Goal: Transaction & Acquisition: Purchase product/service

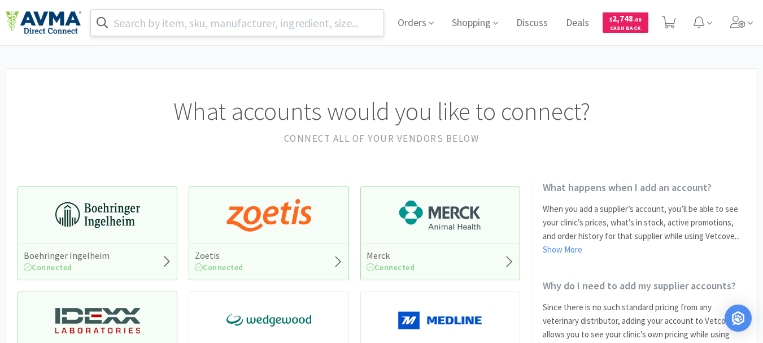
click at [263, 28] on input "text" at bounding box center [237, 23] width 293 height 26
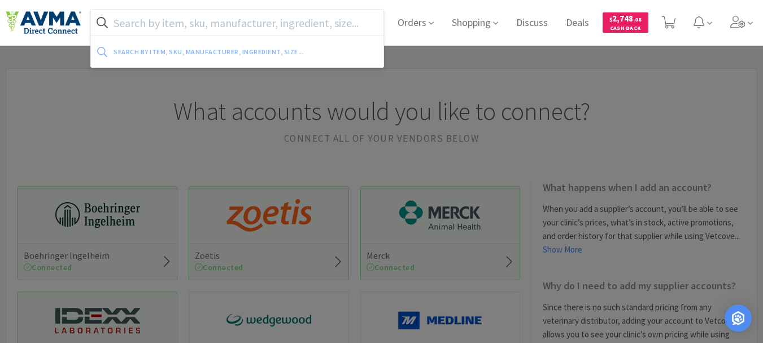
paste input "114635"
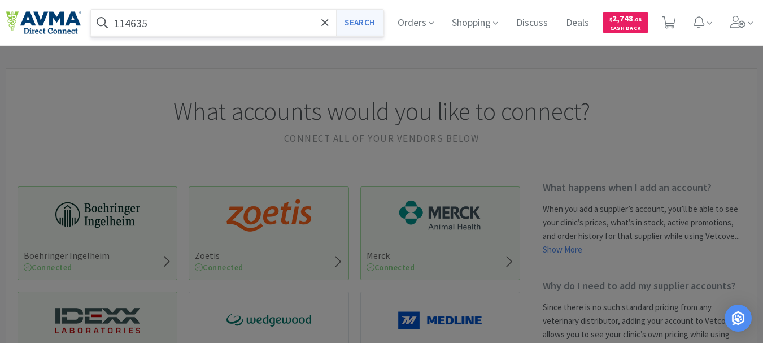
click at [351, 19] on button "Search" at bounding box center [359, 23] width 47 height 26
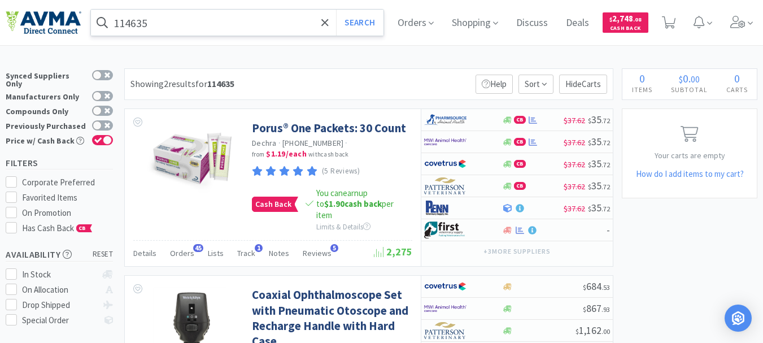
click at [146, 18] on input "114635" at bounding box center [237, 23] width 293 height 26
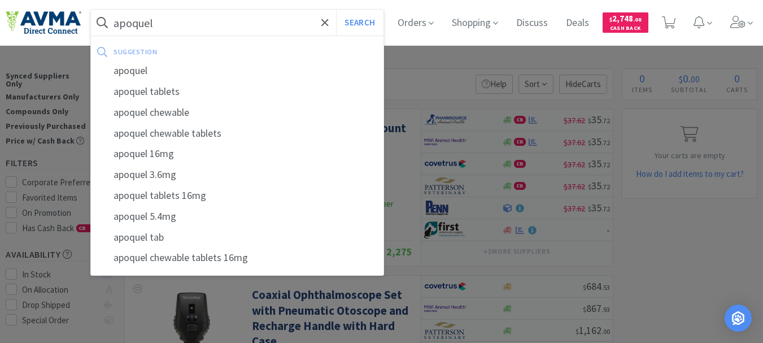
click at [336, 10] on button "Search" at bounding box center [359, 23] width 47 height 26
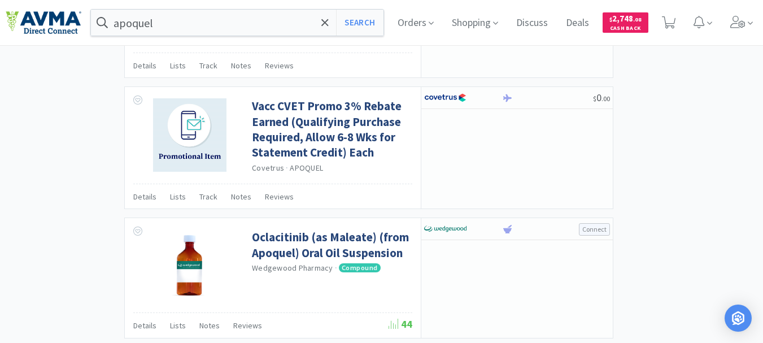
scroll to position [2204, 0]
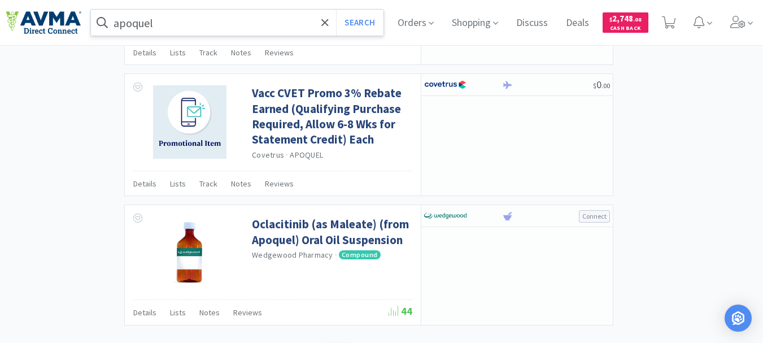
click at [227, 20] on input "apoquel" at bounding box center [237, 23] width 293 height 26
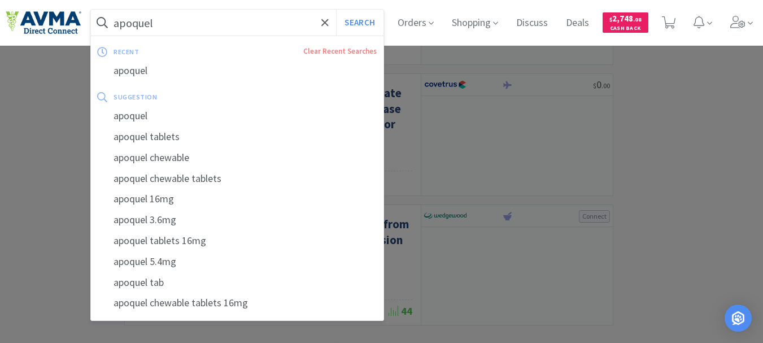
paste input "090324"
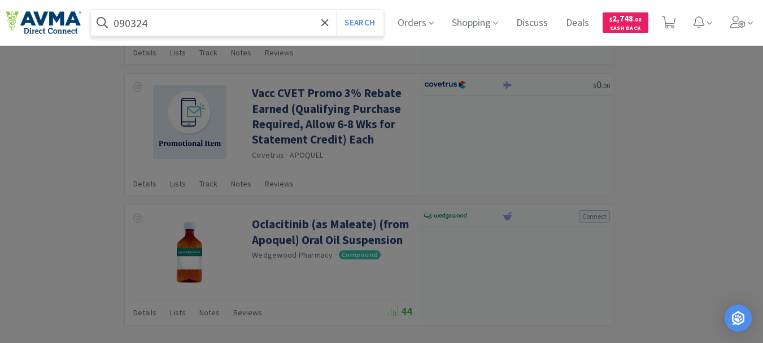
click at [336, 10] on button "Search" at bounding box center [359, 23] width 47 height 26
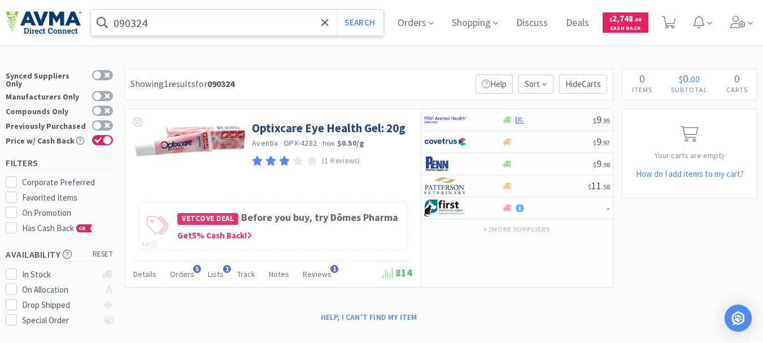
click at [206, 20] on input "090324" at bounding box center [237, 23] width 293 height 26
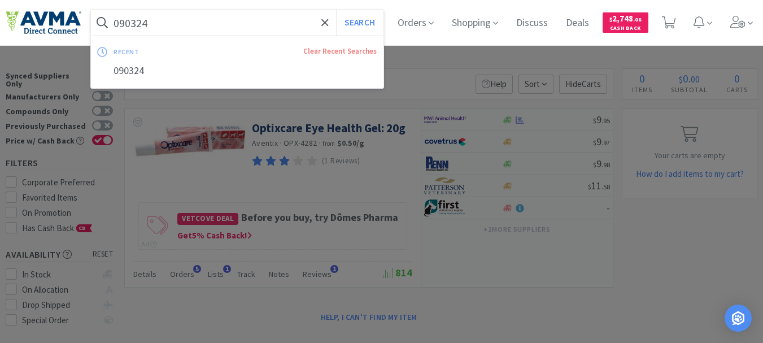
paste input "200235"
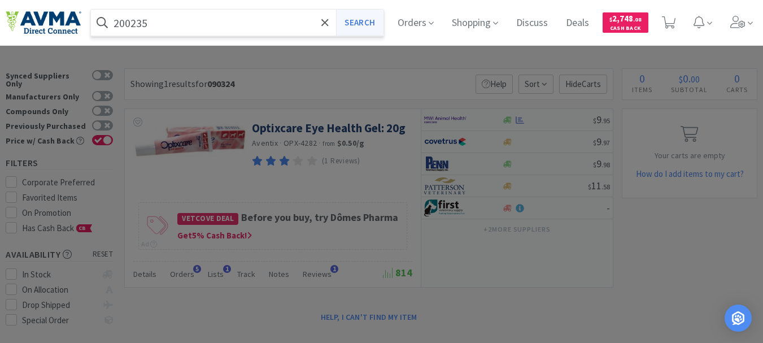
click at [376, 24] on button "Search" at bounding box center [359, 23] width 47 height 26
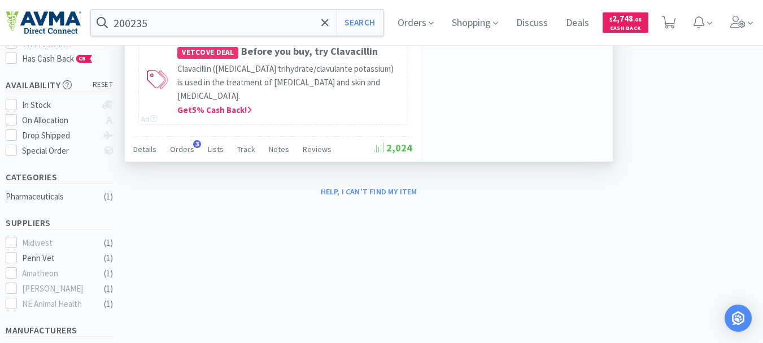
scroll to position [57, 0]
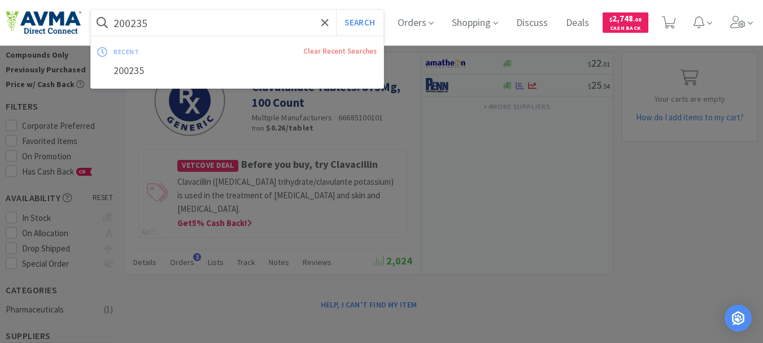
paste input "[MEDICAL_DATA] with Clavulanate Tablets"
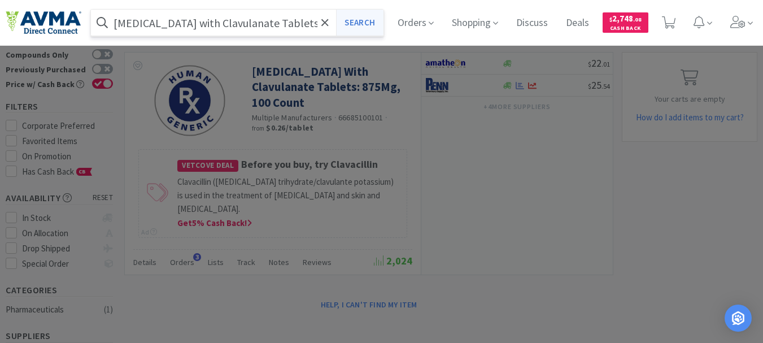
click at [369, 24] on button "Search" at bounding box center [359, 23] width 47 height 26
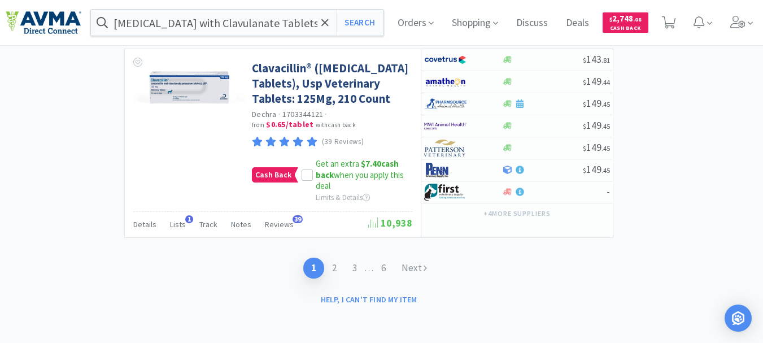
scroll to position [3056, 0]
click at [334, 266] on link "2" at bounding box center [334, 268] width 20 height 21
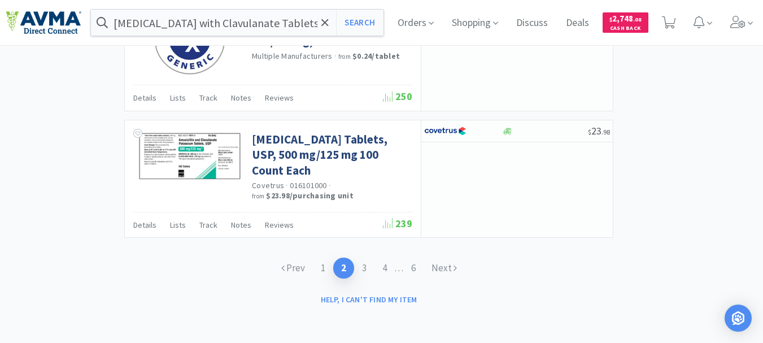
scroll to position [2191, 0]
click at [364, 266] on link "3" at bounding box center [364, 268] width 20 height 21
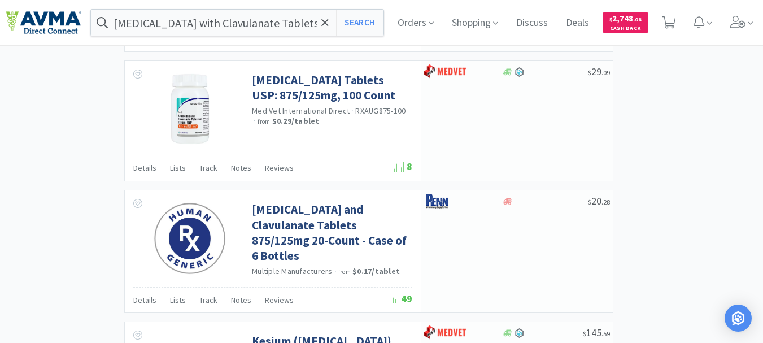
scroll to position [1413, 0]
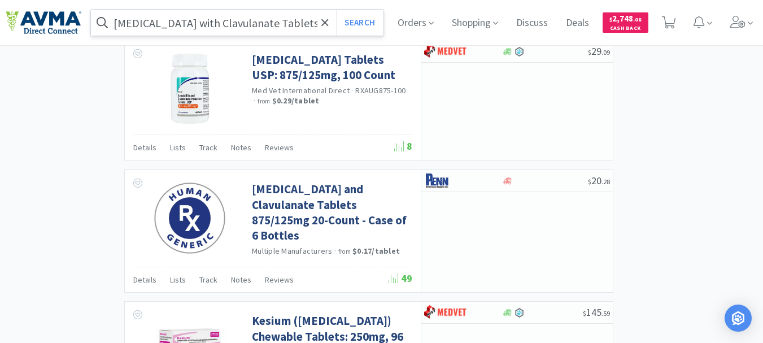
click at [308, 21] on input "[MEDICAL_DATA] with Clavulanate Tablets" at bounding box center [237, 23] width 293 height 26
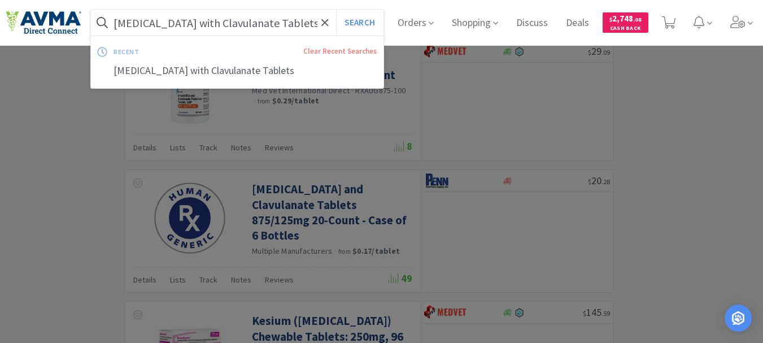
click at [306, 19] on input "[MEDICAL_DATA] with Clavulanate Tablets" at bounding box center [237, 23] width 293 height 26
drag, startPoint x: 304, startPoint y: 20, endPoint x: 102, endPoint y: 19, distance: 201.7
click at [102, 19] on form "[MEDICAL_DATA] with Clavulanate Tablets Search" at bounding box center [237, 23] width 293 height 26
paste input "200235"
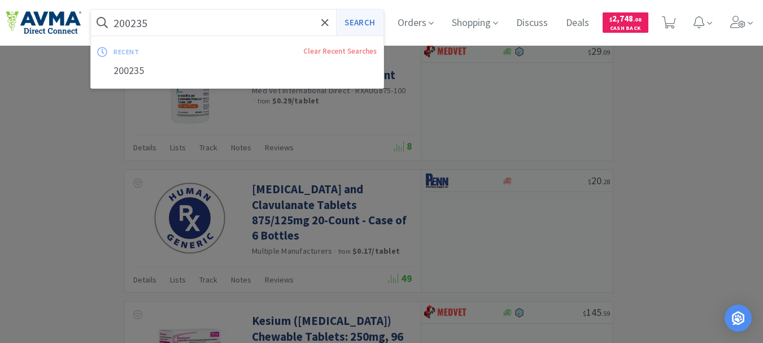
type input "200235"
click at [362, 23] on button "Search" at bounding box center [359, 23] width 47 height 26
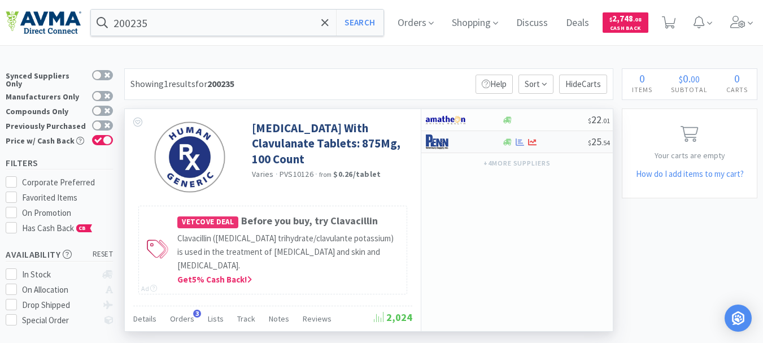
click at [436, 142] on img at bounding box center [445, 141] width 42 height 17
select select "1"
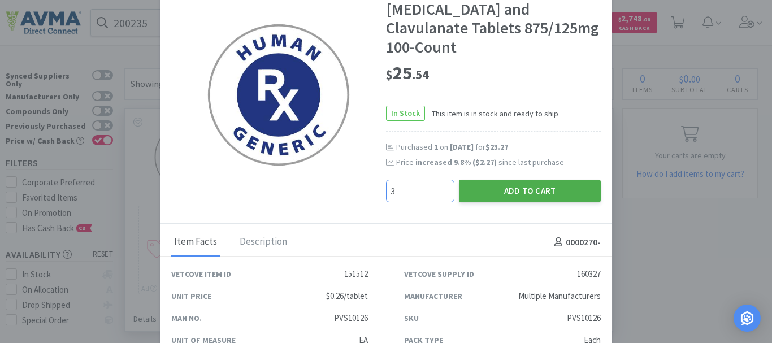
type input "3"
click at [523, 180] on button "Add to Cart" at bounding box center [530, 191] width 142 height 23
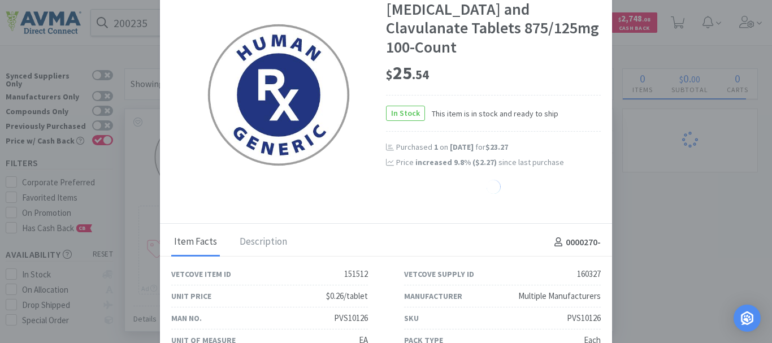
select select "3"
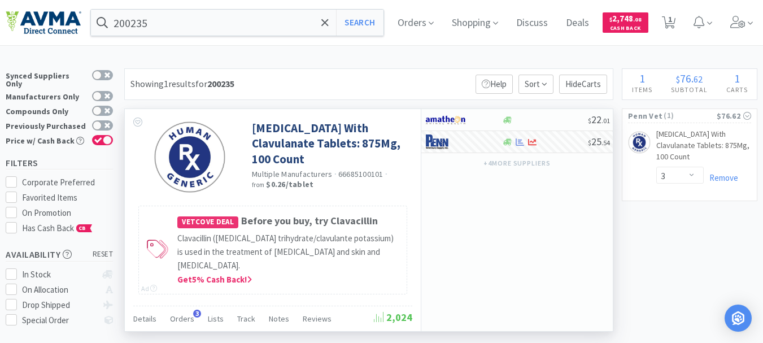
click at [467, 233] on div "$ 22 . 01 $ 25 . 54 + 4 more supplier s" at bounding box center [517, 220] width 192 height 222
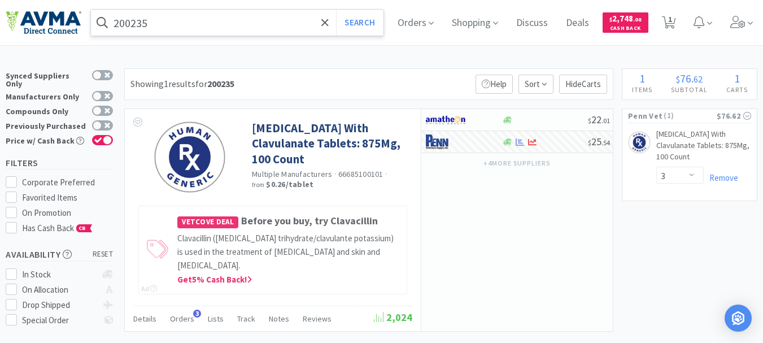
click at [203, 29] on input "200235" at bounding box center [237, 23] width 293 height 26
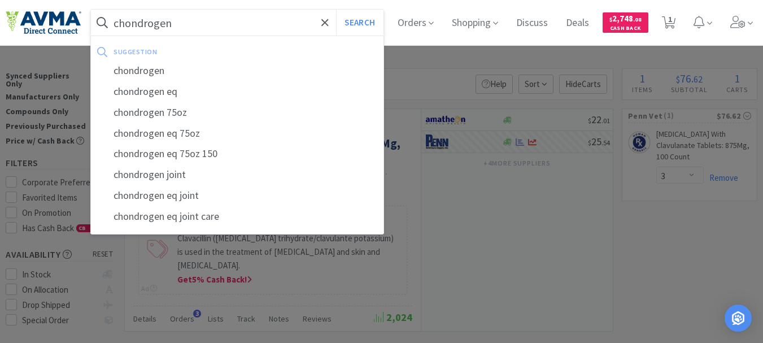
type input "chondrogen"
click at [336, 10] on button "Search" at bounding box center [359, 23] width 47 height 26
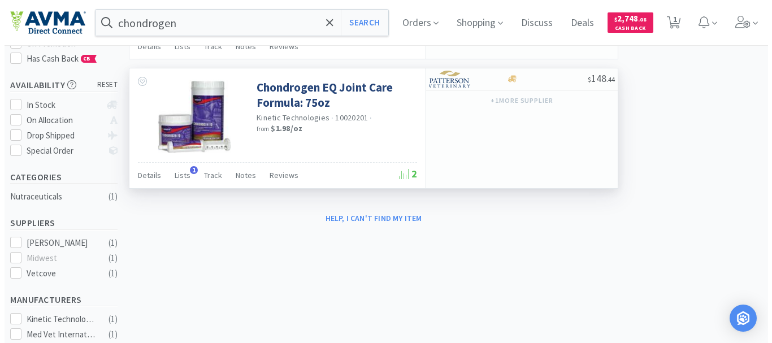
scroll to position [113, 0]
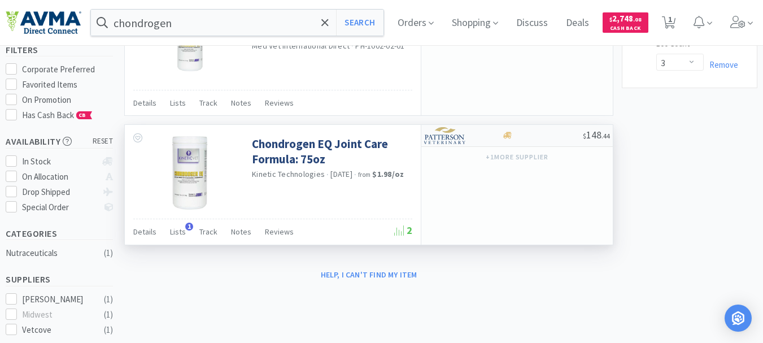
click at [453, 137] on img at bounding box center [445, 135] width 42 height 17
select select "1"
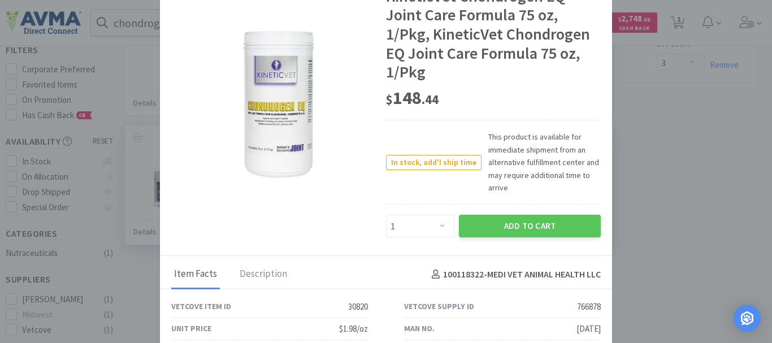
scroll to position [17, 0]
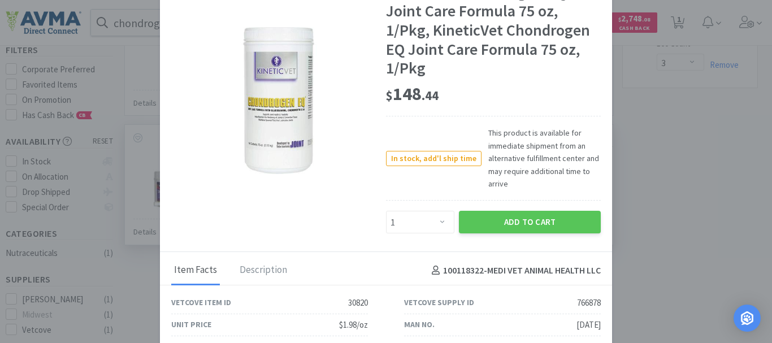
click at [515, 306] on div "Vetcove Supply ID 766878" at bounding box center [502, 303] width 197 height 22
click at [510, 305] on div "Vetcove Supply ID 766878" at bounding box center [502, 303] width 197 height 22
click at [533, 221] on button "Add to Cart" at bounding box center [530, 222] width 142 height 23
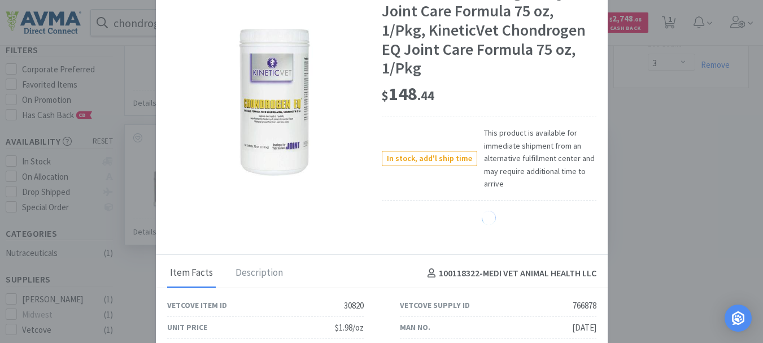
select select "1"
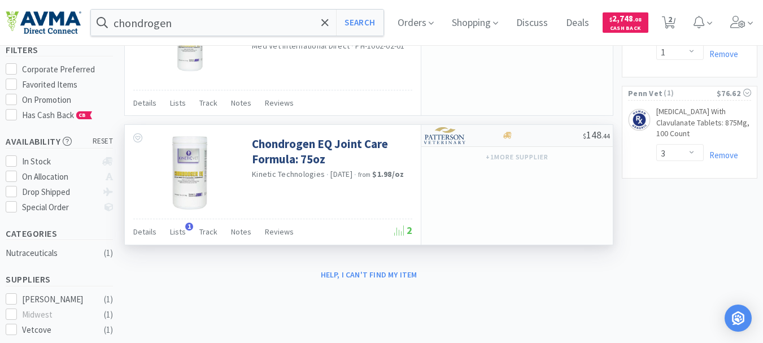
click at [449, 140] on img at bounding box center [445, 135] width 42 height 17
select select "1"
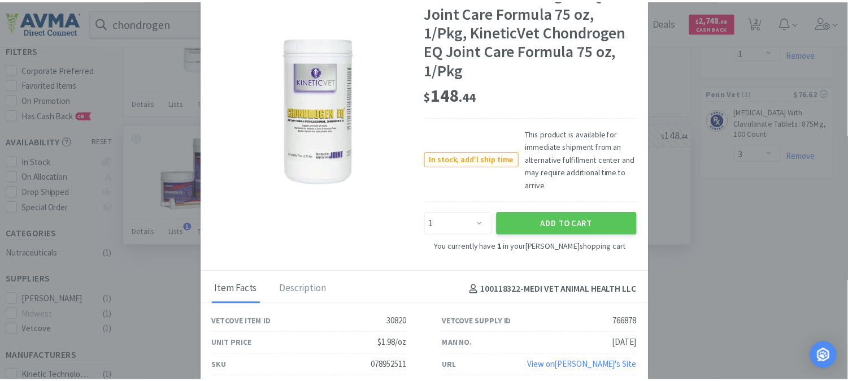
scroll to position [35, 0]
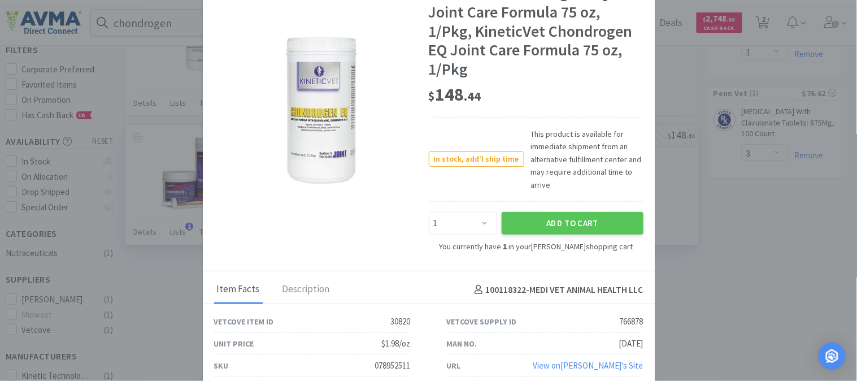
click at [385, 363] on div "078952511" at bounding box center [393, 366] width 36 height 14
copy div "078952511"
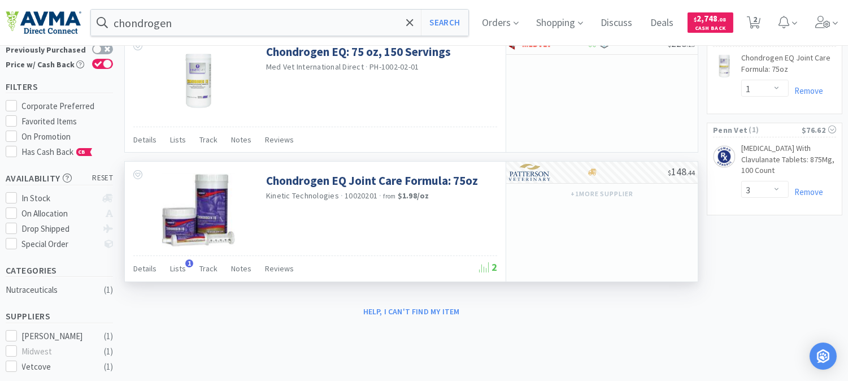
scroll to position [0, 0]
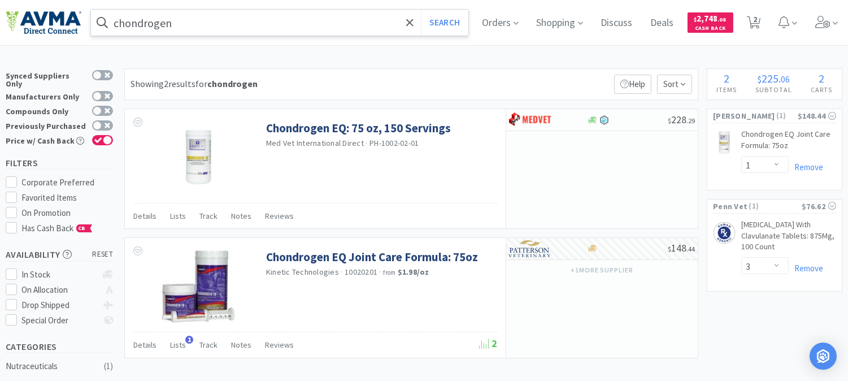
click at [234, 19] on input "chondrogen" at bounding box center [279, 23] width 377 height 26
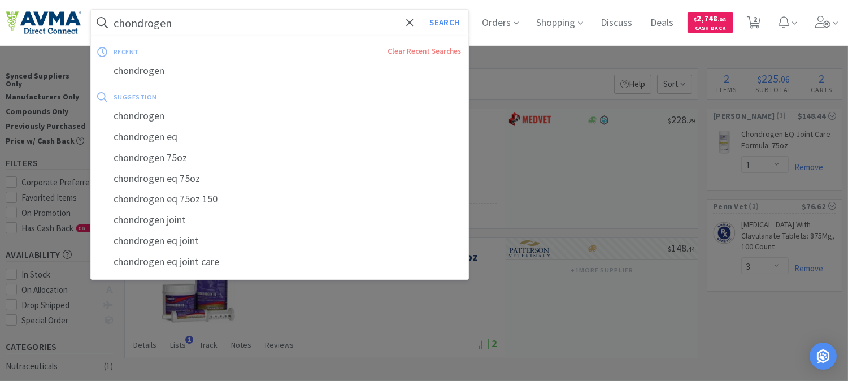
paste input "078929400"
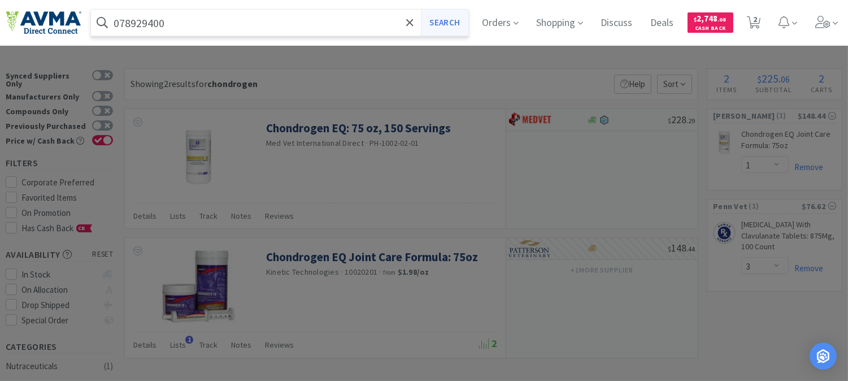
type input "078929400"
click at [454, 18] on button "Search" at bounding box center [444, 23] width 47 height 26
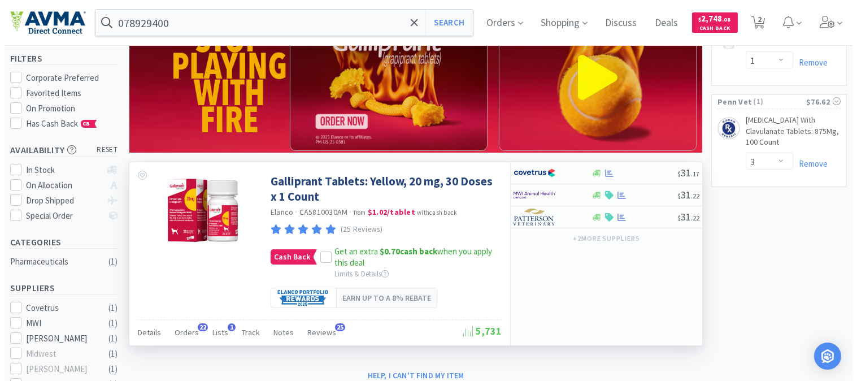
scroll to position [125, 0]
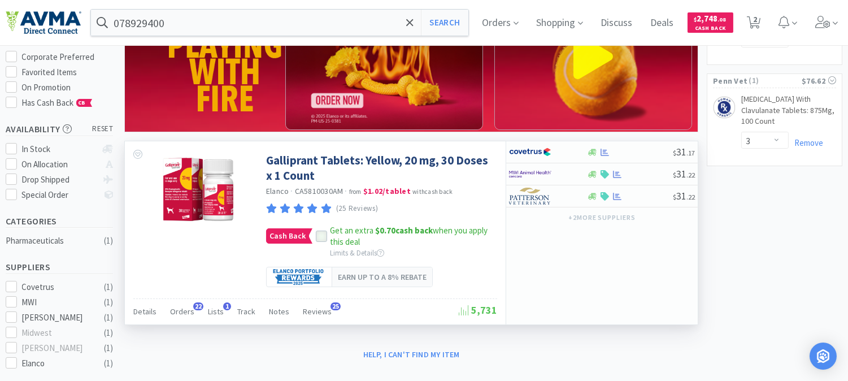
click at [323, 240] on icon at bounding box center [322, 236] width 8 height 8
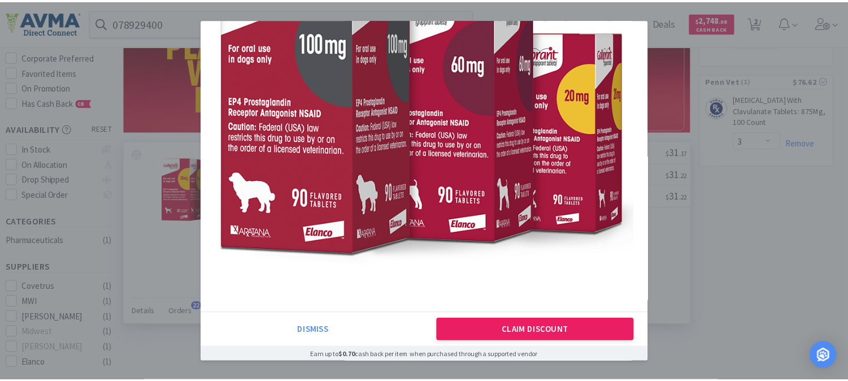
scroll to position [155, 0]
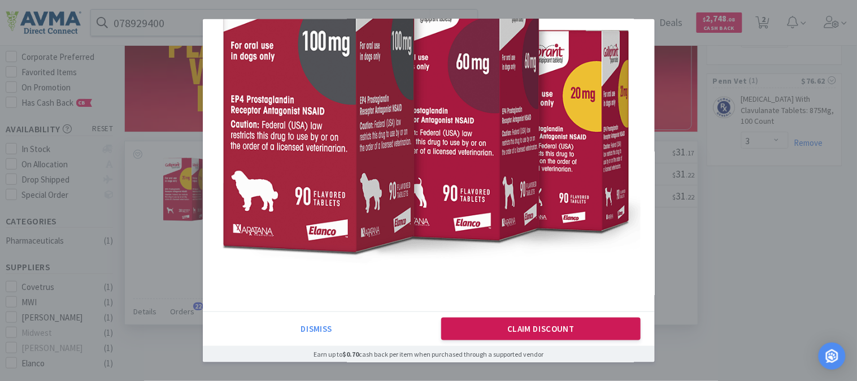
click at [570, 331] on button "Claim Discount" at bounding box center [540, 329] width 199 height 23
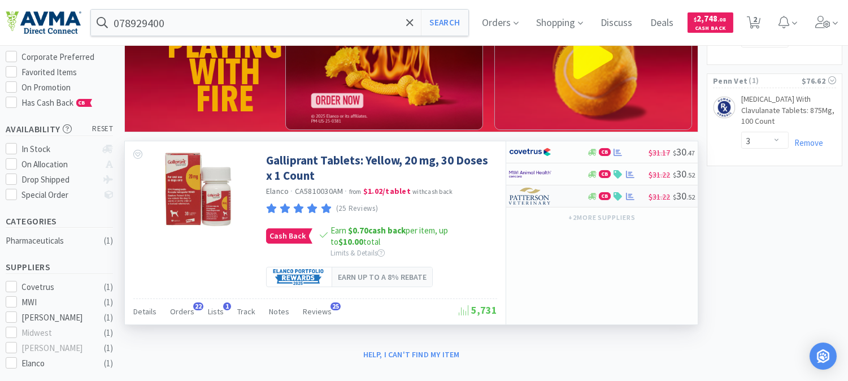
click at [529, 199] on img at bounding box center [530, 196] width 42 height 17
select select "1"
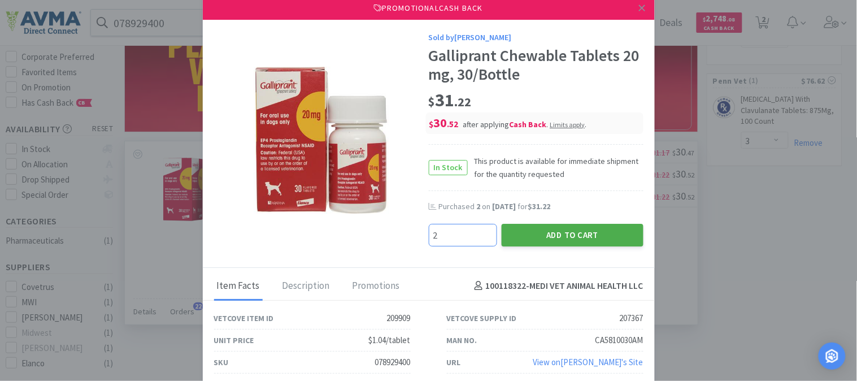
type input "2"
click at [609, 237] on button "Add to Cart" at bounding box center [573, 235] width 142 height 23
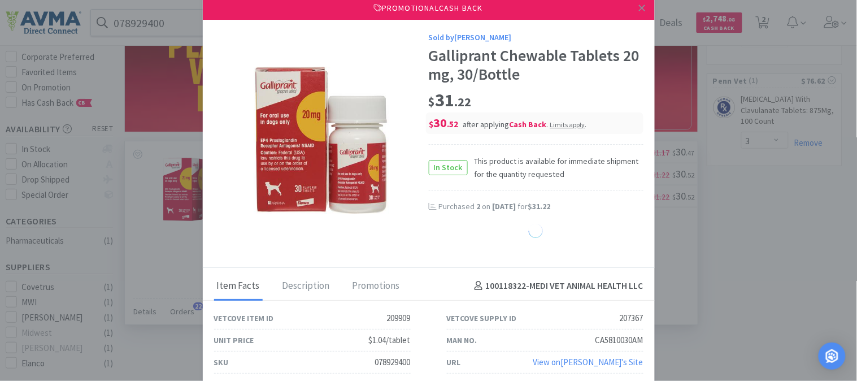
select select "2"
select select "1"
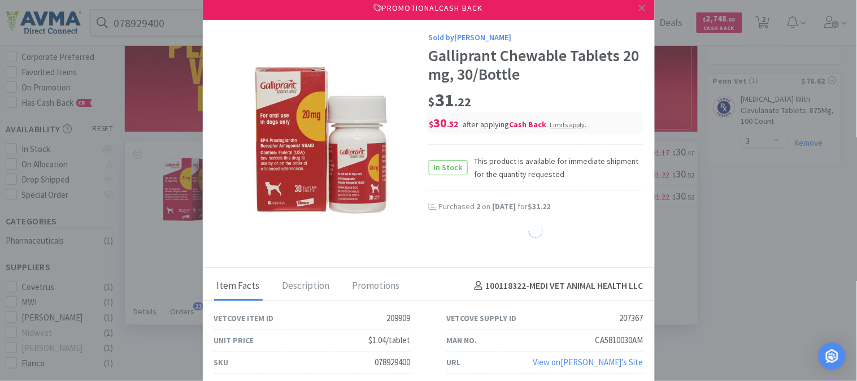
select select "1"
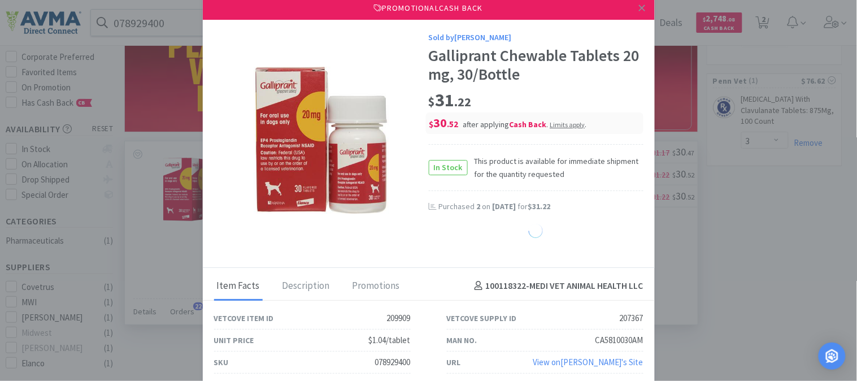
select select "1"
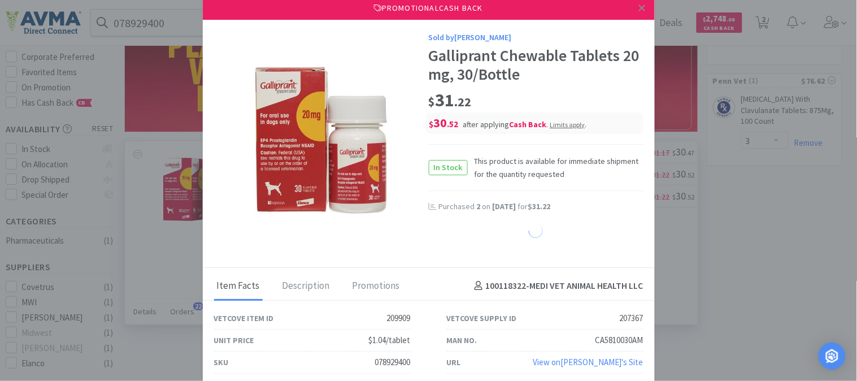
select select "1"
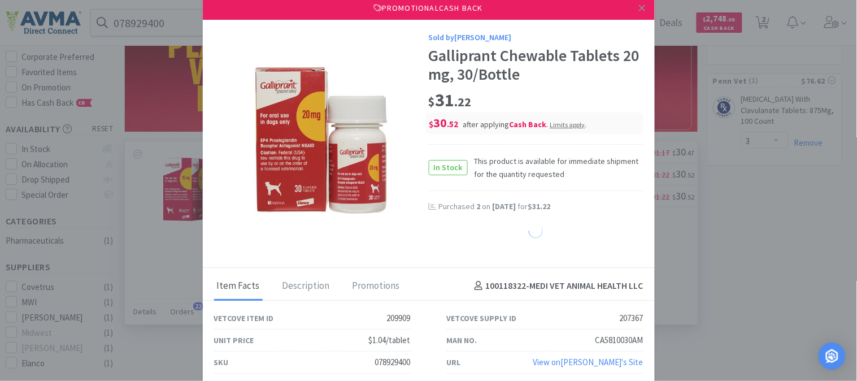
select select "1"
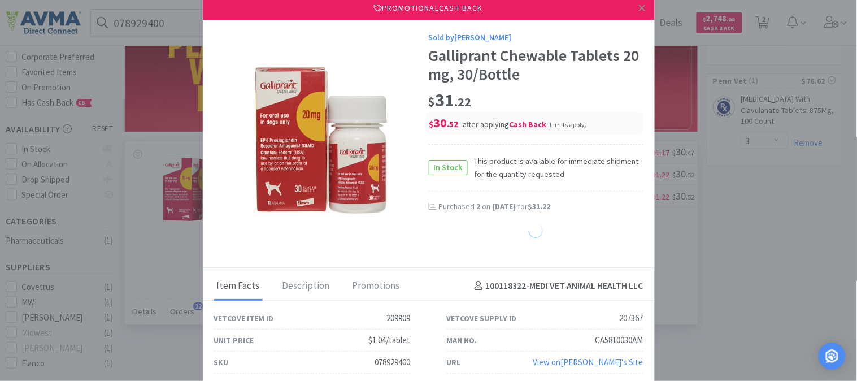
select select "1"
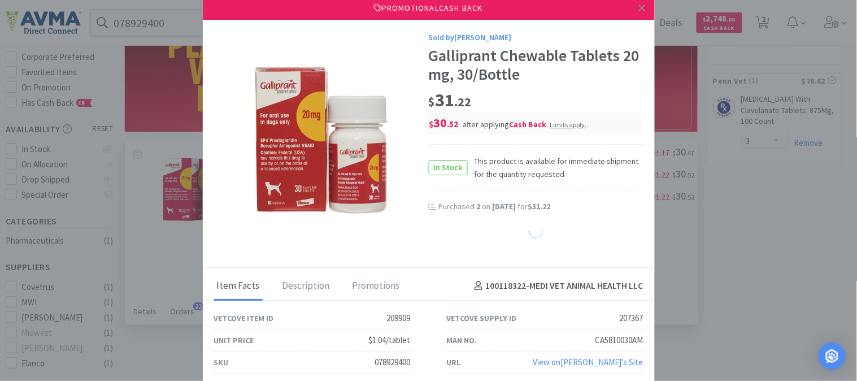
select select "1"
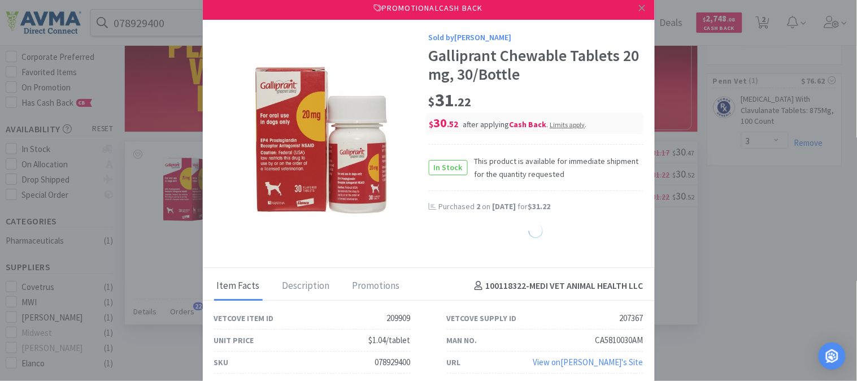
select select "1"
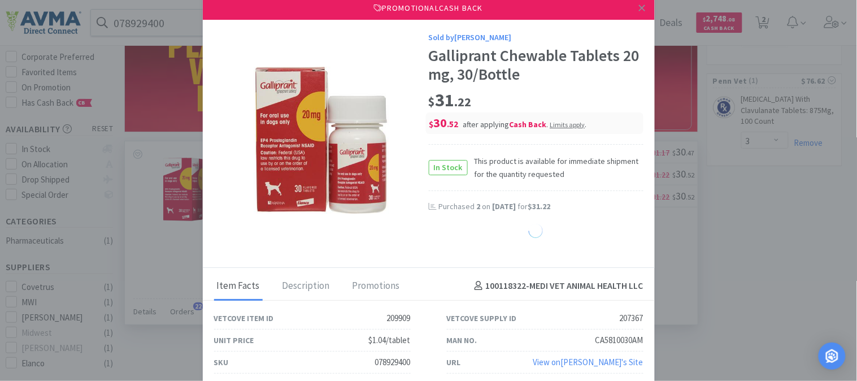
select select "1"
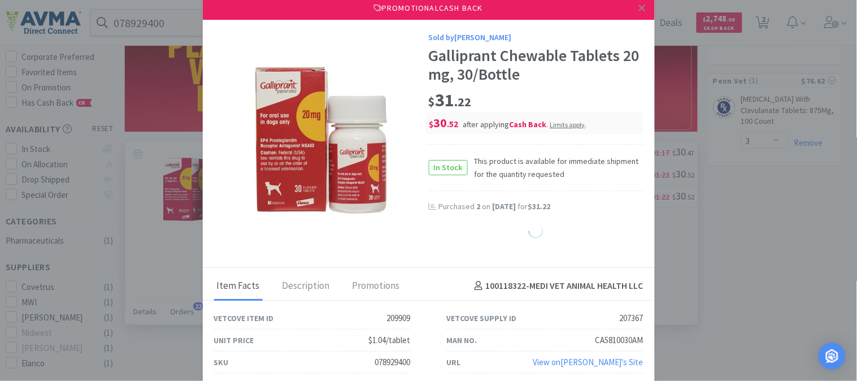
select select "1"
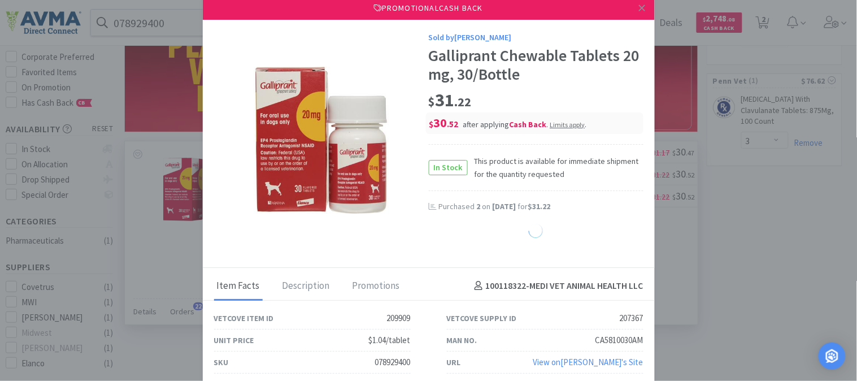
select select "1"
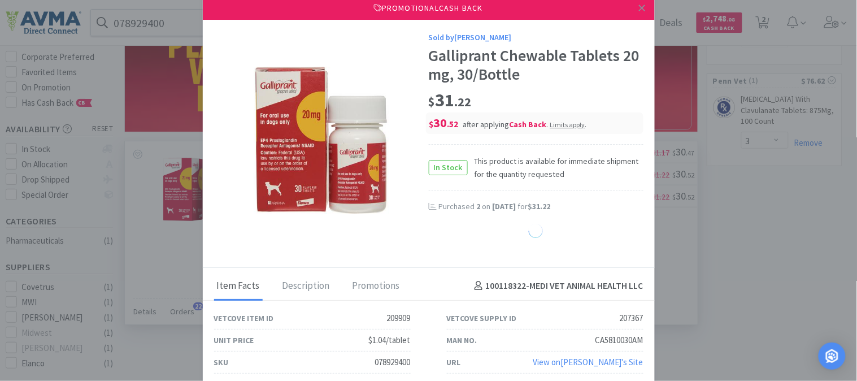
select select "1"
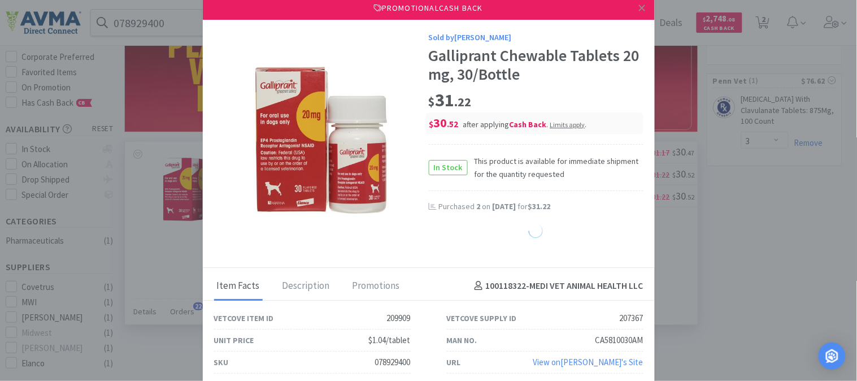
select select "1"
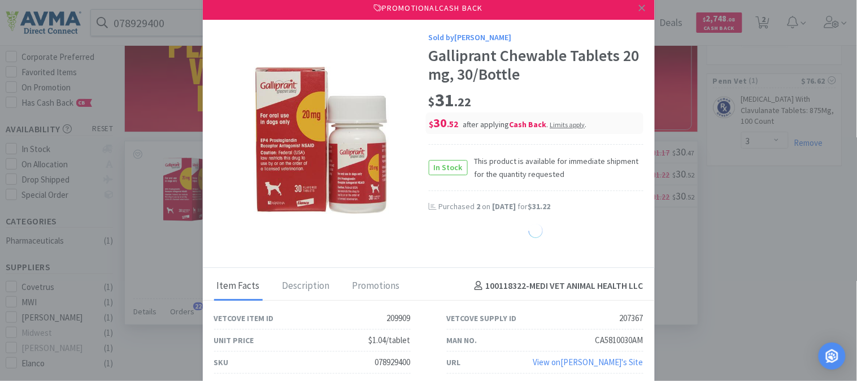
select select "1"
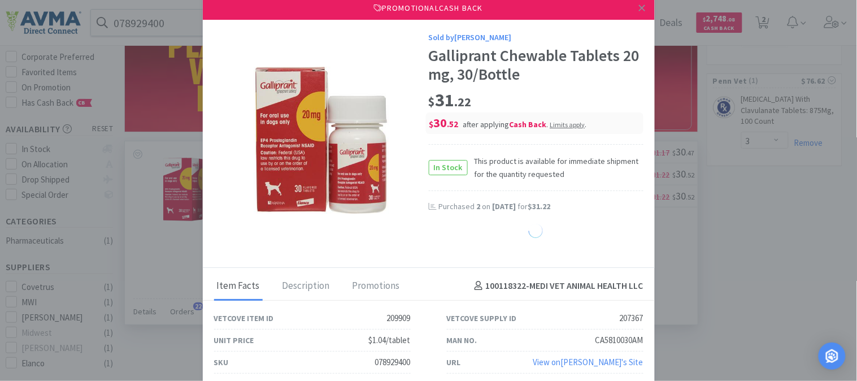
select select "1"
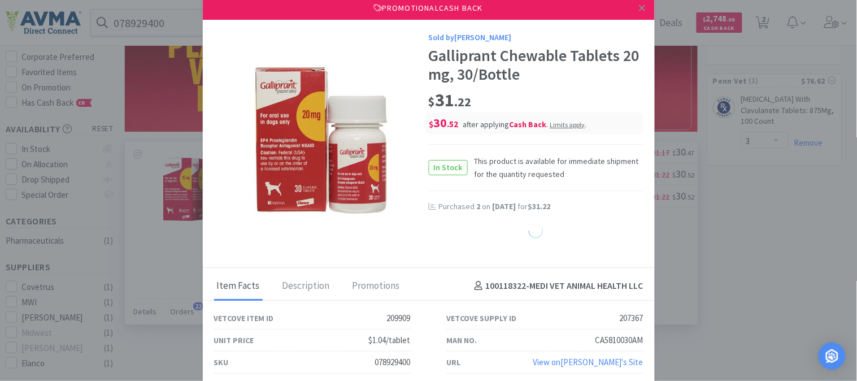
select select "1"
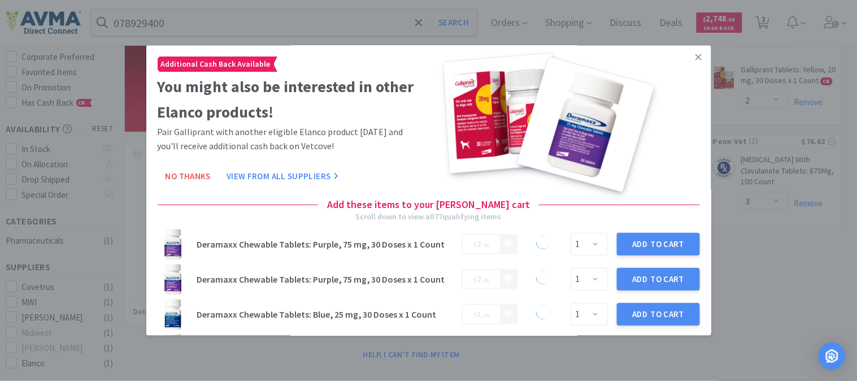
click at [696, 53] on icon at bounding box center [699, 58] width 6 height 10
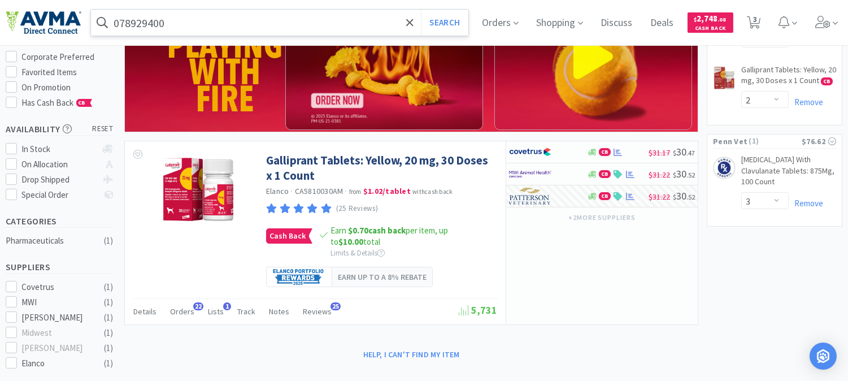
click at [190, 20] on input "078929400" at bounding box center [279, 23] width 377 height 26
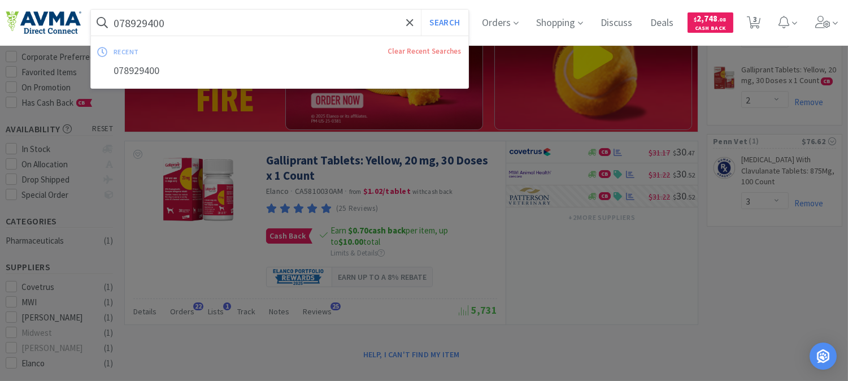
paste input "037157"
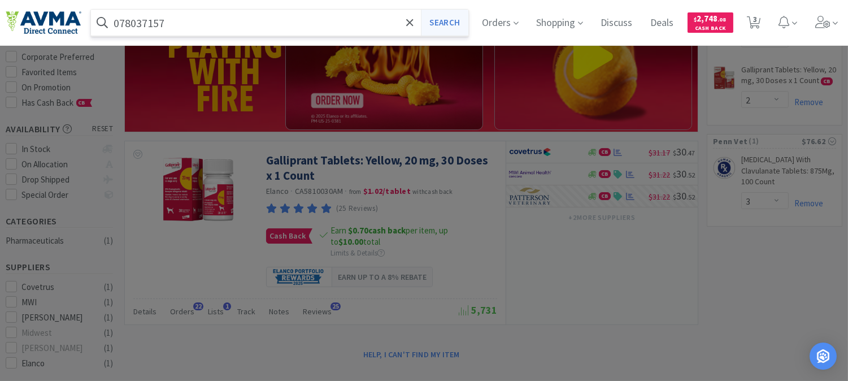
type input "078037157"
click at [454, 25] on button "Search" at bounding box center [444, 23] width 47 height 26
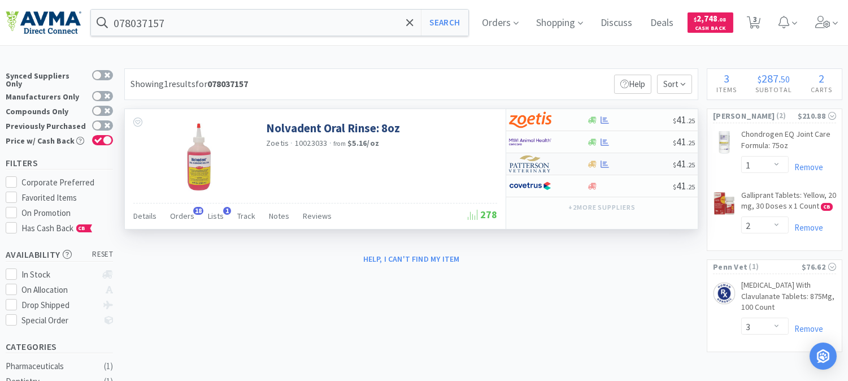
click at [527, 166] on img at bounding box center [530, 163] width 42 height 17
select select "1"
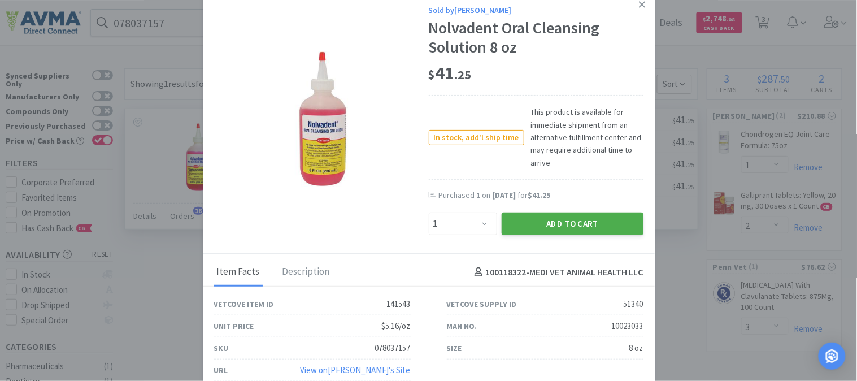
click at [583, 219] on button "Add to Cart" at bounding box center [573, 223] width 142 height 23
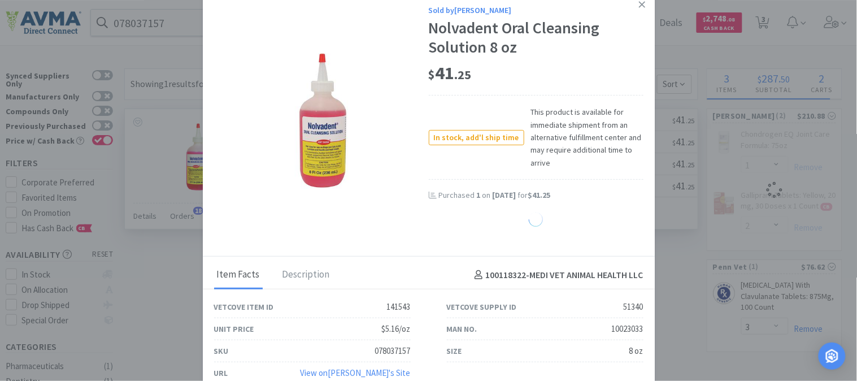
select select "1"
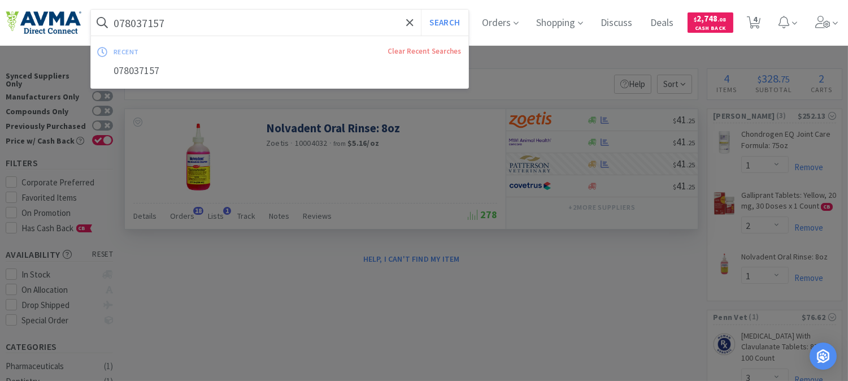
click at [154, 20] on input "078037157" at bounding box center [279, 23] width 377 height 26
paste input "11878"
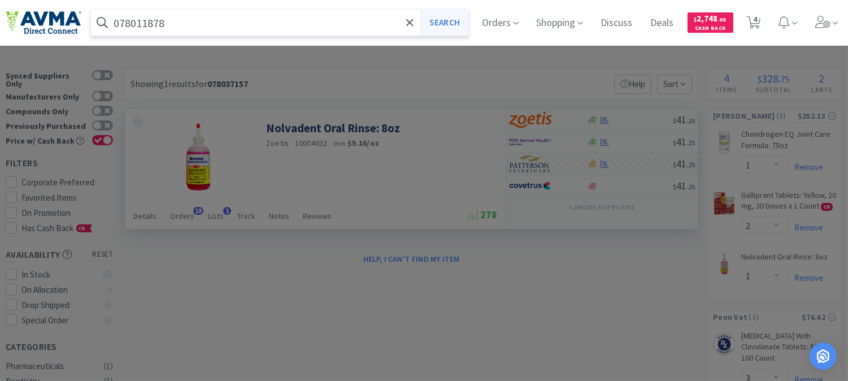
type input "078011878"
click at [452, 23] on button "Search" at bounding box center [444, 23] width 47 height 26
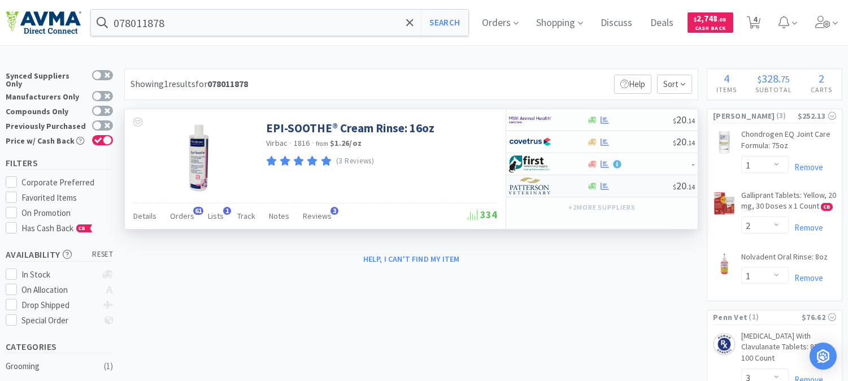
click at [532, 187] on img at bounding box center [530, 185] width 42 height 17
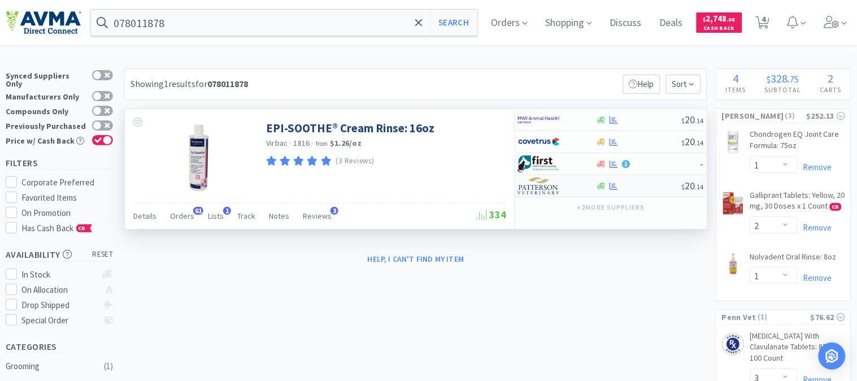
select select "1"
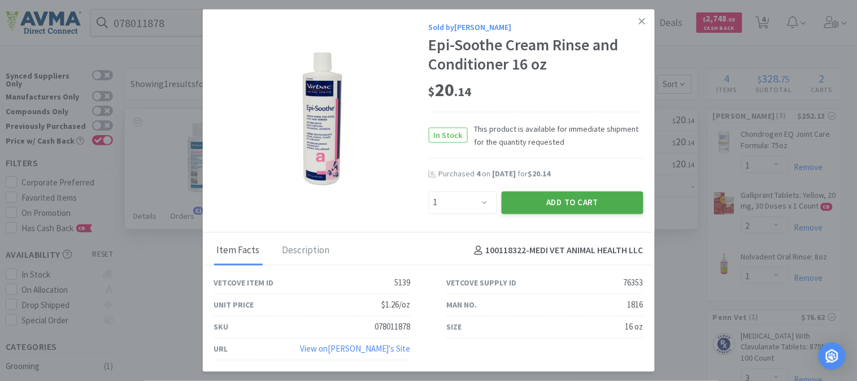
click at [579, 201] on button "Add to Cart" at bounding box center [573, 202] width 142 height 23
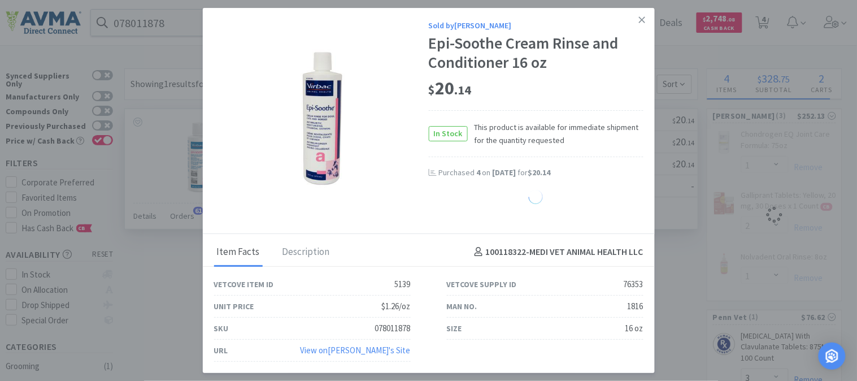
select select "1"
select select "2"
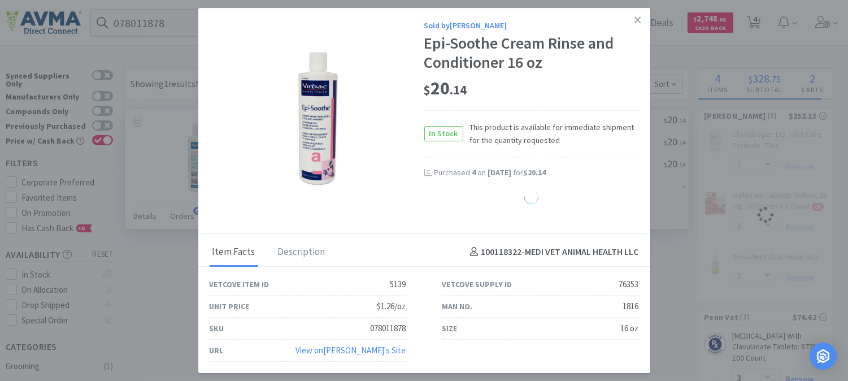
select select "1"
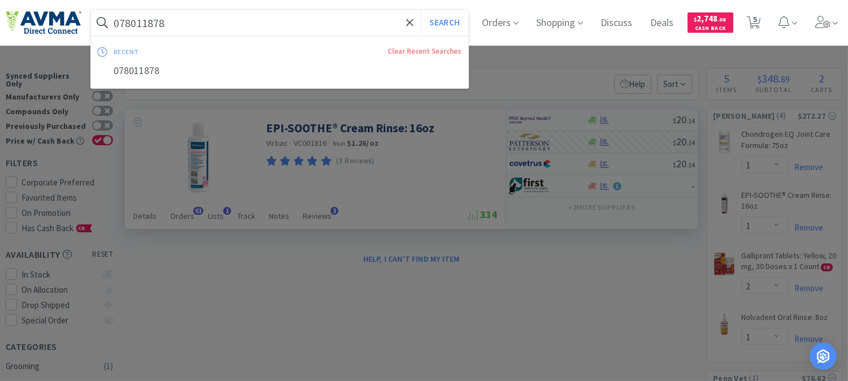
click at [144, 14] on input "078011878" at bounding box center [279, 23] width 377 height 26
paste input "78936089"
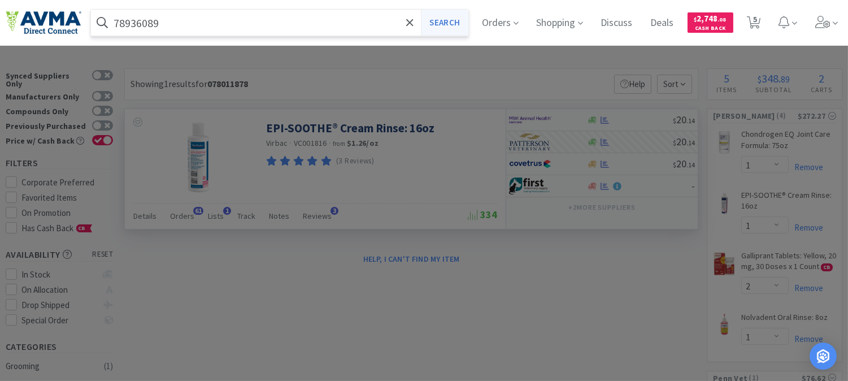
type input "78936089"
click at [467, 23] on button "Search" at bounding box center [444, 23] width 47 height 26
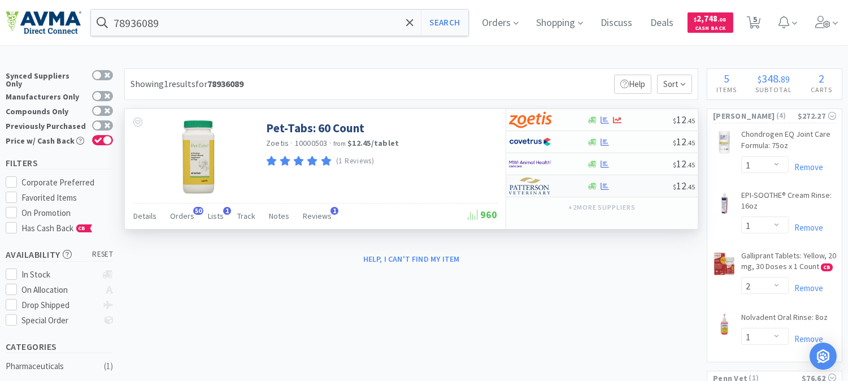
click at [533, 190] on img at bounding box center [530, 185] width 42 height 17
select select "1"
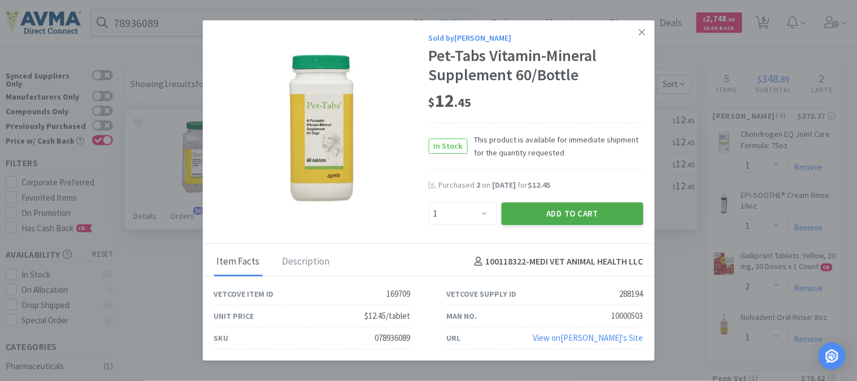
click at [580, 211] on button "Add to Cart" at bounding box center [573, 213] width 142 height 23
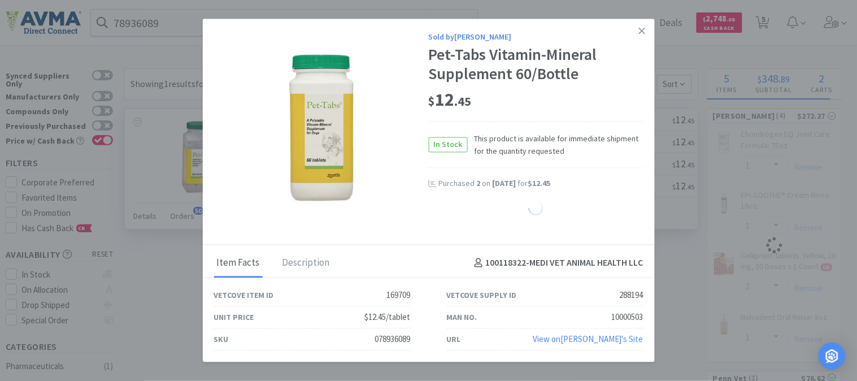
select select "1"
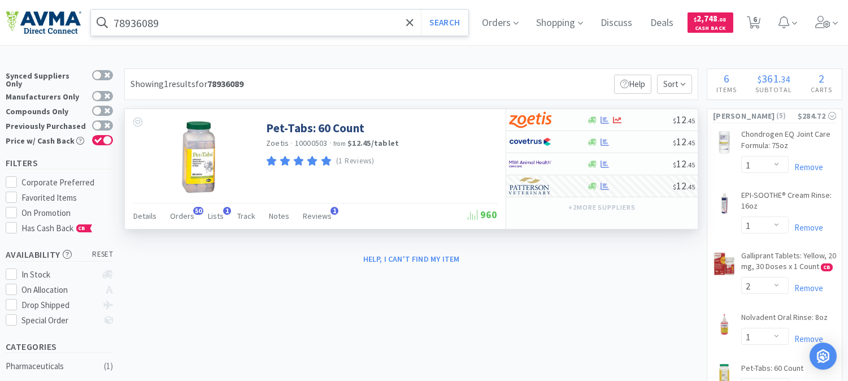
click at [148, 14] on input "78936089" at bounding box center [279, 23] width 377 height 26
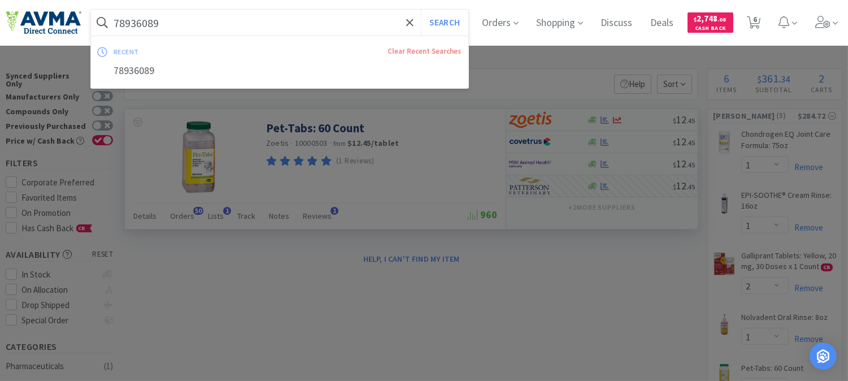
paste input "078360742"
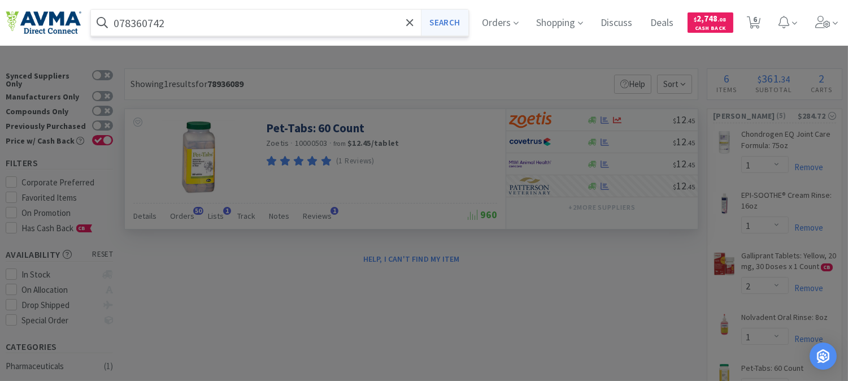
click at [462, 20] on button "Search" at bounding box center [444, 23] width 47 height 26
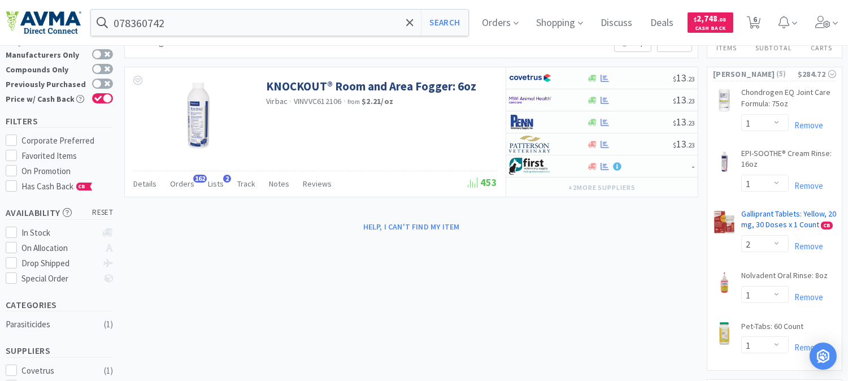
scroll to position [125, 0]
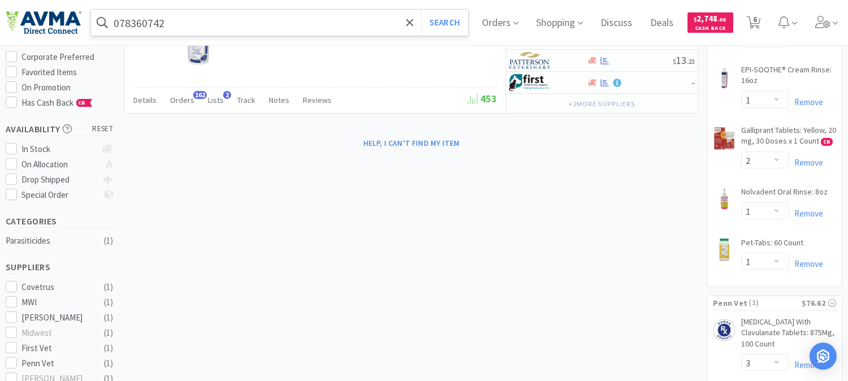
click at [176, 27] on input "078360742" at bounding box center [279, 23] width 377 height 26
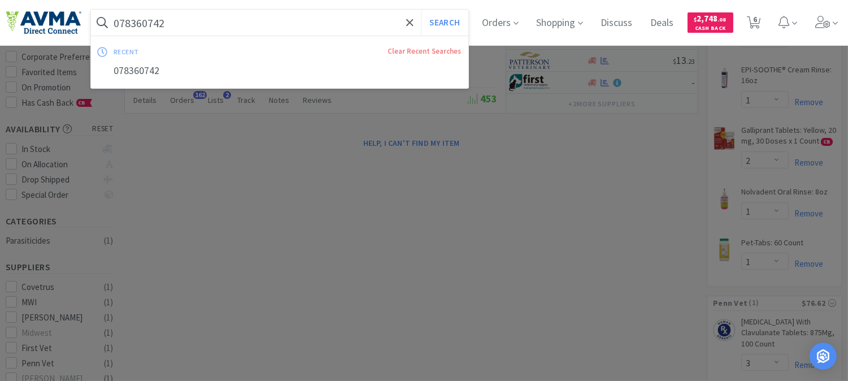
paste input "47157"
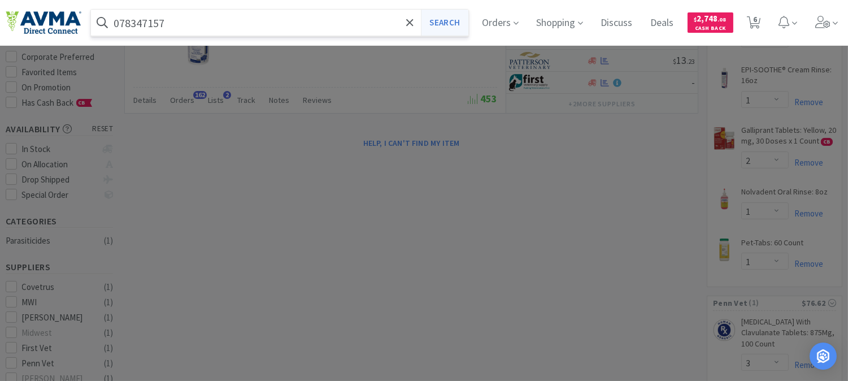
type input "078347157"
click at [452, 28] on button "Search" at bounding box center [444, 23] width 47 height 26
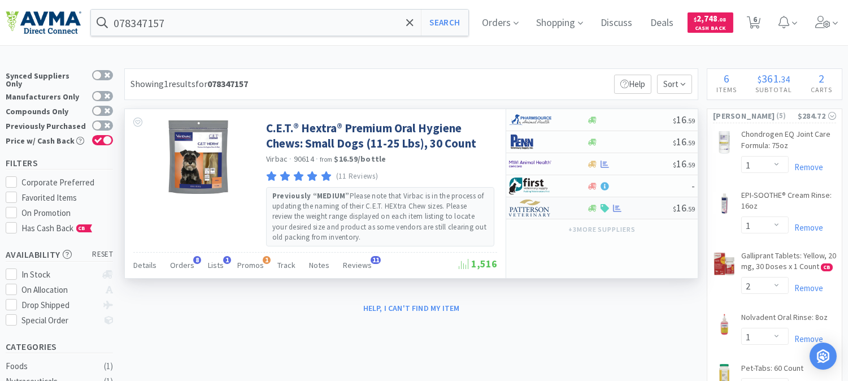
click at [539, 210] on img at bounding box center [530, 207] width 42 height 17
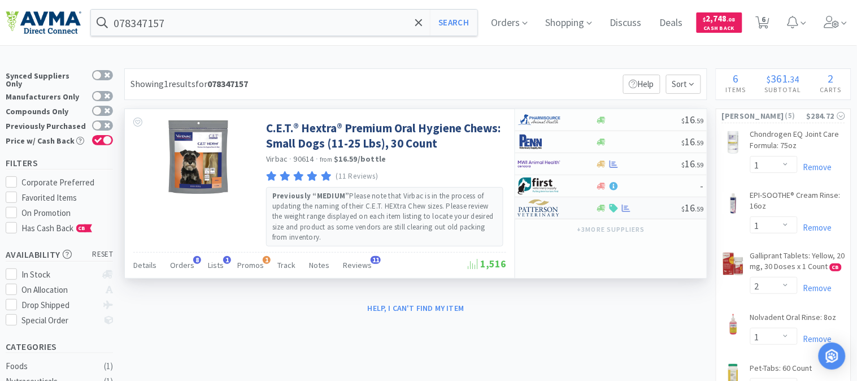
select select "1"
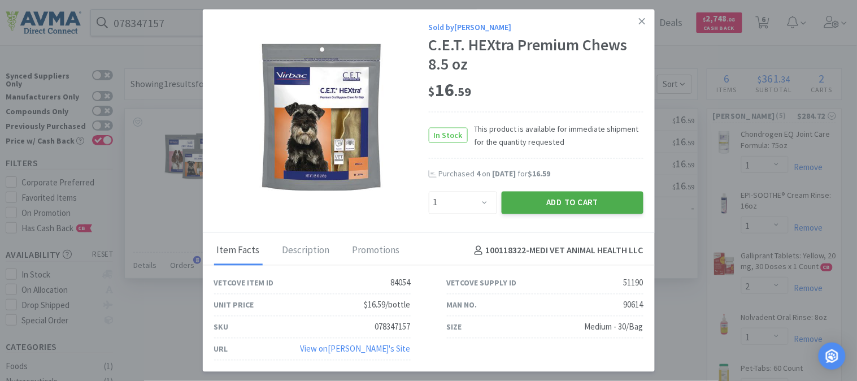
click at [577, 202] on button "Add to Cart" at bounding box center [573, 202] width 142 height 23
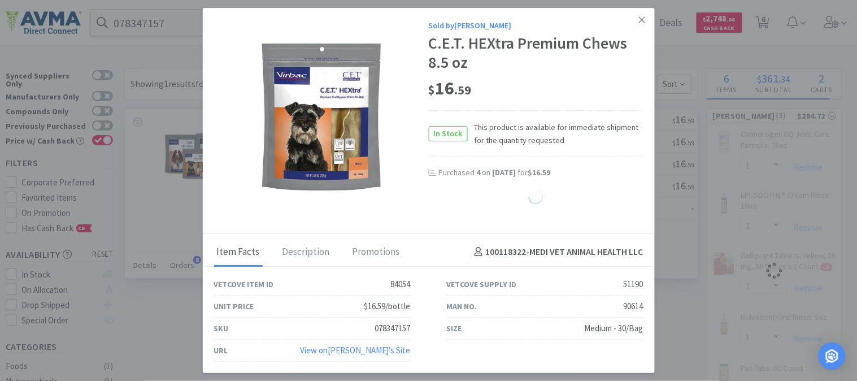
select select "1"
select select "2"
select select "1"
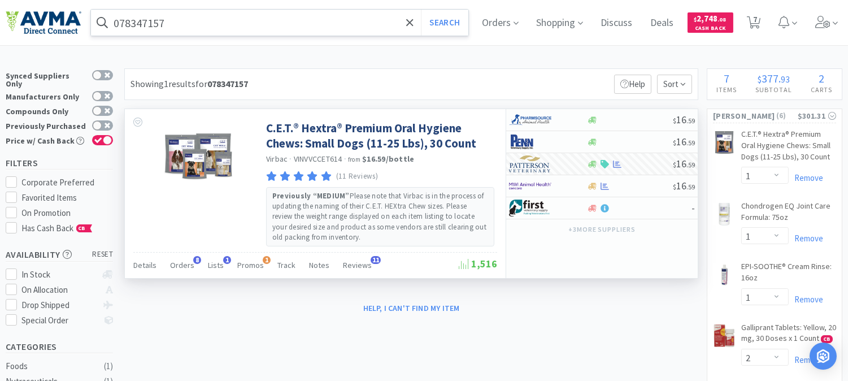
click at [149, 16] on input "078347157" at bounding box center [279, 23] width 377 height 26
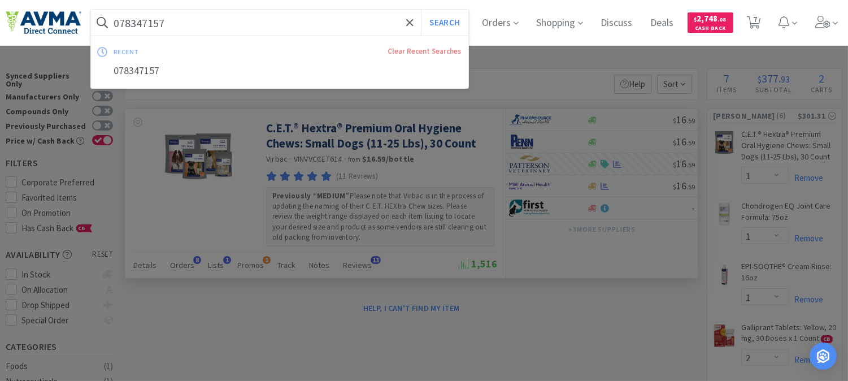
paste input "938903"
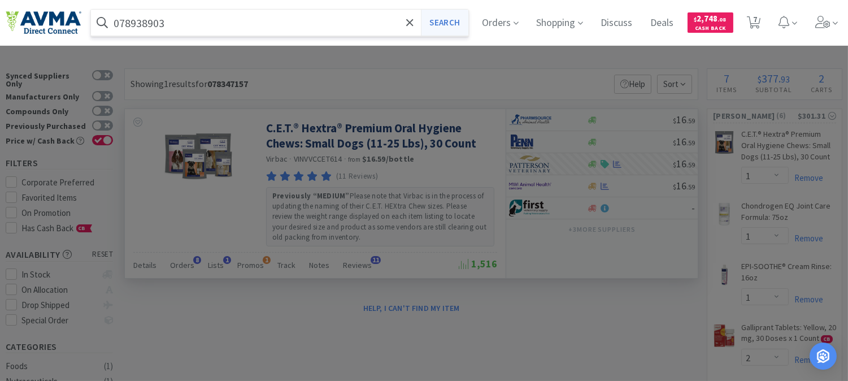
type input "078938903"
click at [454, 21] on button "Search" at bounding box center [444, 23] width 47 height 26
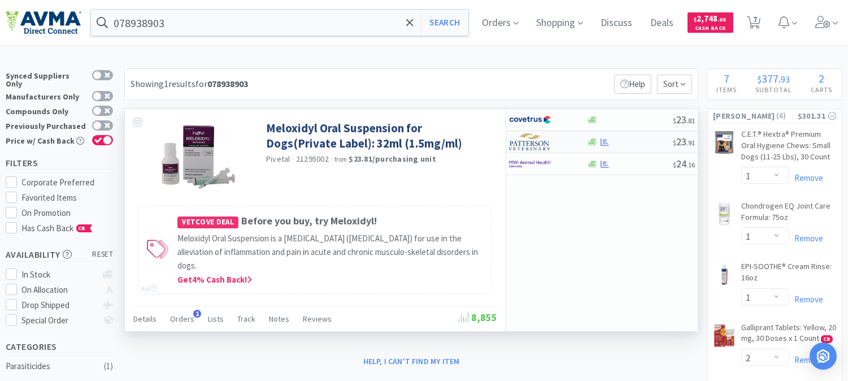
click at [528, 146] on img at bounding box center [530, 141] width 42 height 17
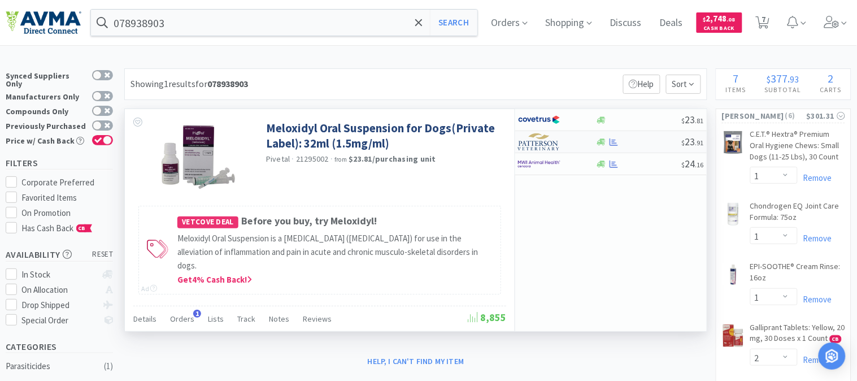
select select "1"
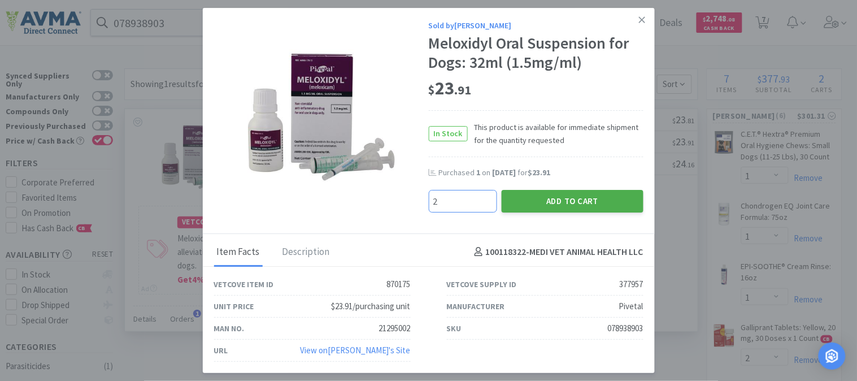
type input "2"
click at [560, 201] on button "Add to Cart" at bounding box center [573, 201] width 142 height 23
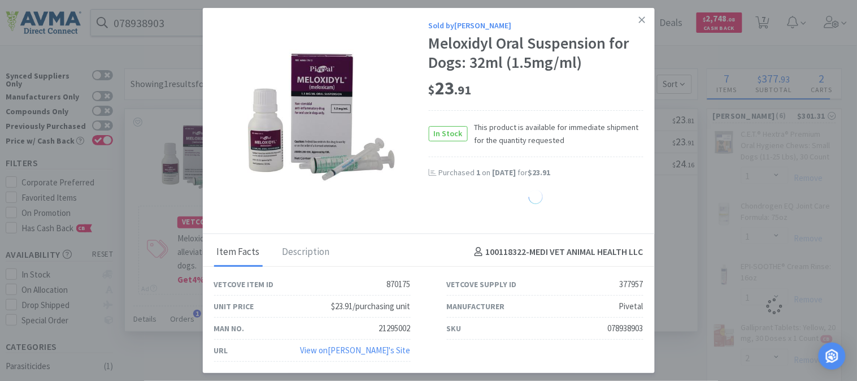
select select "2"
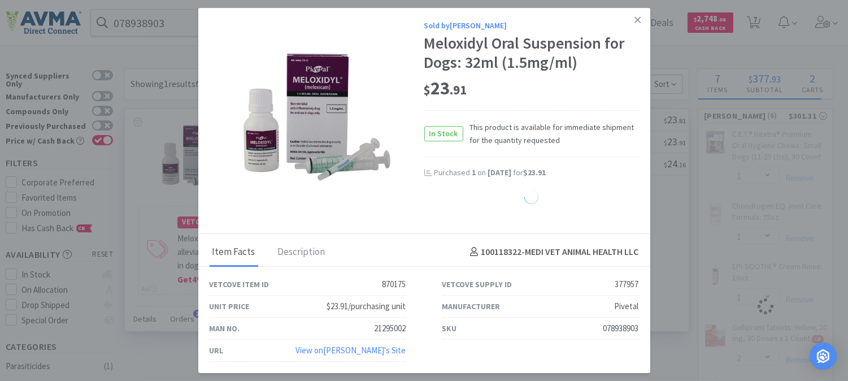
select select "1"
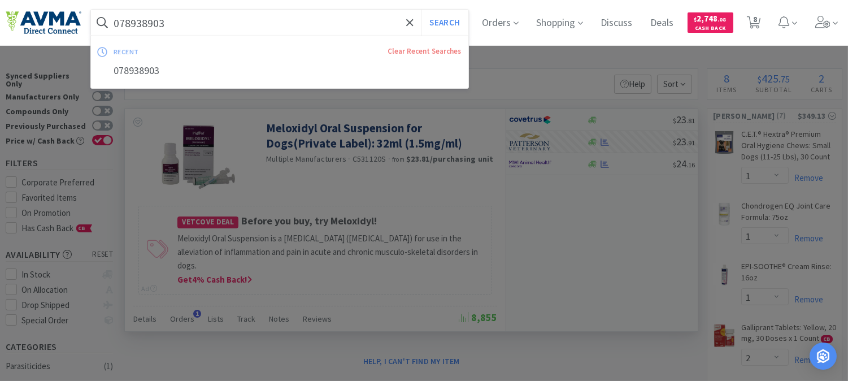
click at [221, 23] on input "078938903" at bounding box center [279, 23] width 377 height 26
paste input "4205"
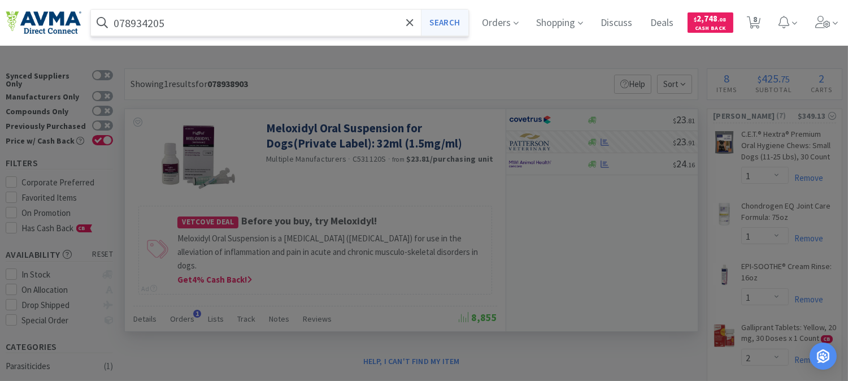
type input "078934205"
click at [461, 23] on button "Search" at bounding box center [444, 23] width 47 height 26
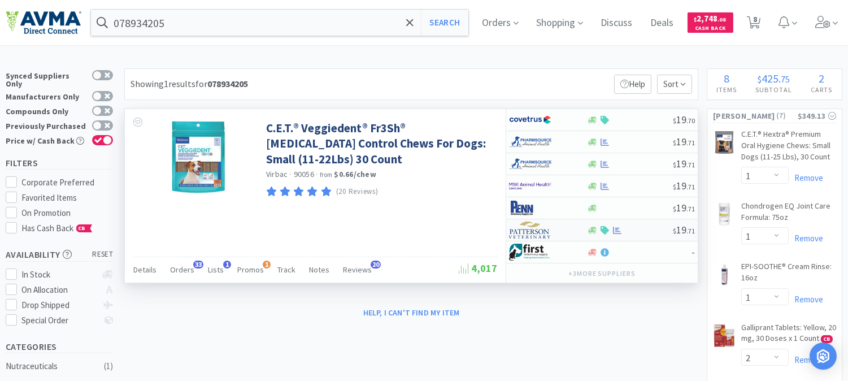
click at [537, 234] on img at bounding box center [530, 229] width 42 height 17
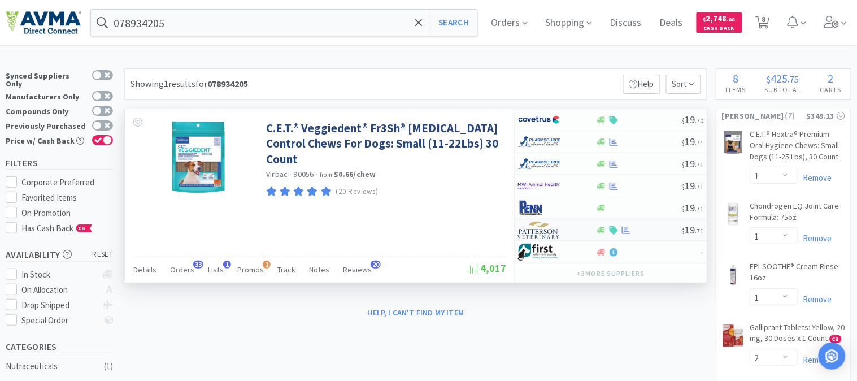
select select "1"
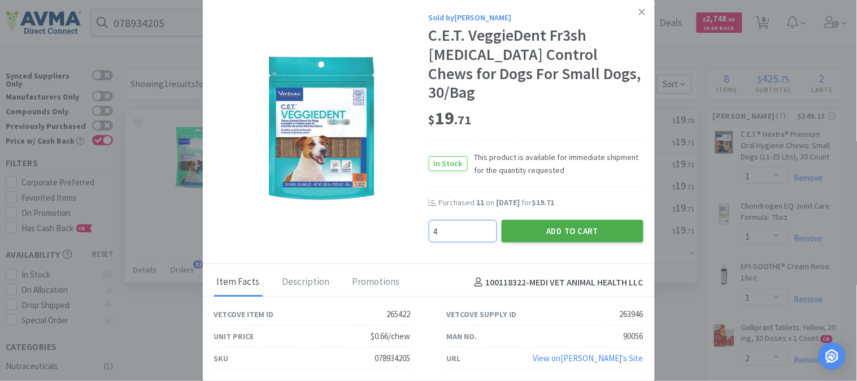
type input "4"
click at [576, 221] on button "Add to Cart" at bounding box center [573, 231] width 142 height 23
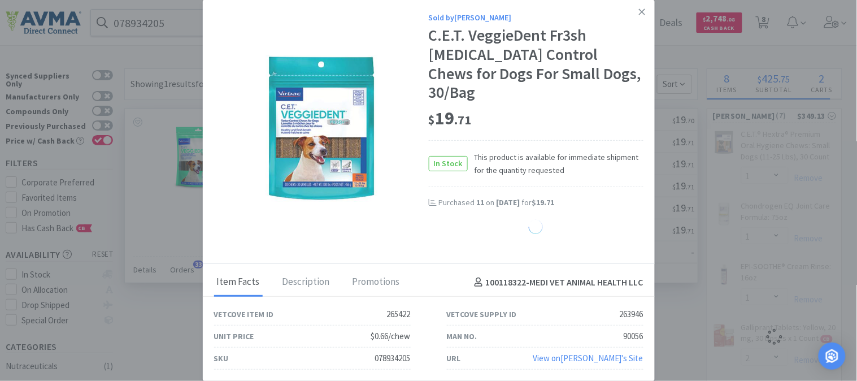
select select "4"
select select "1"
select select "2"
select select "1"
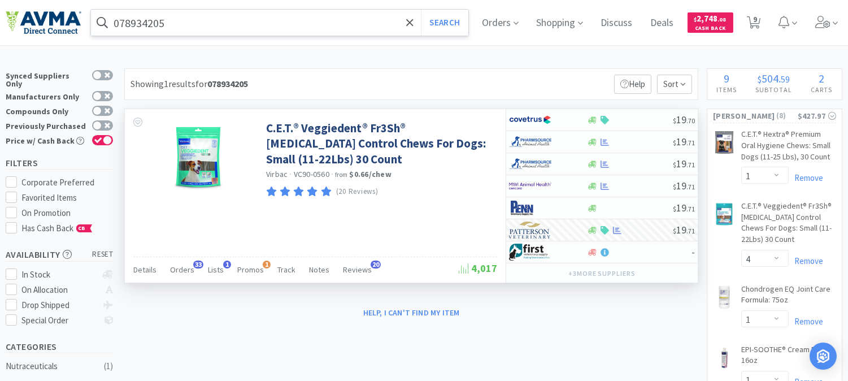
click at [155, 25] on input "078934205" at bounding box center [279, 23] width 377 height 26
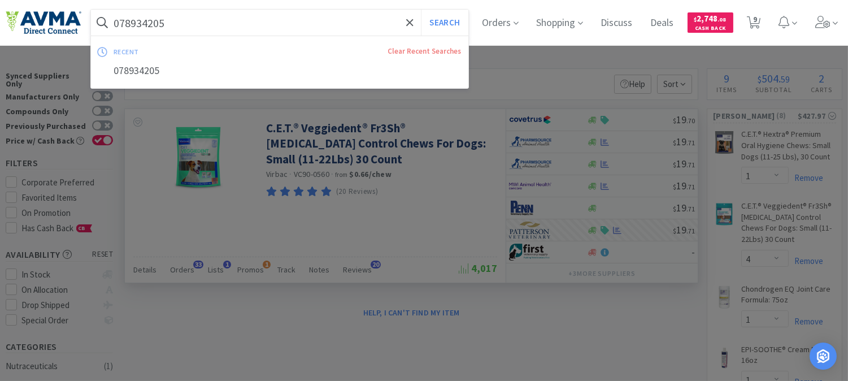
paste input "6"
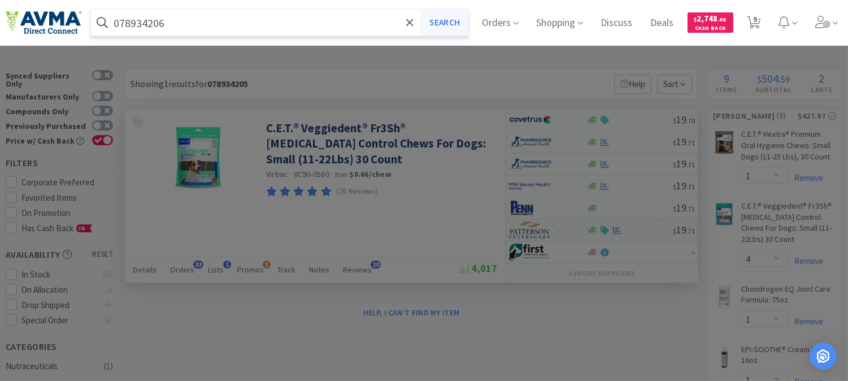
type input "078934206"
click at [462, 27] on button "Search" at bounding box center [444, 23] width 47 height 26
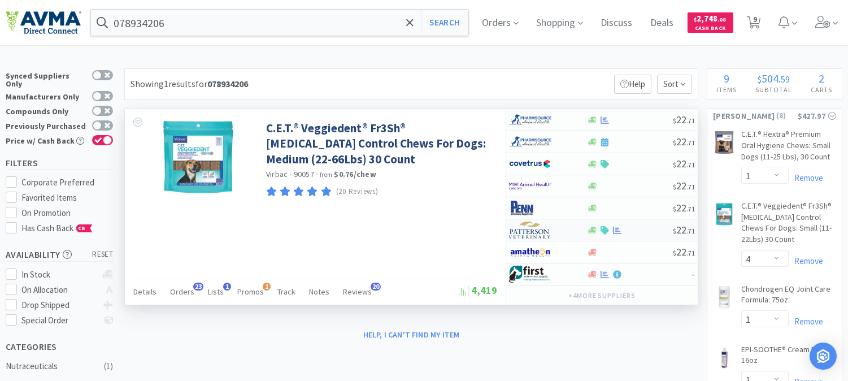
click at [532, 235] on img at bounding box center [530, 229] width 42 height 17
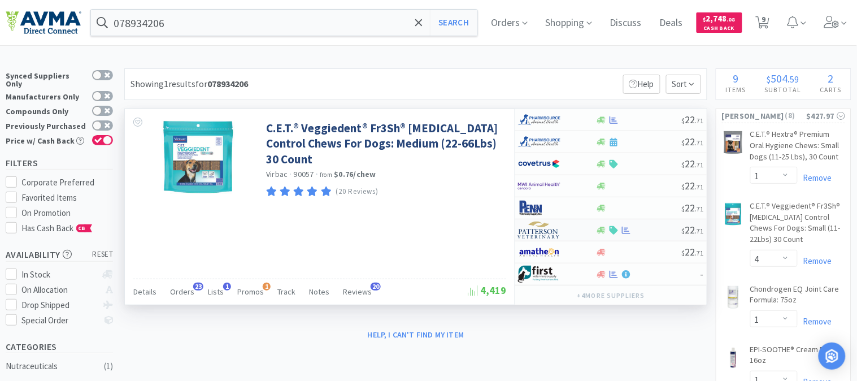
select select "1"
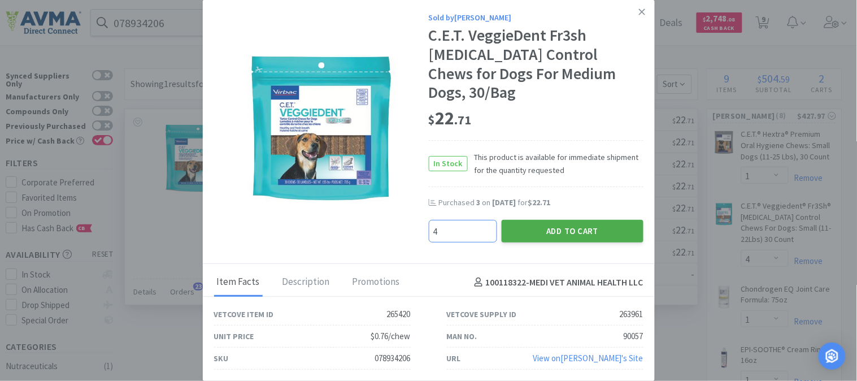
type input "4"
click at [538, 224] on button "Add to Cart" at bounding box center [573, 231] width 142 height 23
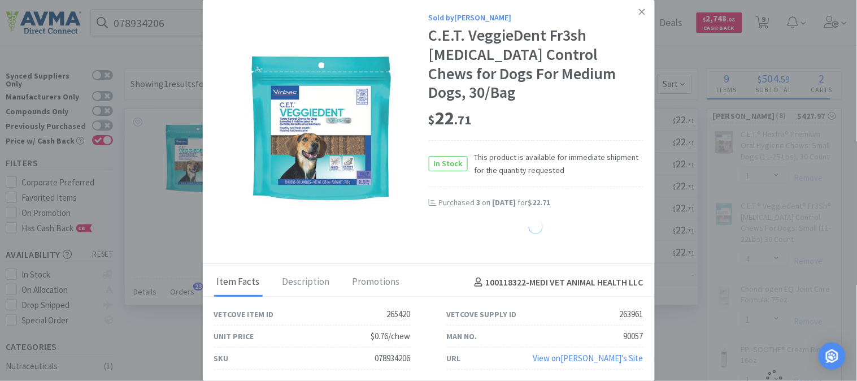
select select "4"
select select "1"
select select "2"
select select "1"
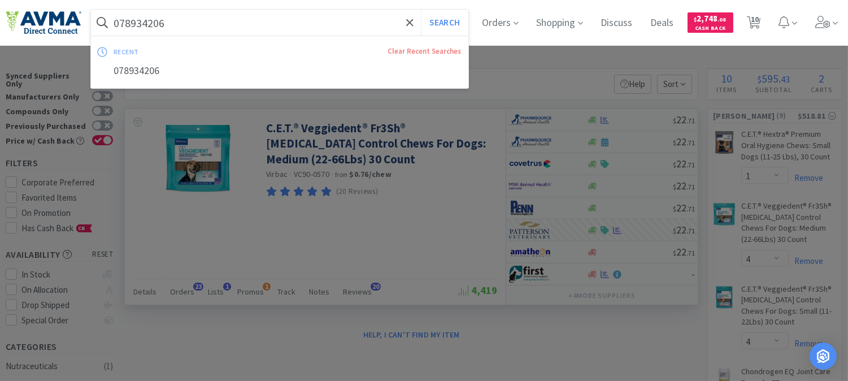
click at [158, 27] on input "078934206" at bounding box center [279, 23] width 377 height 26
paste input "7804"
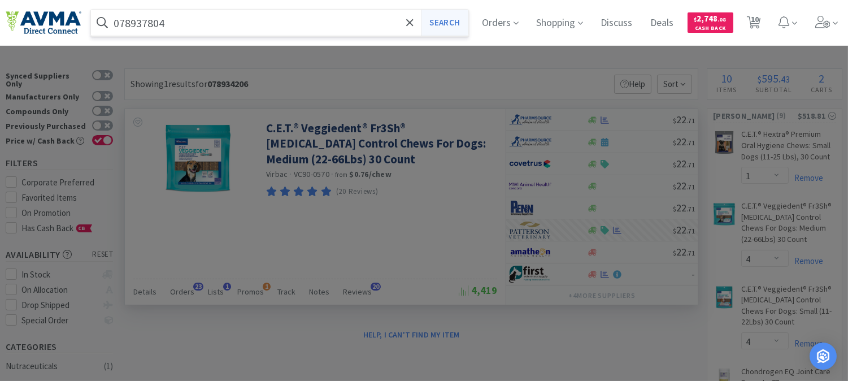
type input "078937804"
click at [453, 25] on button "Search" at bounding box center [444, 23] width 47 height 26
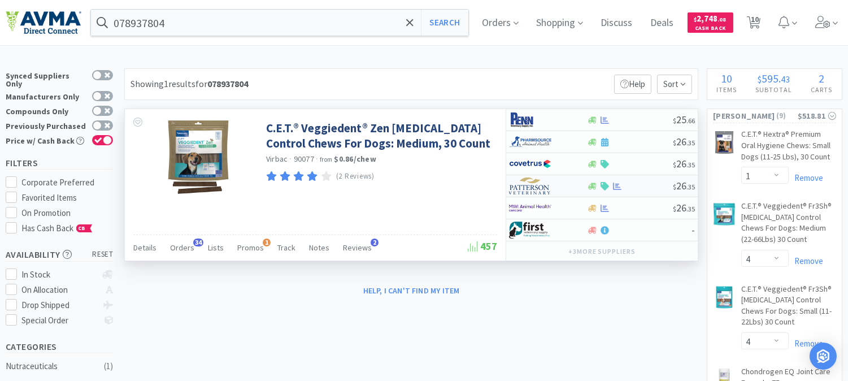
click at [534, 188] on img at bounding box center [530, 185] width 42 height 17
select select "1"
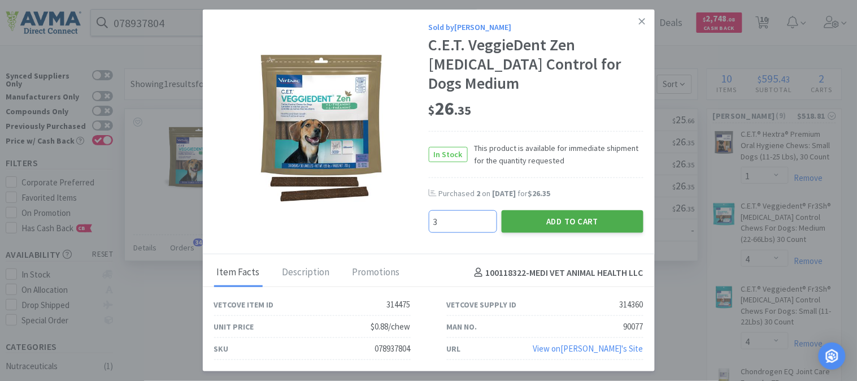
type input "3"
click at [602, 211] on button "Add to Cart" at bounding box center [573, 221] width 142 height 23
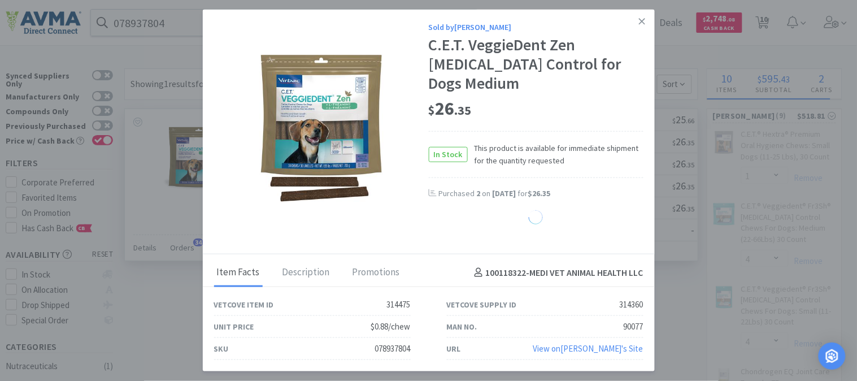
select select "3"
select select "1"
select select "2"
select select "1"
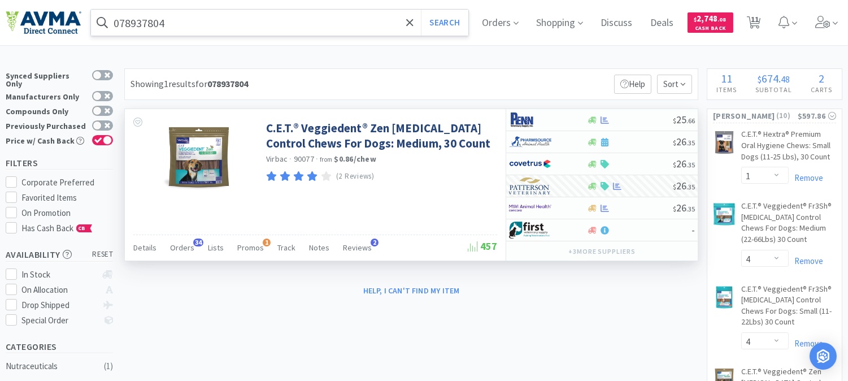
click at [145, 23] on input "078937804" at bounding box center [279, 23] width 377 height 26
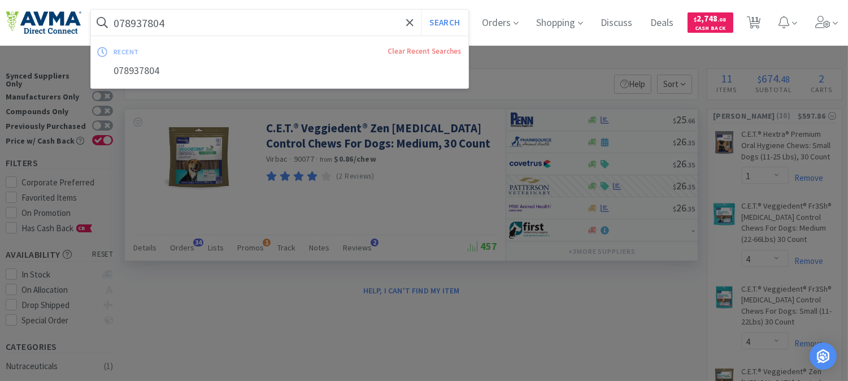
paste input "363023"
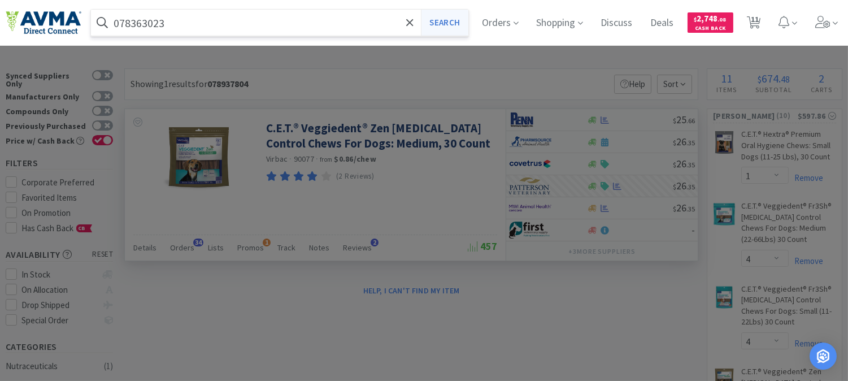
type input "078363023"
click at [455, 21] on button "Search" at bounding box center [444, 23] width 47 height 26
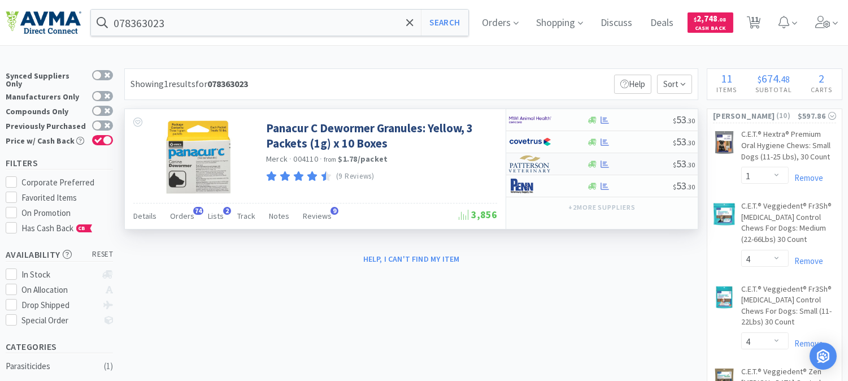
click at [529, 167] on img at bounding box center [530, 163] width 42 height 17
select select "1"
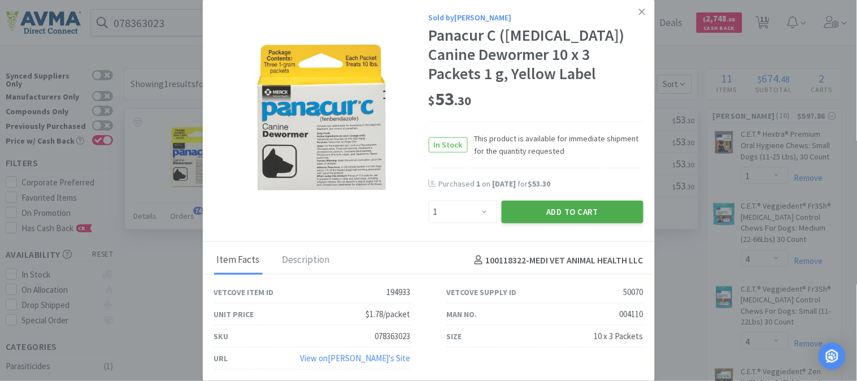
click at [560, 207] on button "Add to Cart" at bounding box center [573, 212] width 142 height 23
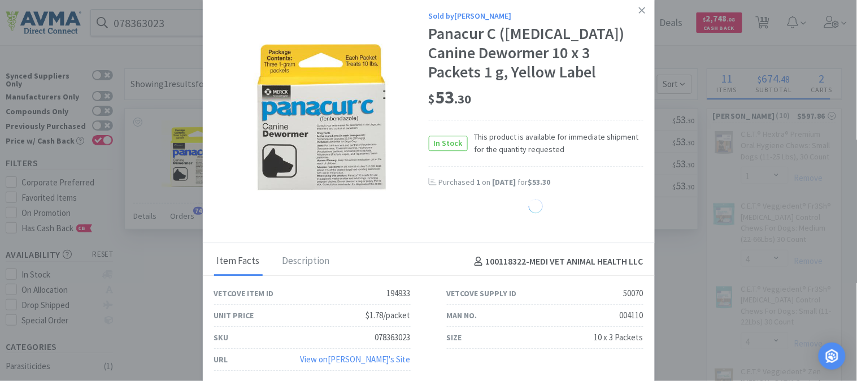
select select "1"
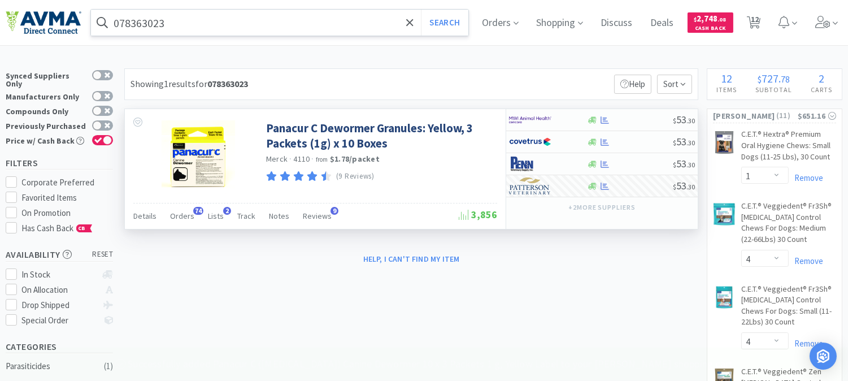
click at [151, 21] on input "078363023" at bounding box center [279, 23] width 377 height 26
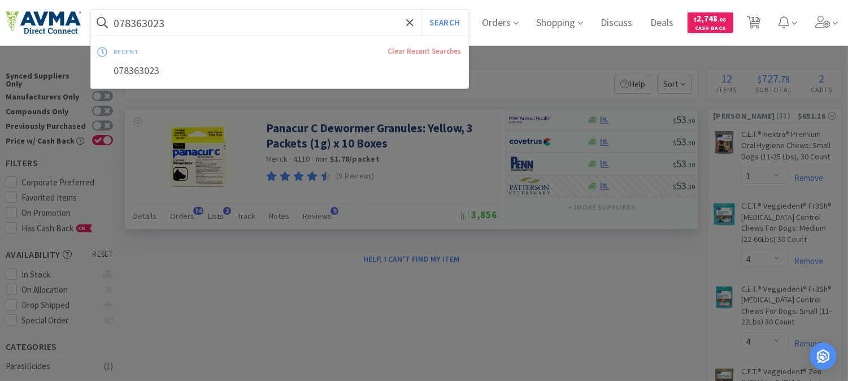
paste input "953755"
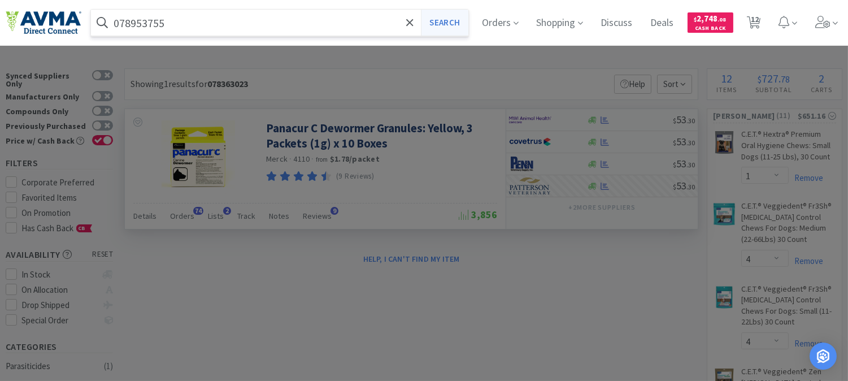
type input "078953755"
click at [459, 24] on button "Search" at bounding box center [444, 23] width 47 height 26
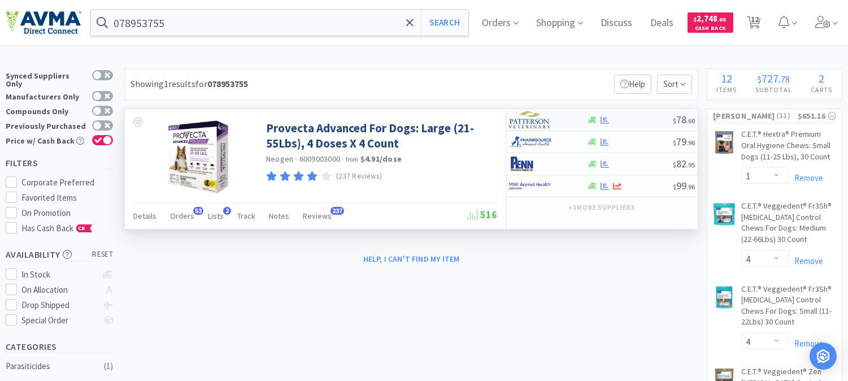
click at [532, 123] on img at bounding box center [530, 119] width 42 height 17
select select "1"
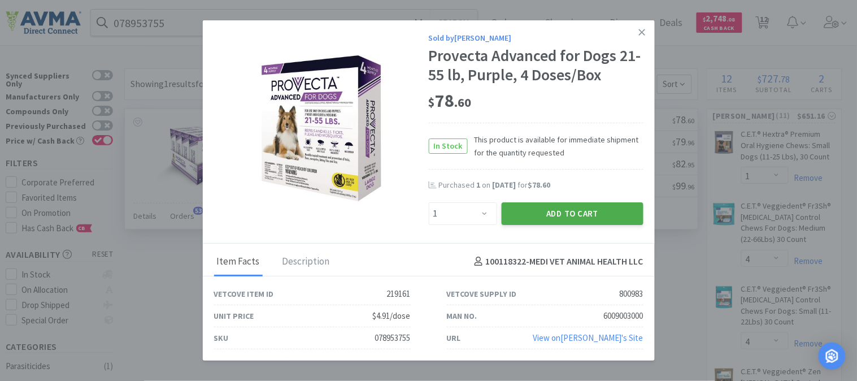
click at [570, 214] on button "Add to Cart" at bounding box center [573, 213] width 142 height 23
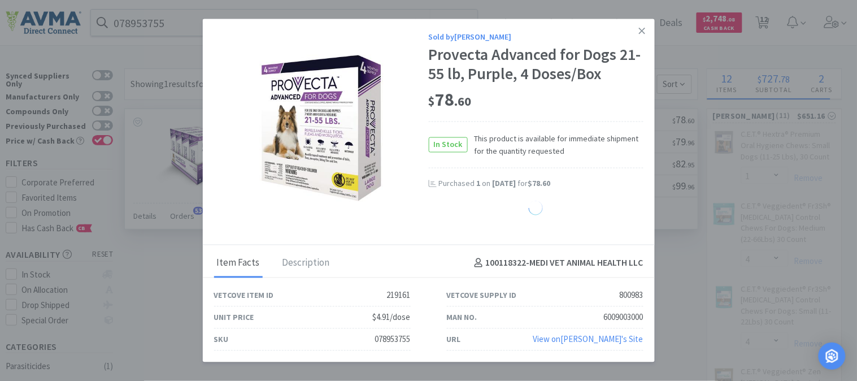
select select "1"
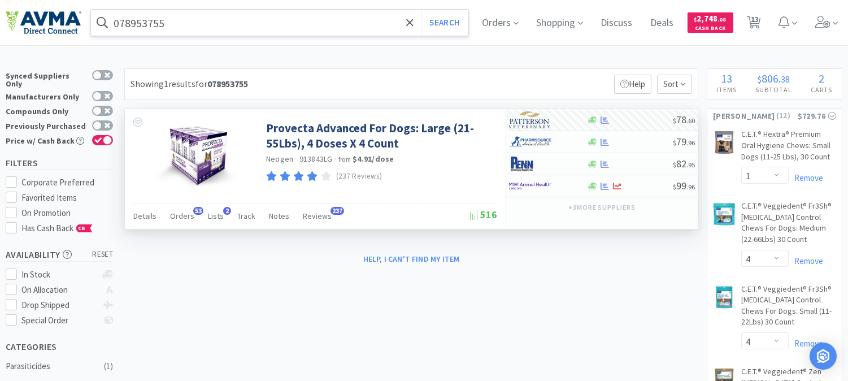
click at [146, 19] on input "078953755" at bounding box center [279, 23] width 377 height 26
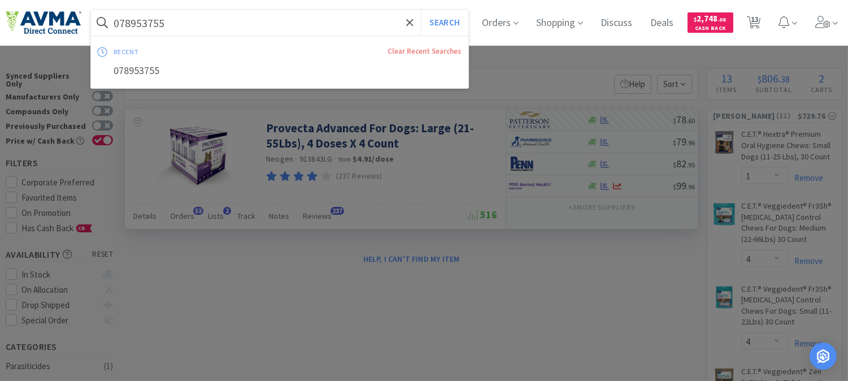
paste input "34205"
type input "078934205"
click at [457, 24] on button "Search" at bounding box center [444, 23] width 47 height 26
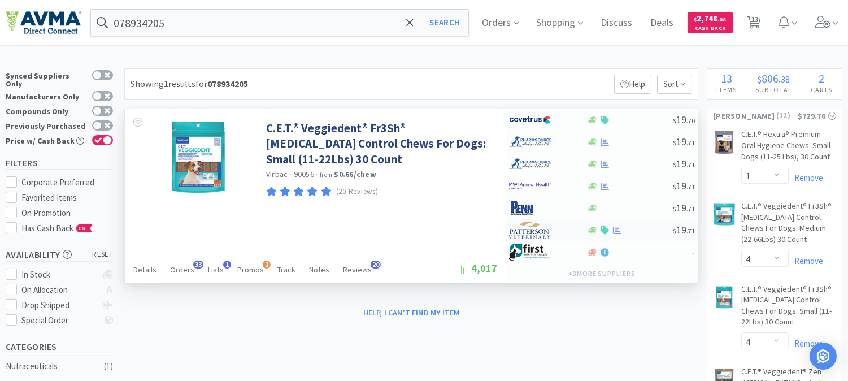
click at [525, 233] on img at bounding box center [530, 229] width 42 height 17
select select "1"
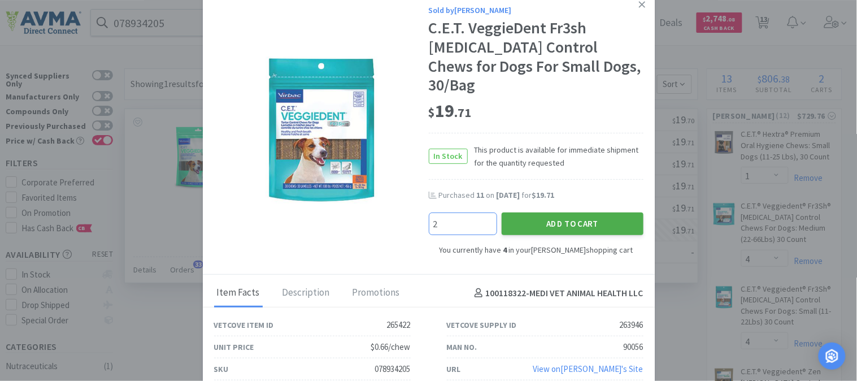
type input "2"
click at [565, 212] on button "Add to Cart" at bounding box center [573, 223] width 142 height 23
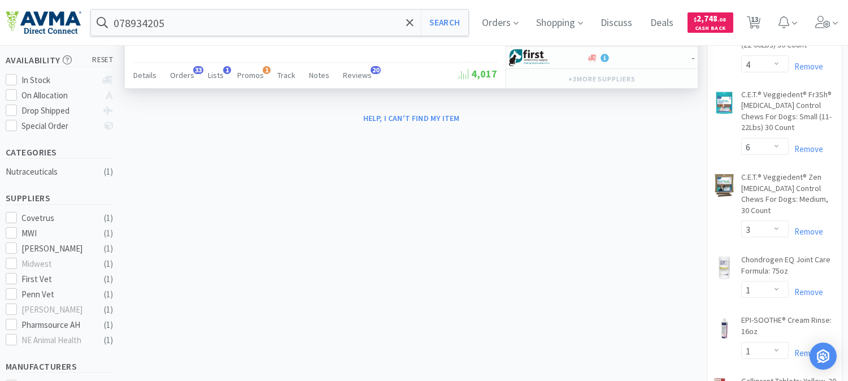
scroll to position [173, 0]
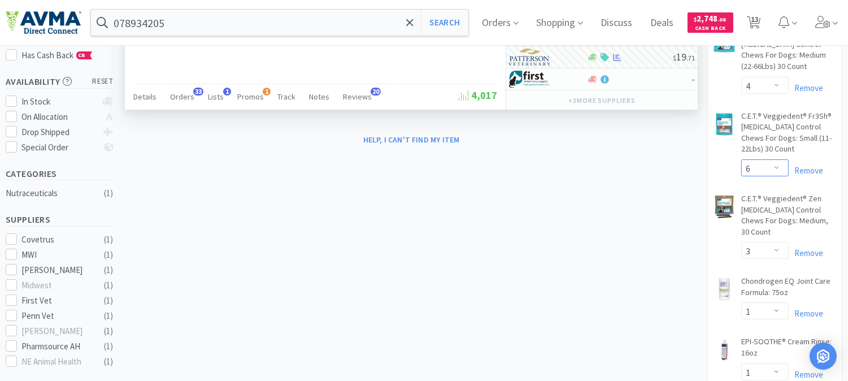
click at [777, 167] on select "Enter Quantity 1 2 3 4 5 6 7 8 9 10 11 12 13 14 15 16 17 18 19 20 Enter Quantity" at bounding box center [764, 167] width 47 height 17
click at [741, 159] on select "Enter Quantity 1 2 3 4 5 6 7 8 9 10 11 12 13 14 15 16 17 18 19 20 Enter Quantity" at bounding box center [764, 167] width 47 height 17
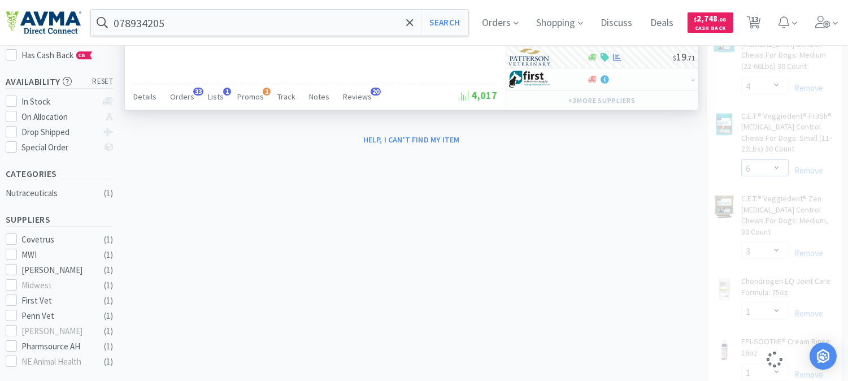
select select "4"
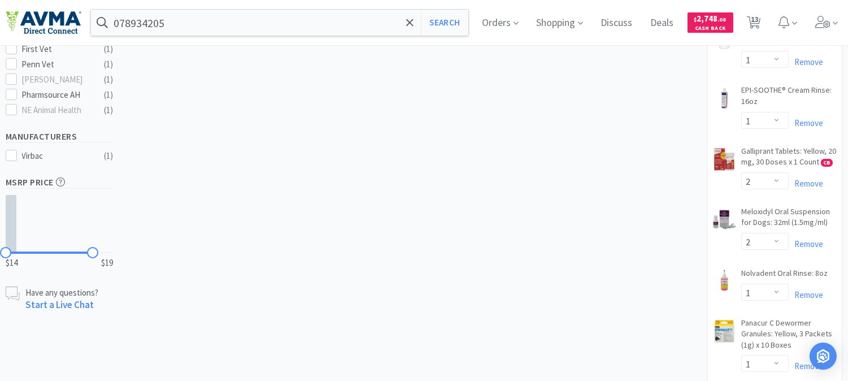
scroll to position [487, 0]
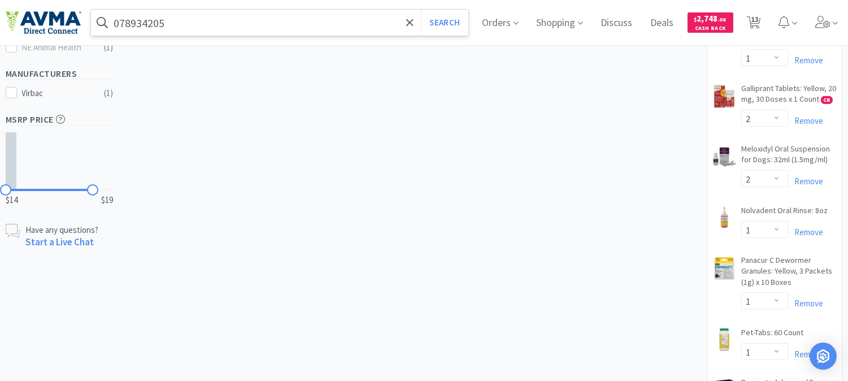
click at [213, 29] on input "078934205" at bounding box center [279, 23] width 377 height 26
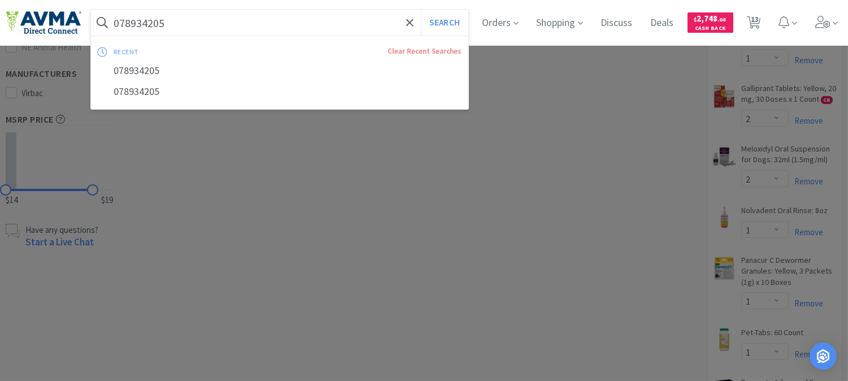
paste input "013050"
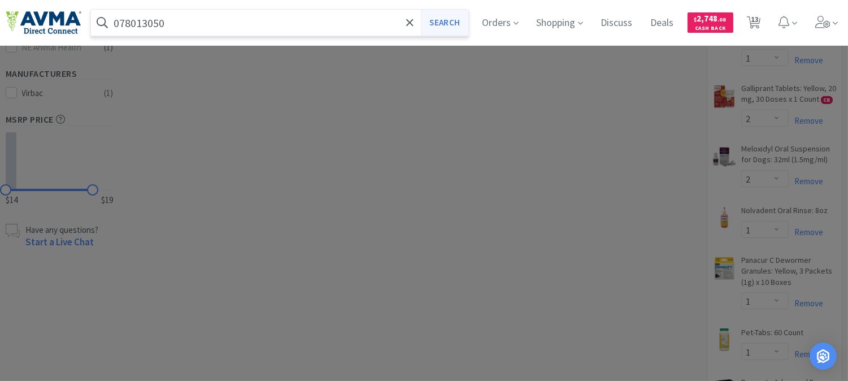
type input "078013050"
click at [445, 26] on button "Search" at bounding box center [444, 23] width 47 height 26
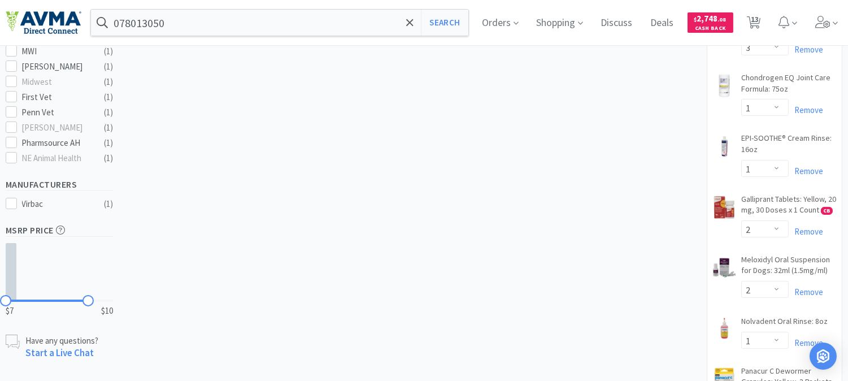
scroll to position [439, 0]
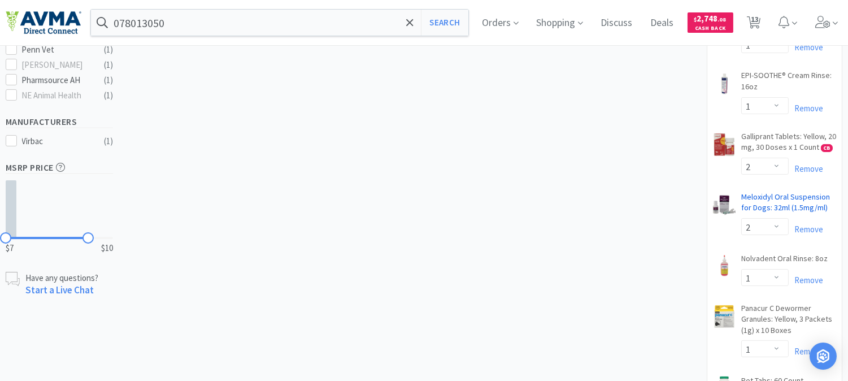
click at [776, 198] on link "Meloxidyl Oral Suspension for Dogs: 32ml (1.5mg/ml) CB" at bounding box center [788, 205] width 95 height 27
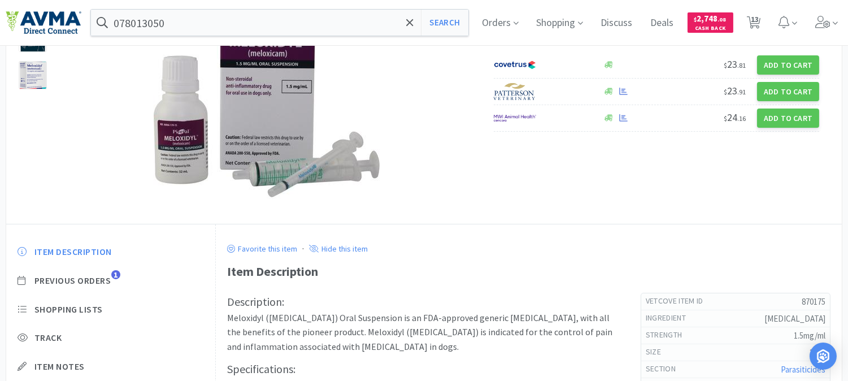
scroll to position [63, 0]
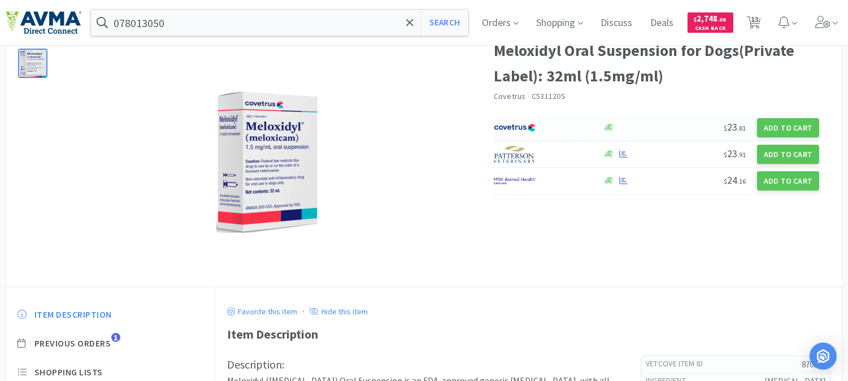
click at [518, 128] on img at bounding box center [515, 127] width 42 height 17
select select "1"
click at [527, 130] on img at bounding box center [515, 127] width 42 height 17
select select "1"
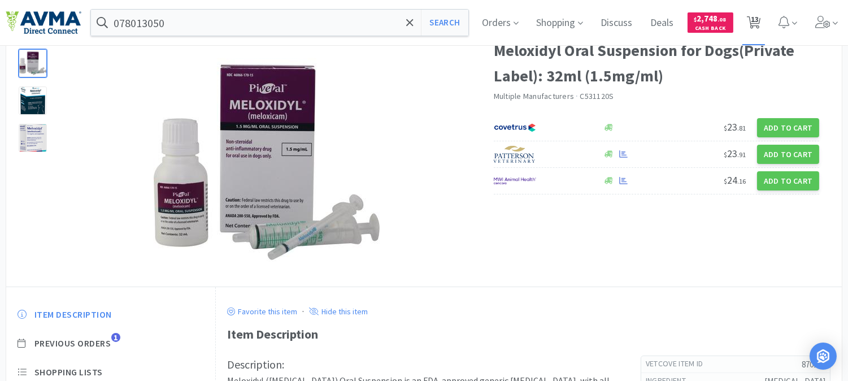
click at [759, 24] on span "13" at bounding box center [755, 19] width 8 height 45
select select "1"
select select "4"
select select "3"
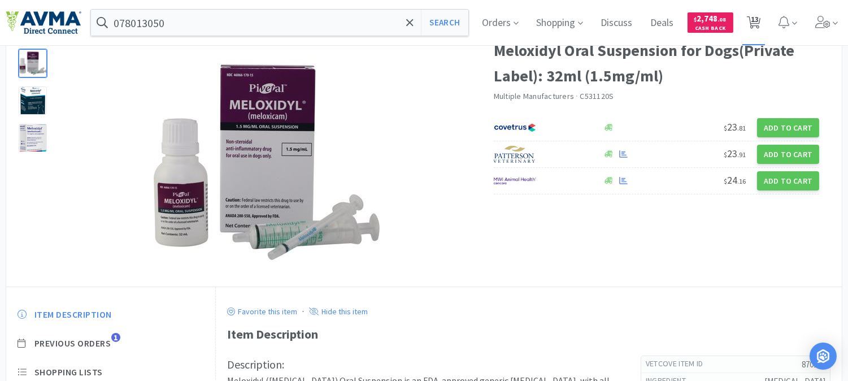
select select "1"
select select "2"
select select "1"
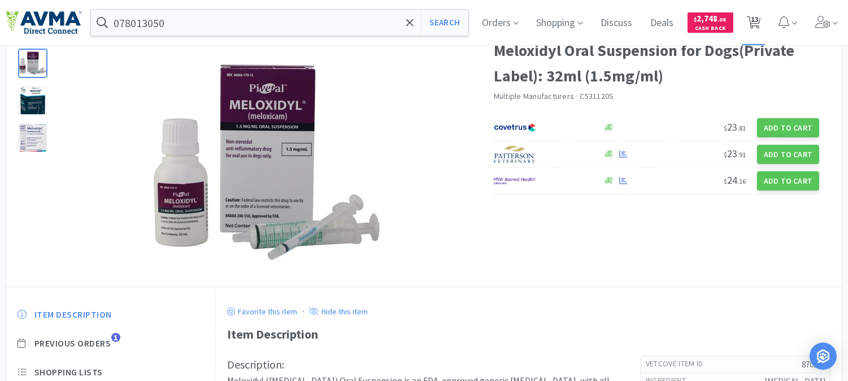
select select "1"
select select "3"
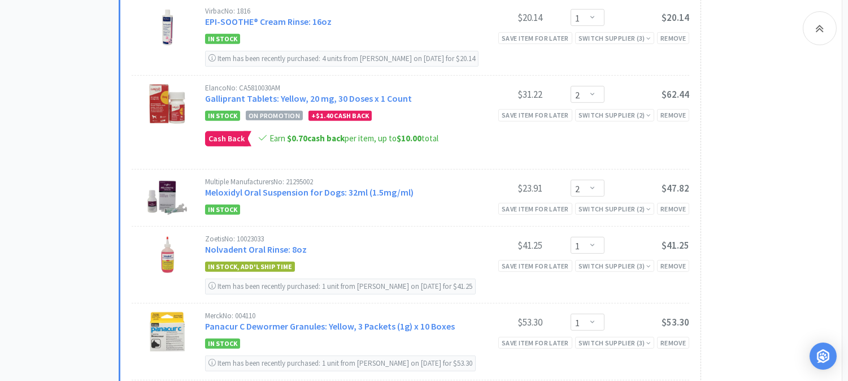
scroll to position [1193, 0]
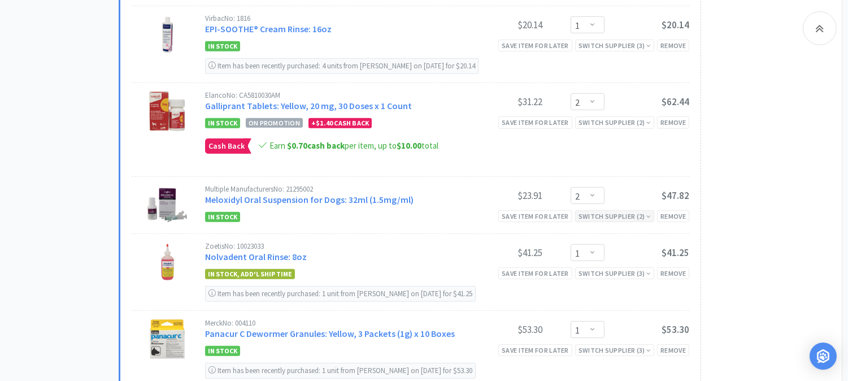
click at [608, 219] on div "Switch Supplier ( 2 )" at bounding box center [615, 216] width 72 height 11
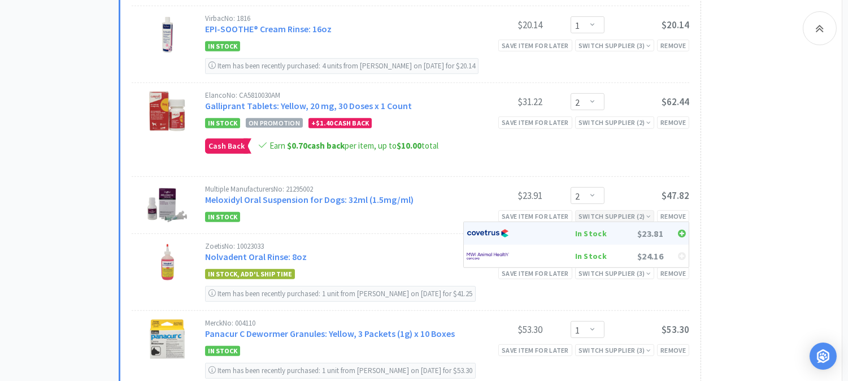
click at [681, 235] on icon at bounding box center [682, 233] width 8 height 9
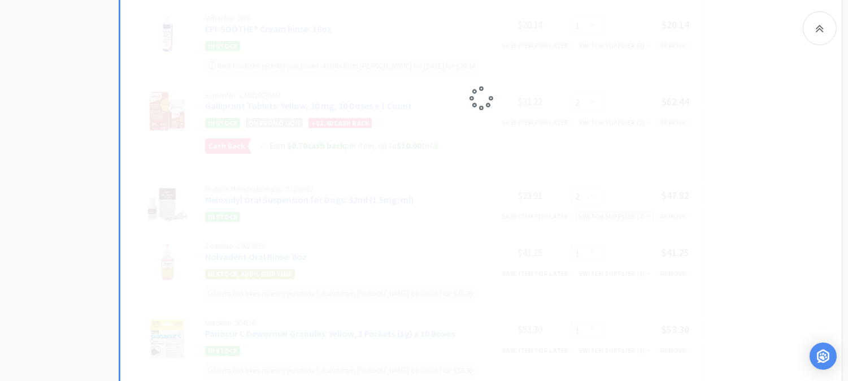
select select "1"
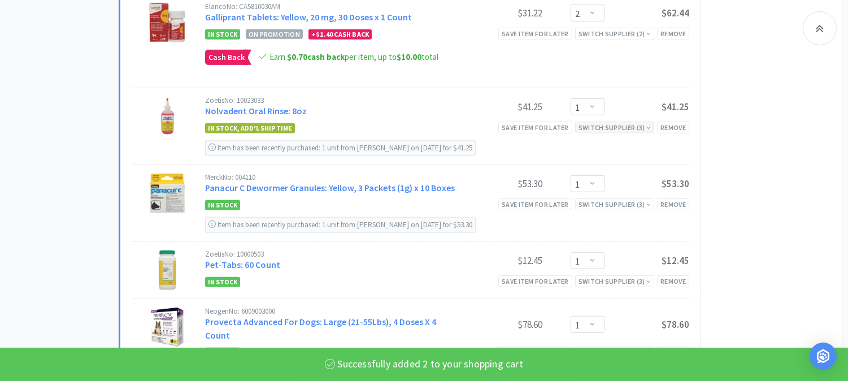
select select "2"
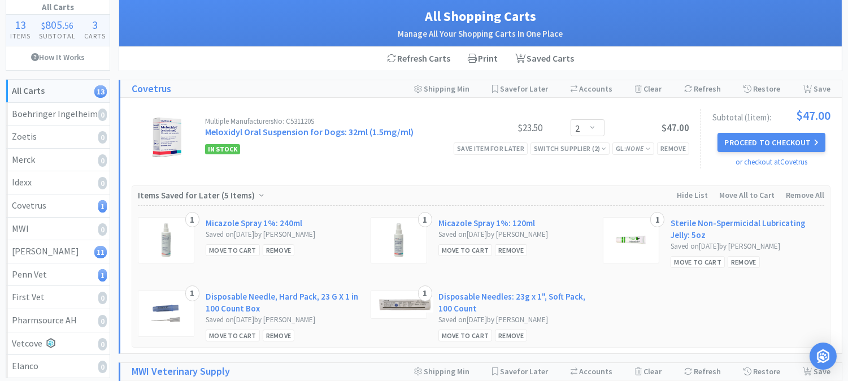
scroll to position [0, 0]
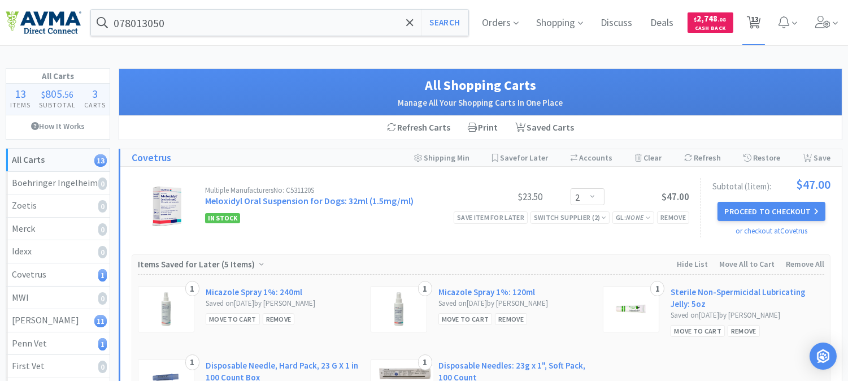
click at [752, 20] on span "13" at bounding box center [755, 19] width 8 height 45
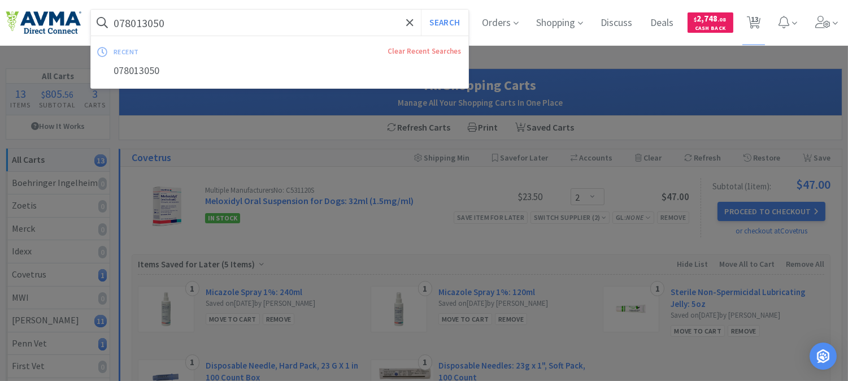
click at [188, 26] on input "078013050" at bounding box center [279, 23] width 377 height 26
paste input "PVS544"
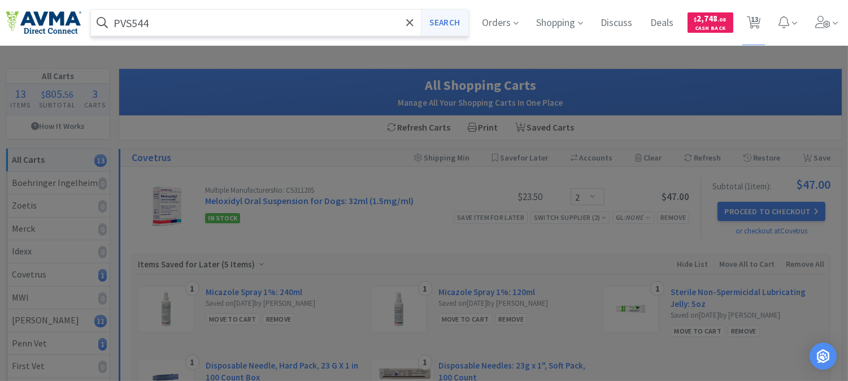
type input "PVS544"
click at [438, 20] on button "Search" at bounding box center [444, 23] width 47 height 26
select select "2"
select select "1"
select select "4"
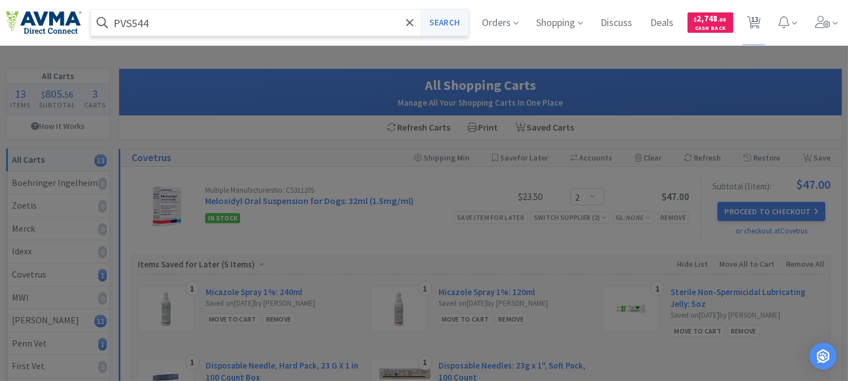
select select "4"
select select "3"
select select "1"
select select "2"
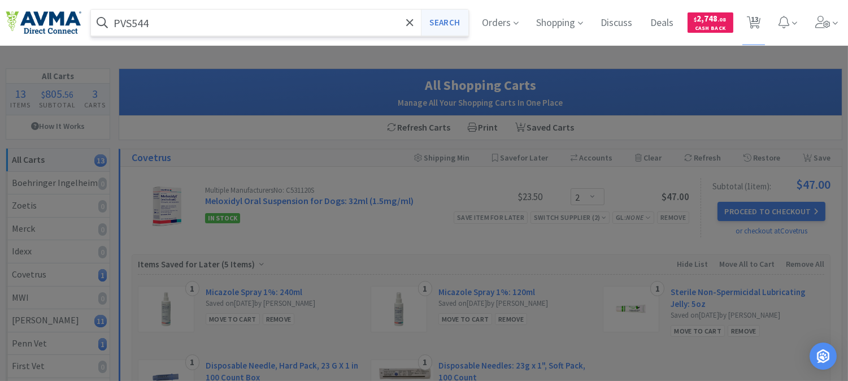
select select "1"
select select "3"
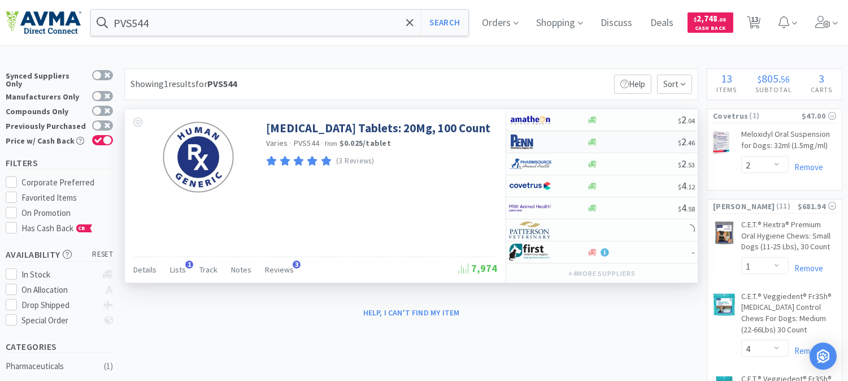
click at [526, 144] on img at bounding box center [530, 141] width 42 height 17
select select "1"
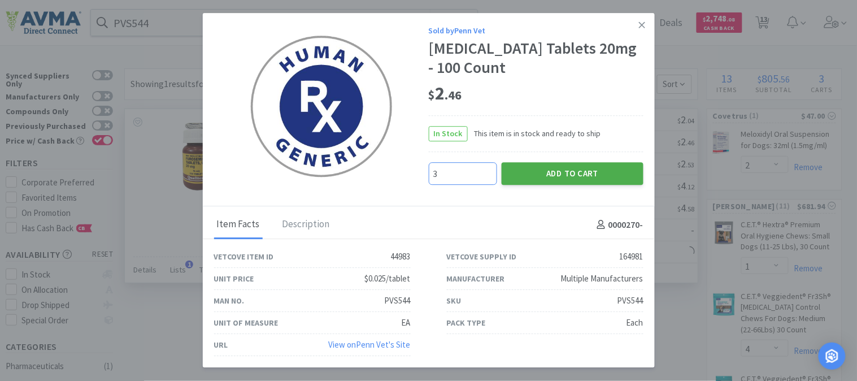
type input "3"
click at [590, 172] on button "Add to Cart" at bounding box center [573, 173] width 142 height 23
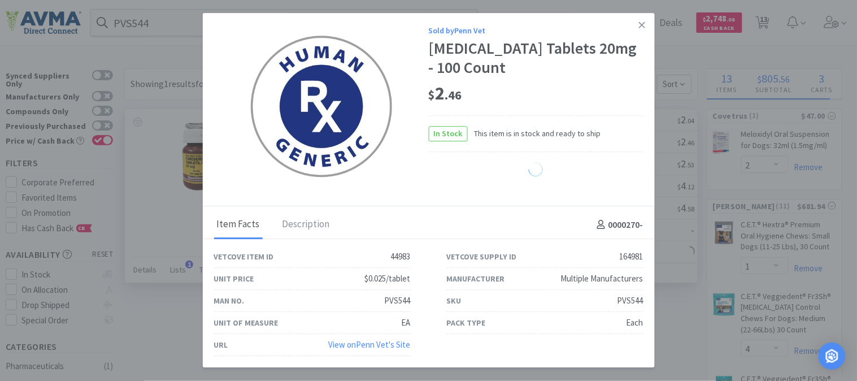
select select "3"
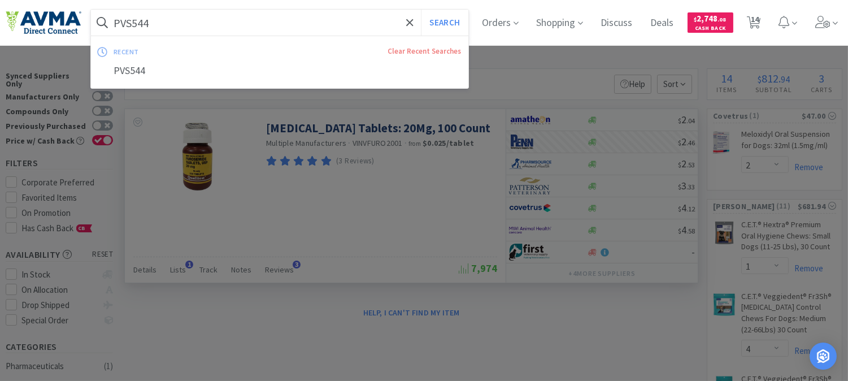
click at [146, 23] on input "PVS544" at bounding box center [279, 23] width 377 height 26
paste input "VED0055"
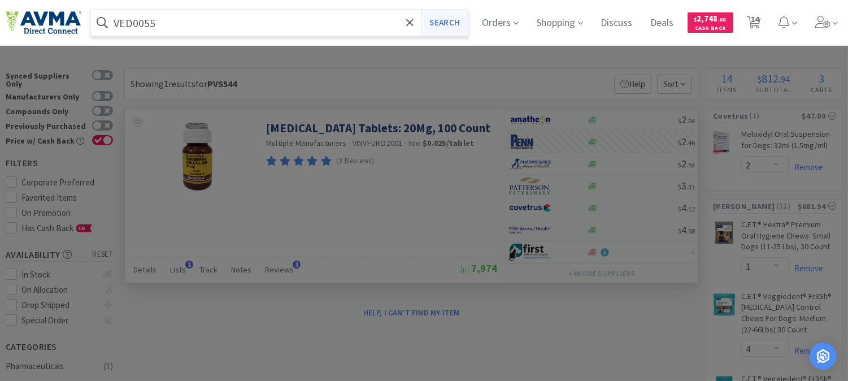
type input "VED0055"
click at [442, 26] on button "Search" at bounding box center [444, 23] width 47 height 26
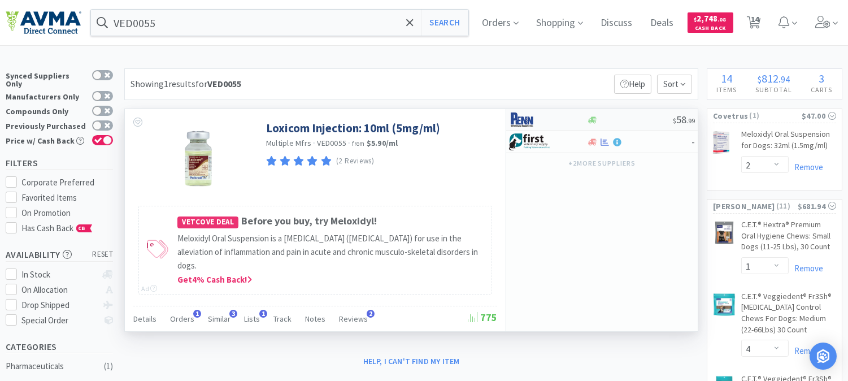
click at [529, 116] on img at bounding box center [530, 119] width 42 height 17
select select "1"
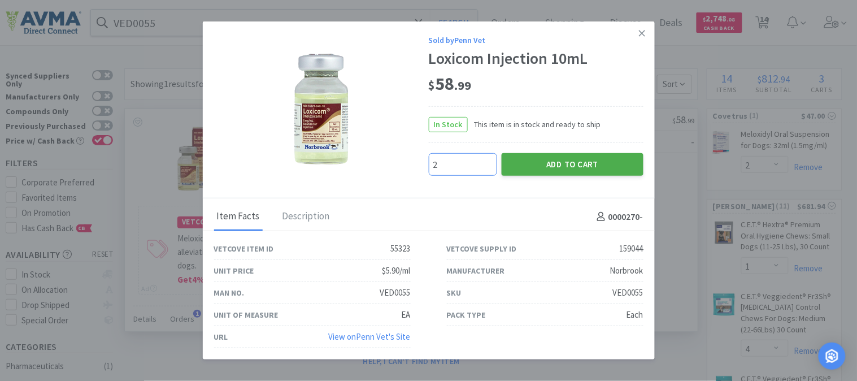
type input "2"
click at [557, 166] on button "Add to Cart" at bounding box center [573, 164] width 142 height 23
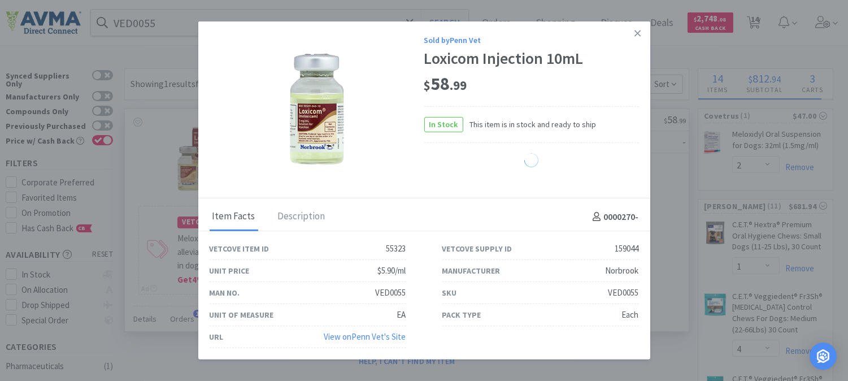
select select "2"
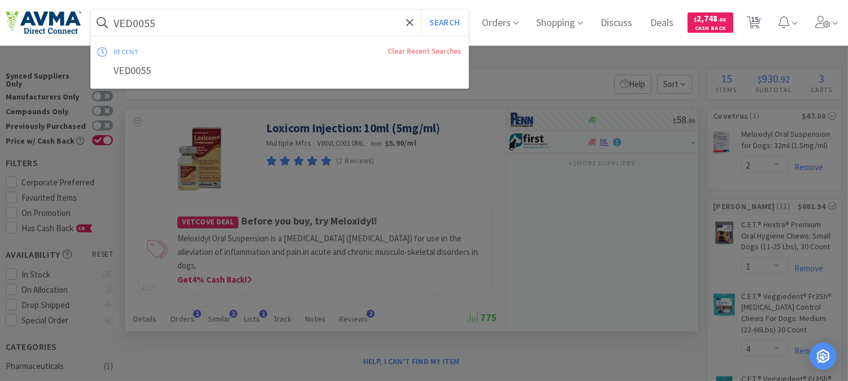
click at [133, 23] on input "VED0055" at bounding box center [279, 23] width 377 height 26
paste input "BUT66001"
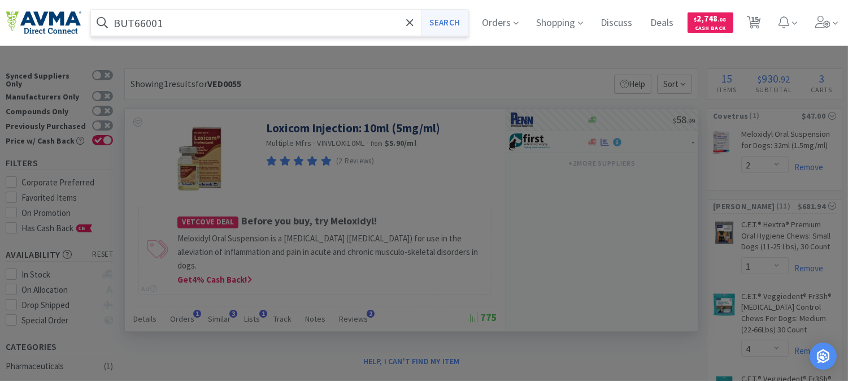
type input "BUT66001"
click at [462, 20] on button "Search" at bounding box center [444, 23] width 47 height 26
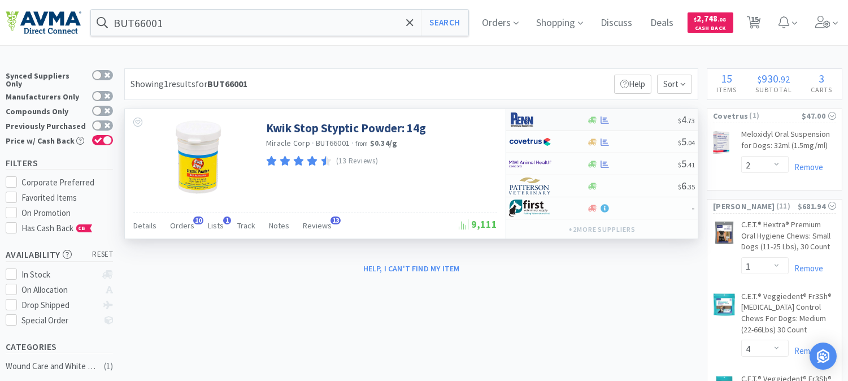
click at [522, 118] on img at bounding box center [530, 119] width 42 height 17
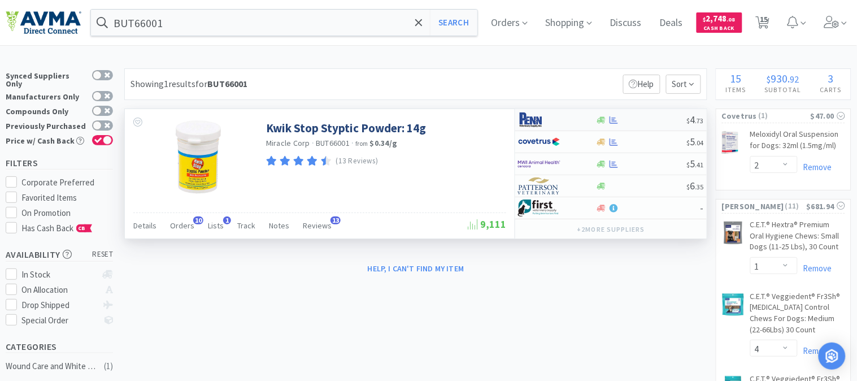
select select "1"
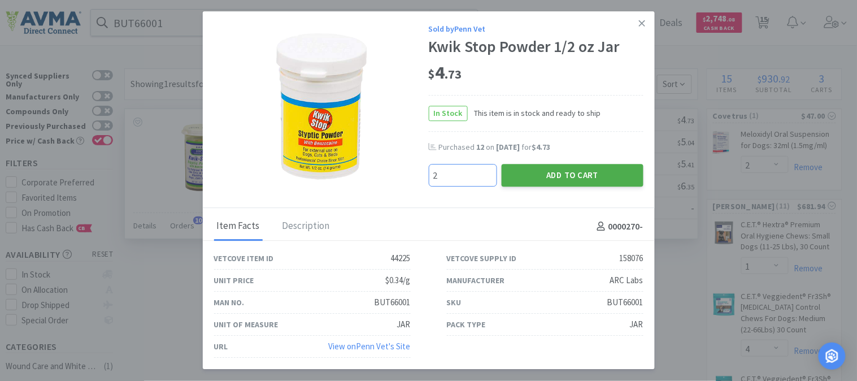
type input "2"
click at [561, 179] on button "Add to Cart" at bounding box center [573, 175] width 142 height 23
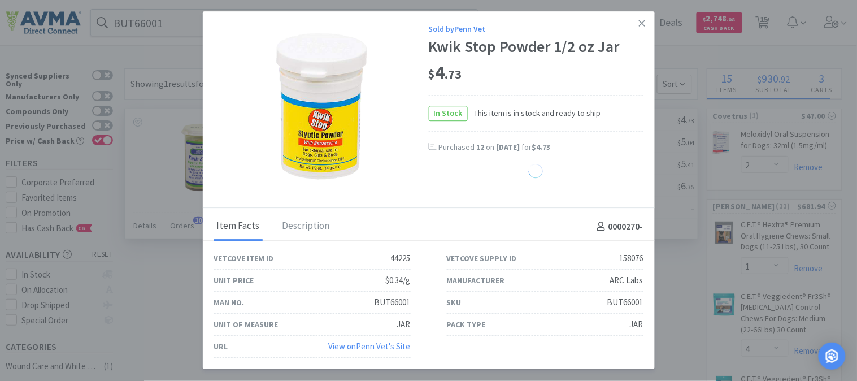
select select "2"
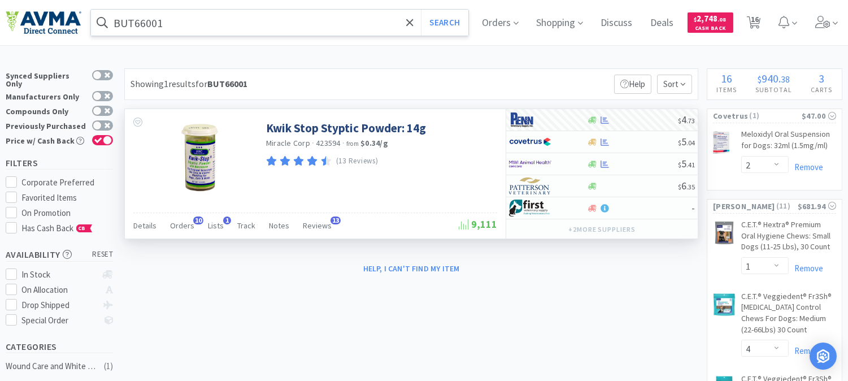
click at [147, 27] on input "BUT66001" at bounding box center [279, 23] width 377 height 26
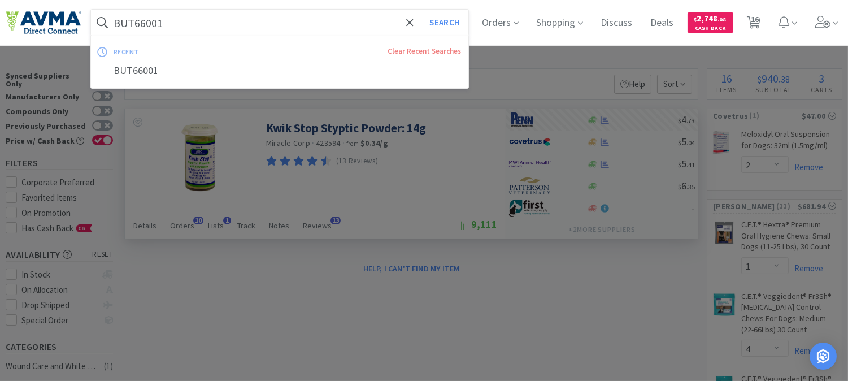
paste input "VED108"
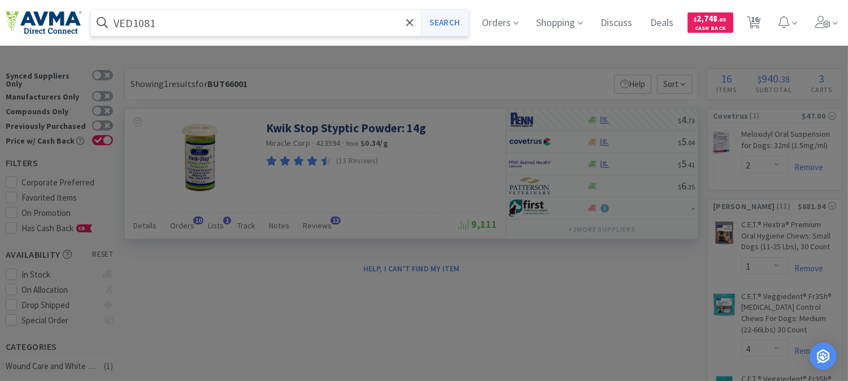
click at [468, 21] on button "Search" at bounding box center [444, 23] width 47 height 26
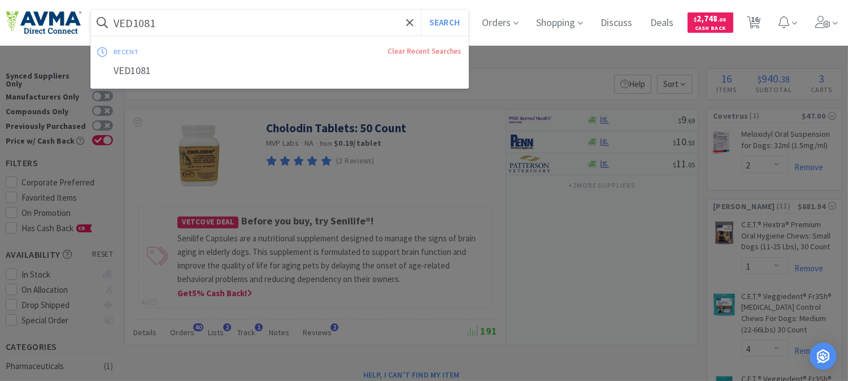
click at [205, 24] on input "VED1081" at bounding box center [279, 23] width 377 height 26
paste input "049143"
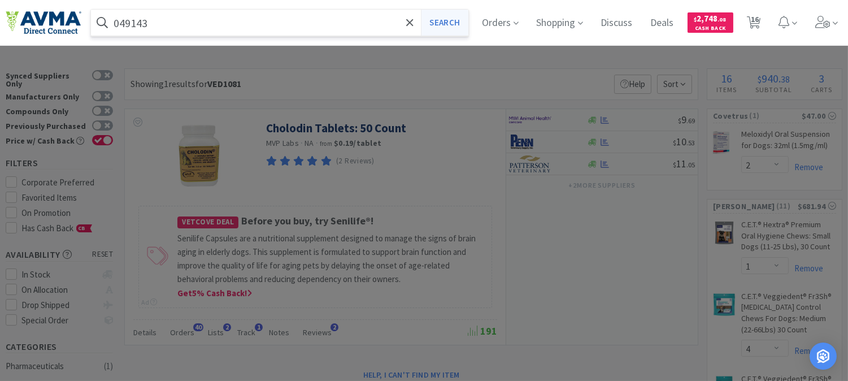
type input "049143"
click at [454, 24] on button "Search" at bounding box center [444, 23] width 47 height 26
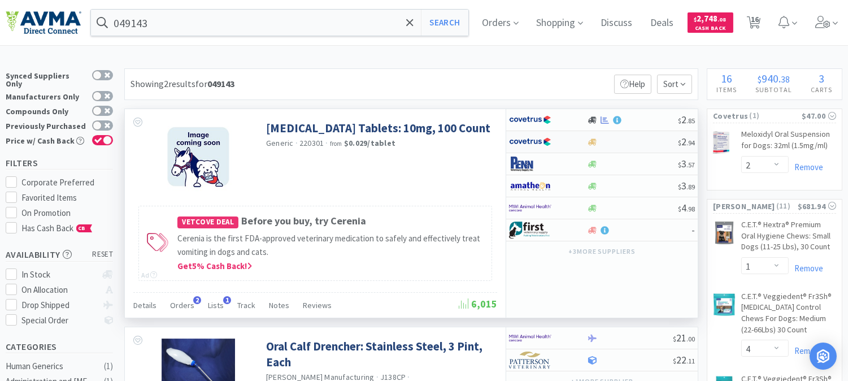
click at [531, 143] on img at bounding box center [530, 141] width 42 height 17
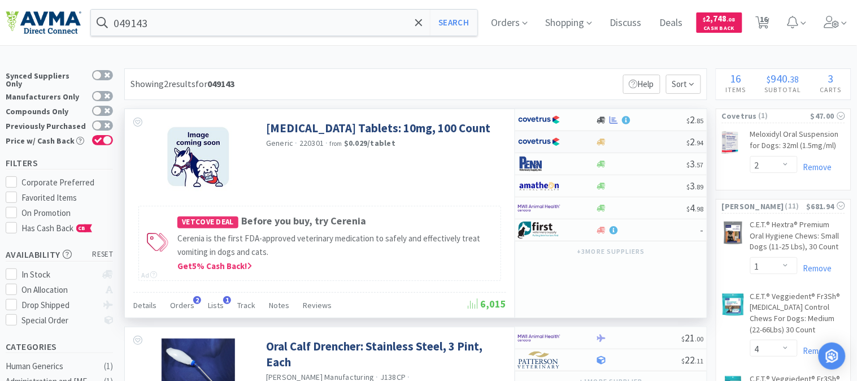
select select "1"
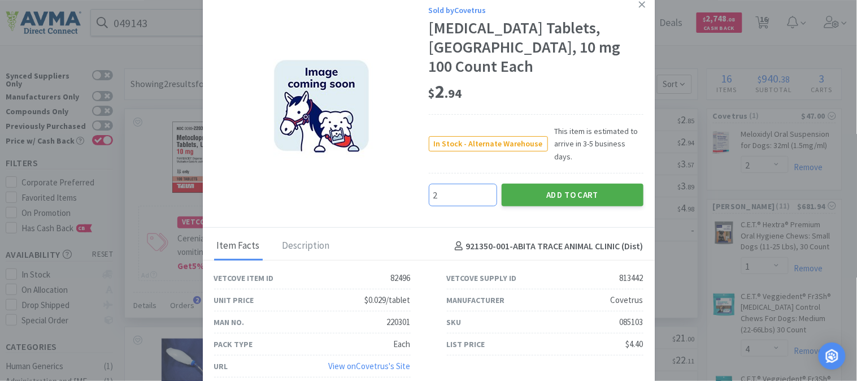
type input "2"
click at [574, 184] on button "Add to Cart" at bounding box center [573, 195] width 142 height 23
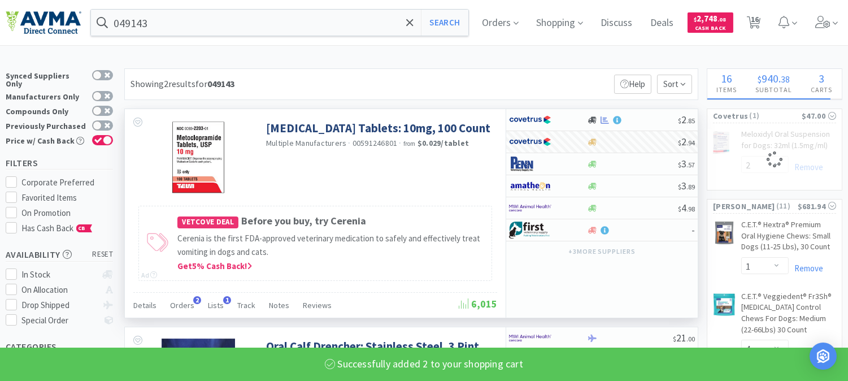
select select "2"
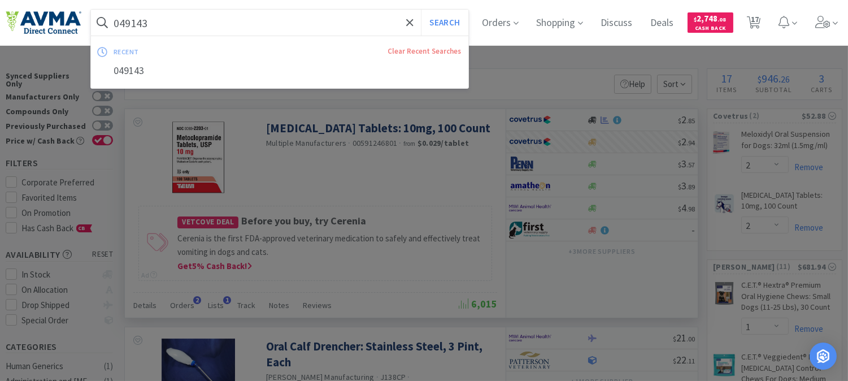
click at [183, 24] on input "049143" at bounding box center [279, 23] width 377 height 26
paste input "836"
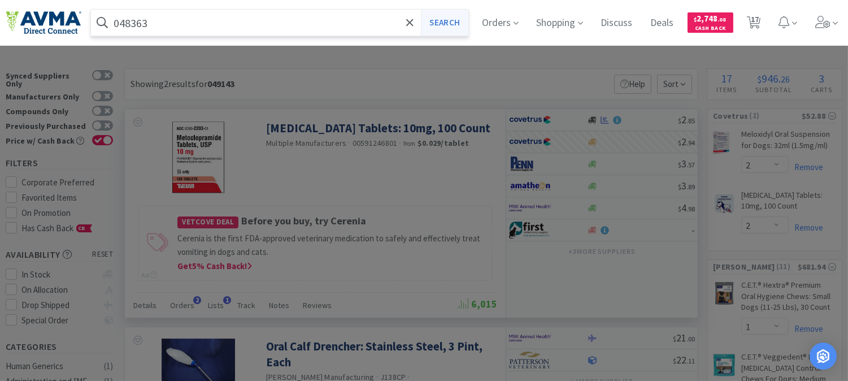
type input "048363"
click at [441, 24] on button "Search" at bounding box center [444, 23] width 47 height 26
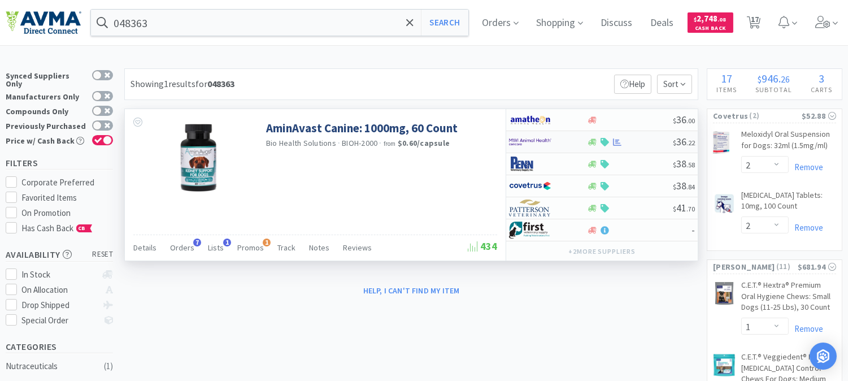
click at [530, 143] on img at bounding box center [530, 141] width 42 height 17
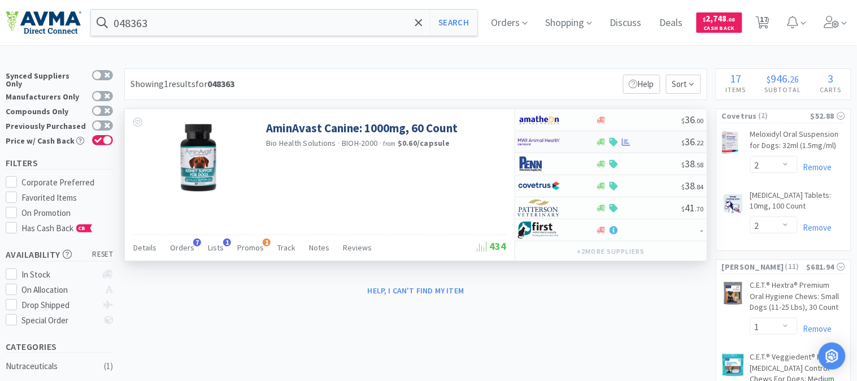
select select "1"
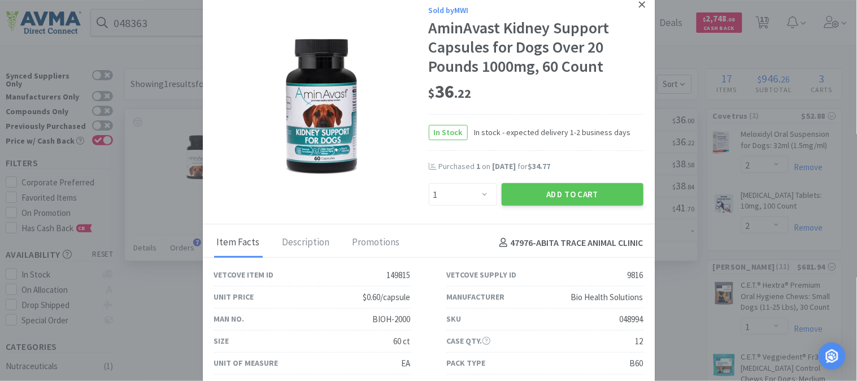
click at [639, 4] on icon at bounding box center [642, 4] width 6 height 10
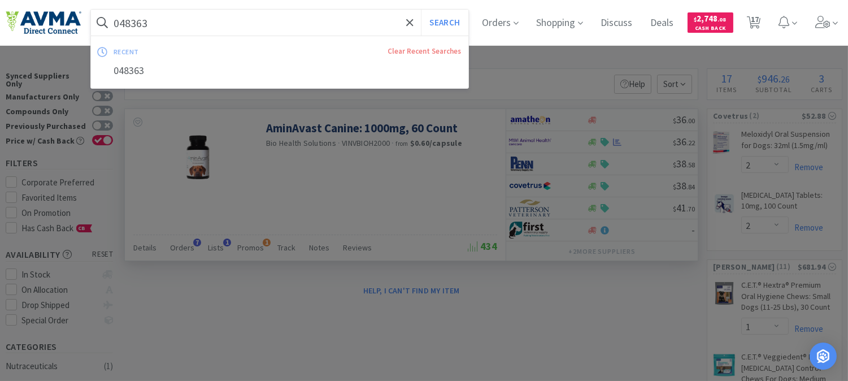
click at [227, 30] on input "048363" at bounding box center [279, 23] width 377 height 26
paste input "2"
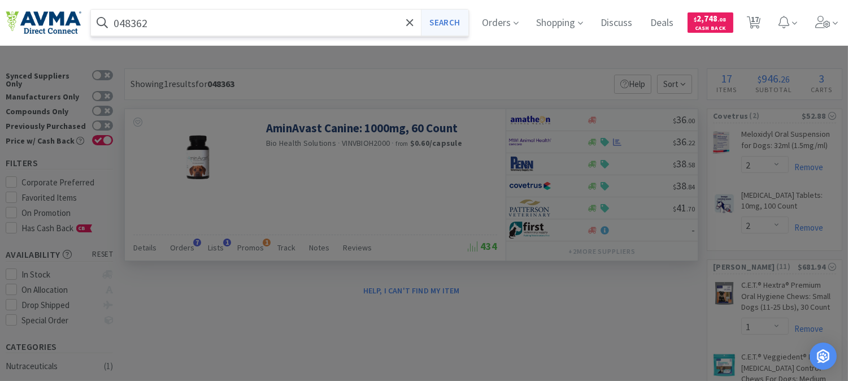
click at [451, 17] on button "Search" at bounding box center [444, 23] width 47 height 26
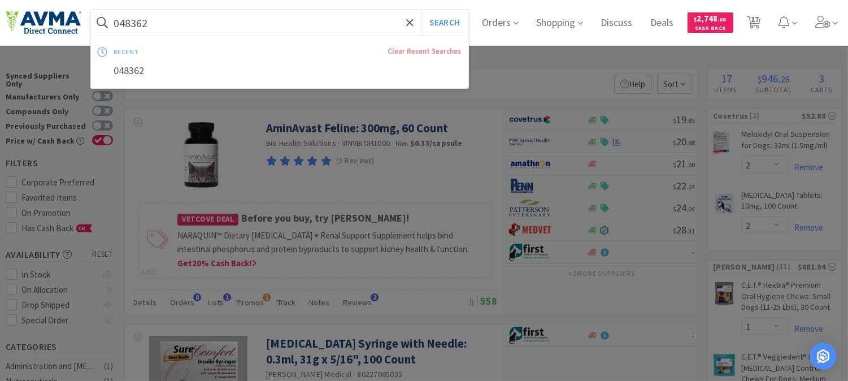
click at [187, 31] on input "048362" at bounding box center [279, 23] width 377 height 26
paste input "3"
click at [456, 21] on button "Search" at bounding box center [444, 23] width 47 height 26
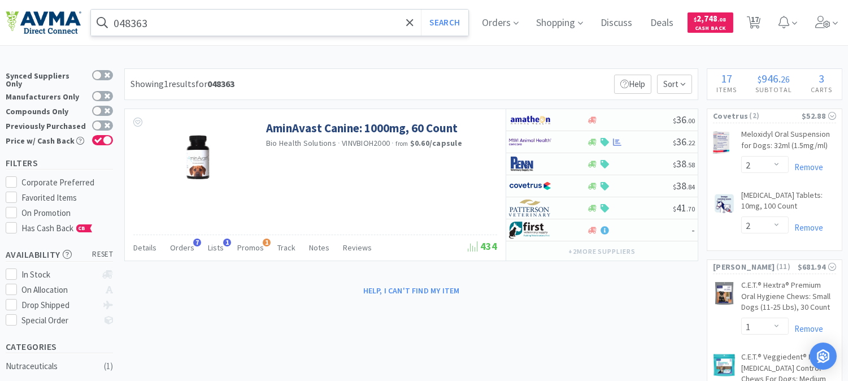
click at [133, 20] on input "048363" at bounding box center [279, 23] width 377 height 26
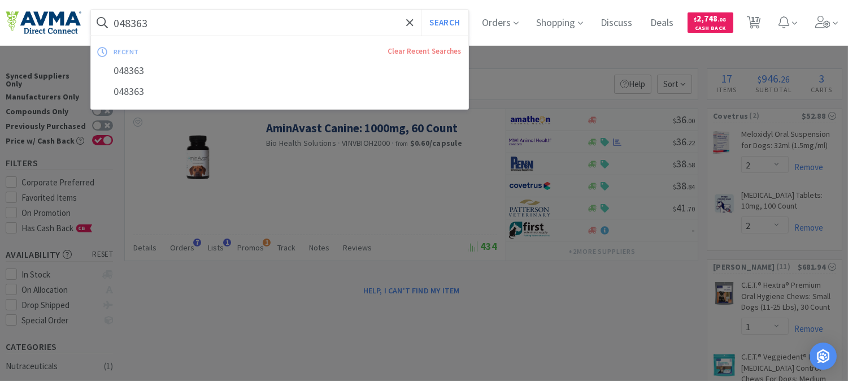
paste input "2"
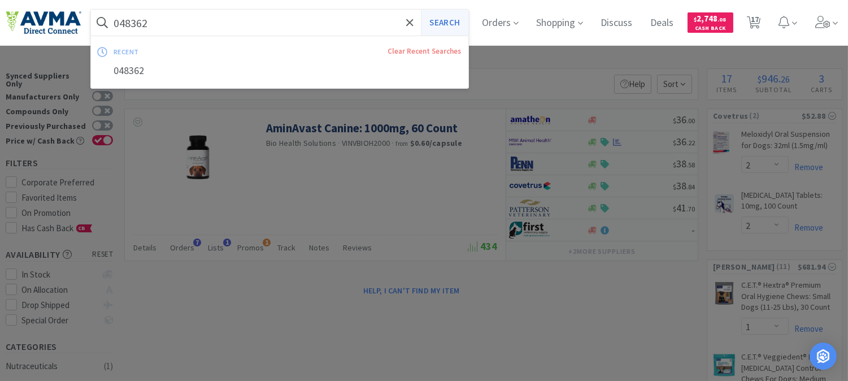
type input "048362"
click at [460, 23] on button "Search" at bounding box center [444, 23] width 47 height 26
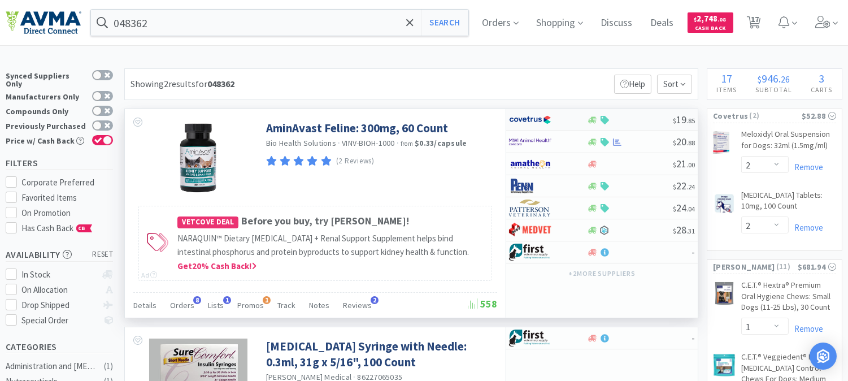
click at [528, 119] on img at bounding box center [530, 119] width 42 height 17
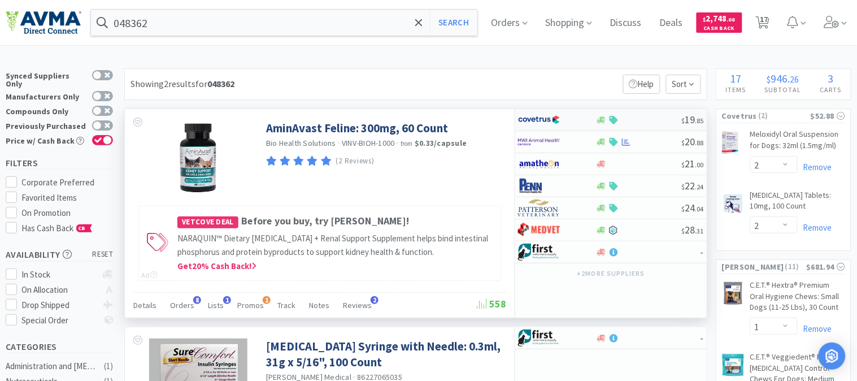
select select "1"
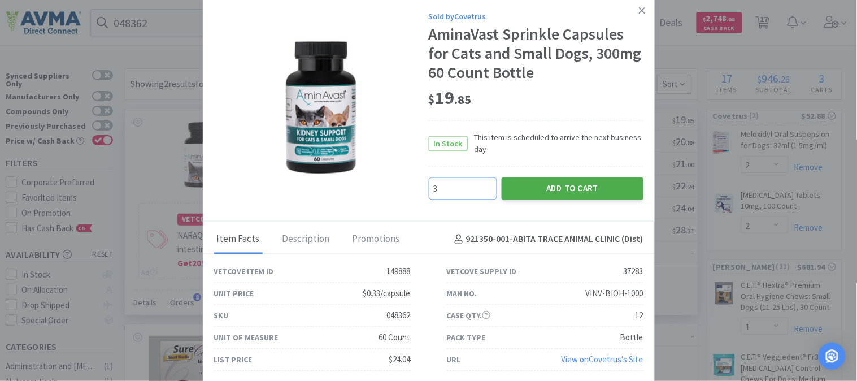
type input "3"
click at [555, 183] on button "Add to Cart" at bounding box center [573, 188] width 142 height 23
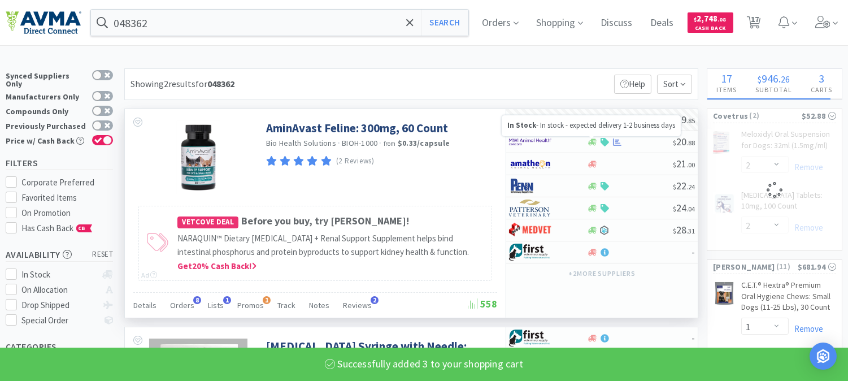
select select "3"
select select "2"
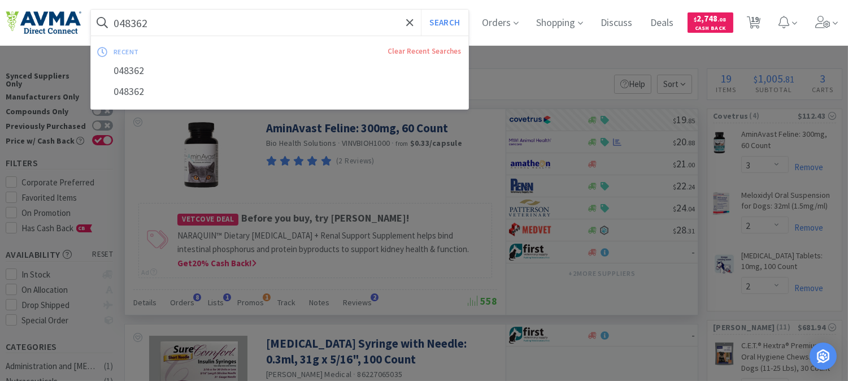
click at [147, 24] on input "048362" at bounding box center [279, 23] width 377 height 26
paste input "68744"
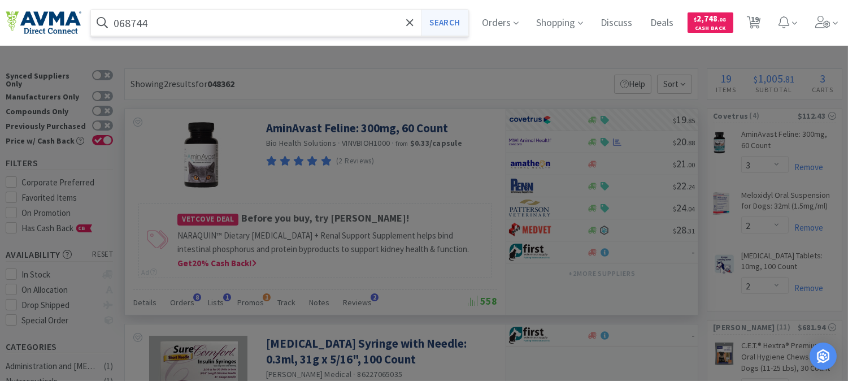
type input "068744"
click at [441, 17] on button "Search" at bounding box center [444, 23] width 47 height 26
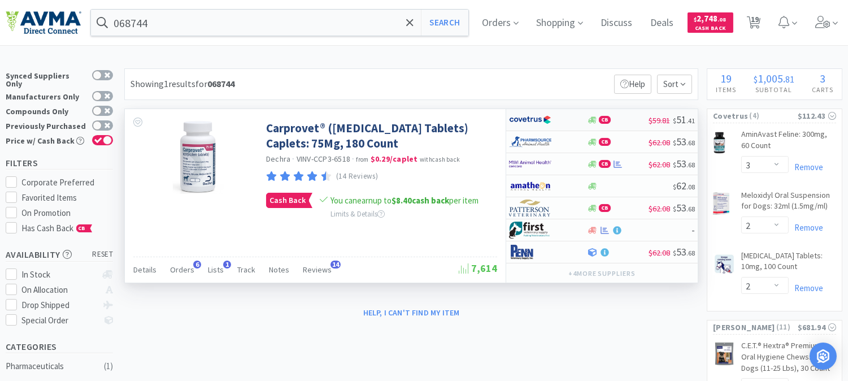
click at [520, 117] on img at bounding box center [530, 119] width 42 height 17
select select "1"
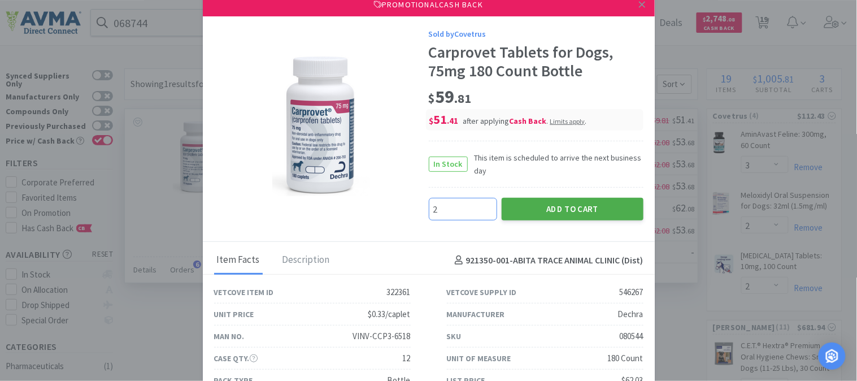
type input "2"
click at [566, 202] on button "Add to Cart" at bounding box center [573, 209] width 142 height 23
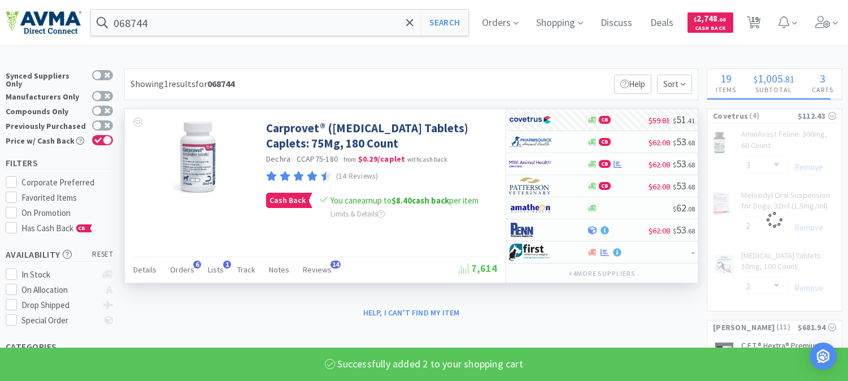
select select "2"
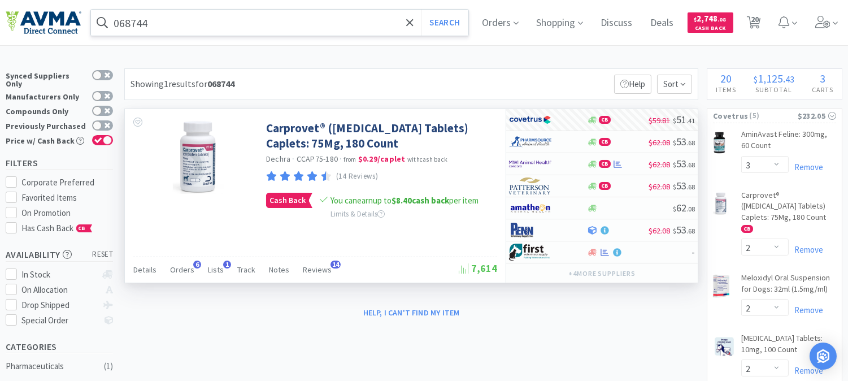
click at [111, 16] on span at bounding box center [102, 23] width 23 height 18
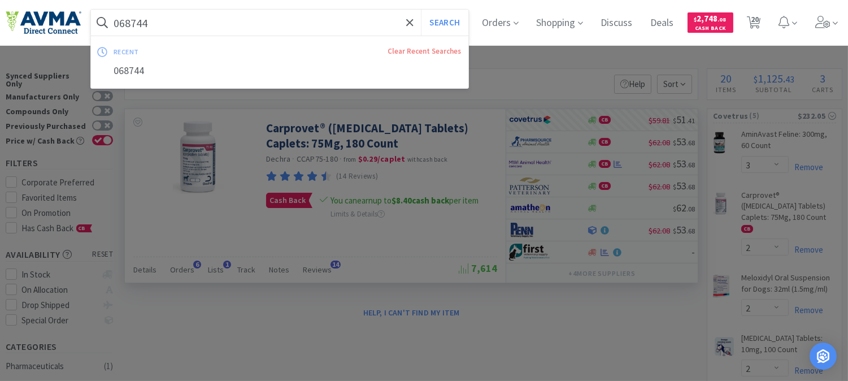
click at [115, 17] on input "068744" at bounding box center [279, 23] width 377 height 26
paste input "75866"
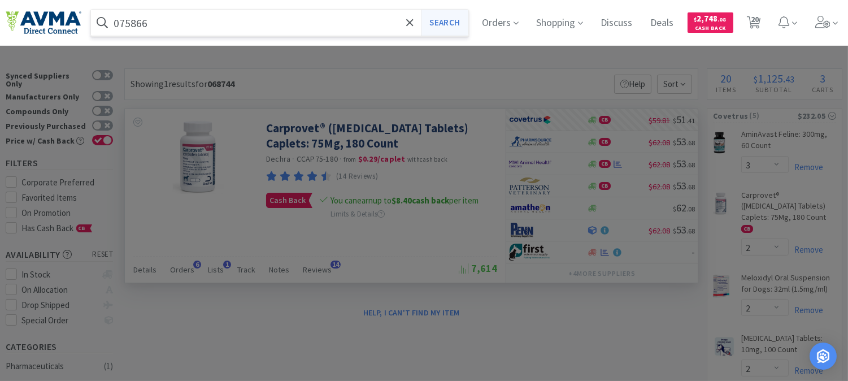
type input "075866"
click at [461, 21] on button "Search" at bounding box center [444, 23] width 47 height 26
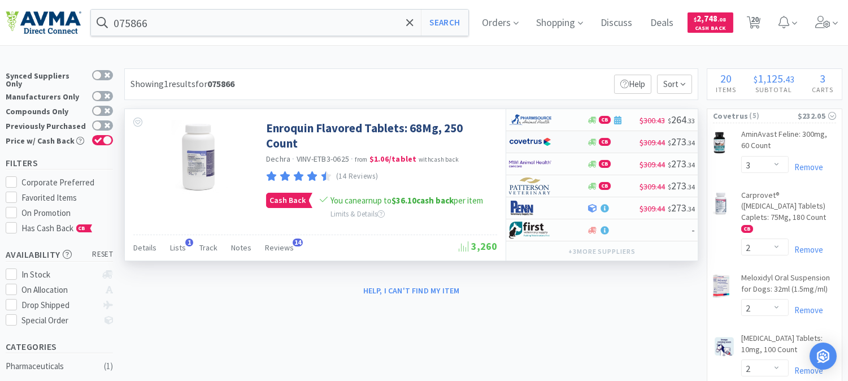
click at [528, 142] on img at bounding box center [530, 141] width 42 height 17
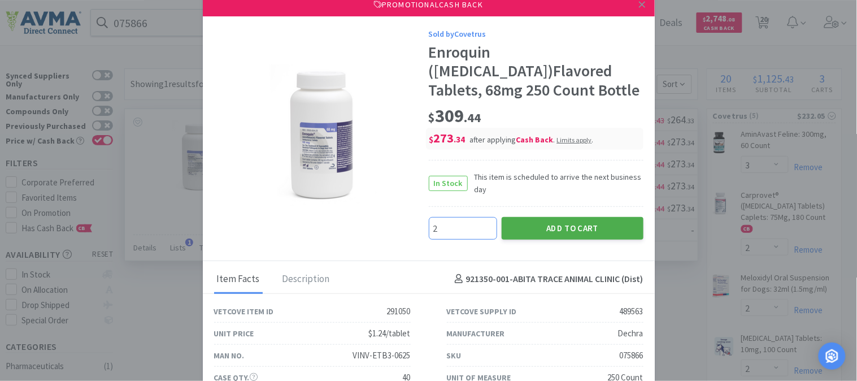
click at [563, 240] on button "Add to Cart" at bounding box center [573, 228] width 142 height 23
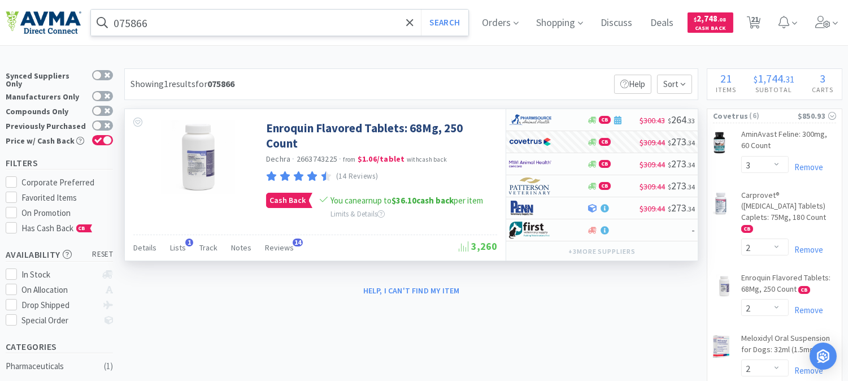
click at [140, 25] on input "075866" at bounding box center [279, 23] width 377 height 26
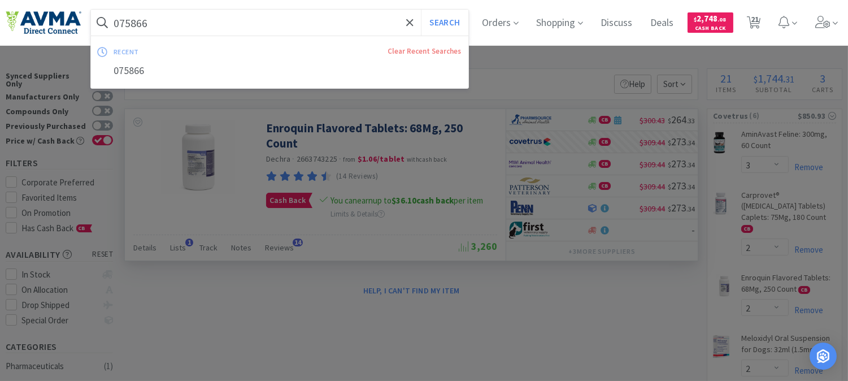
paste input "05432"
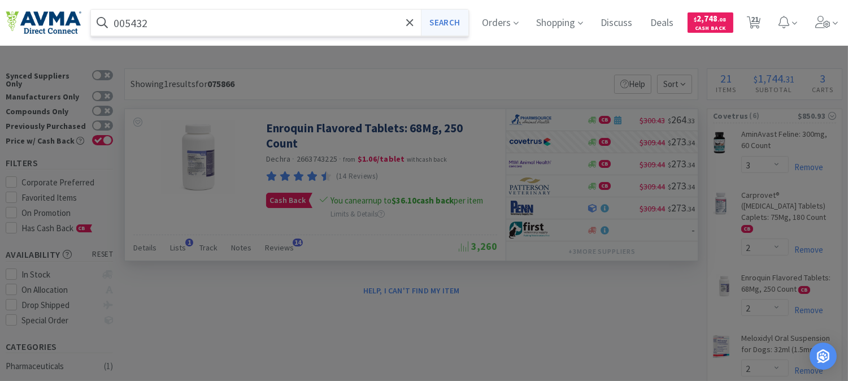
click at [449, 19] on button "Search" at bounding box center [444, 23] width 47 height 26
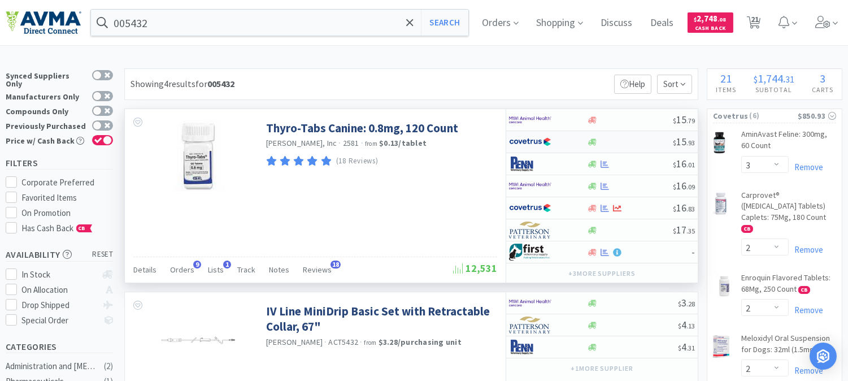
click at [533, 137] on img at bounding box center [530, 141] width 42 height 17
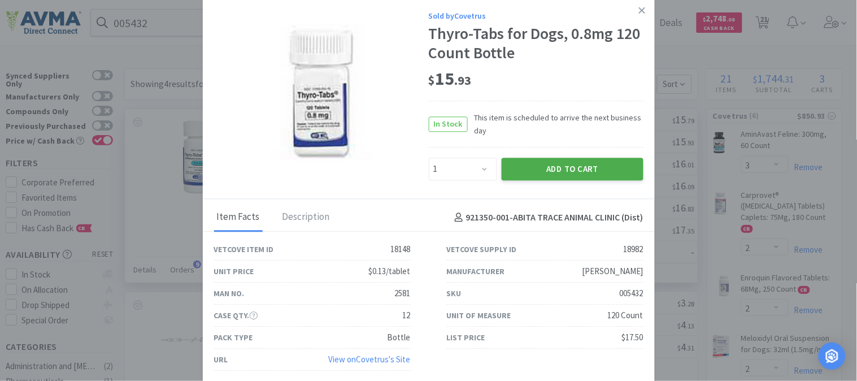
click at [562, 163] on button "Add to Cart" at bounding box center [573, 169] width 142 height 23
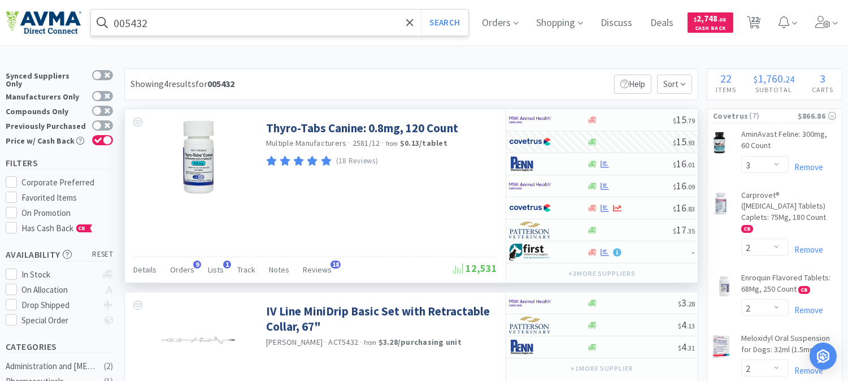
click at [151, 23] on input "005432" at bounding box center [279, 23] width 377 height 26
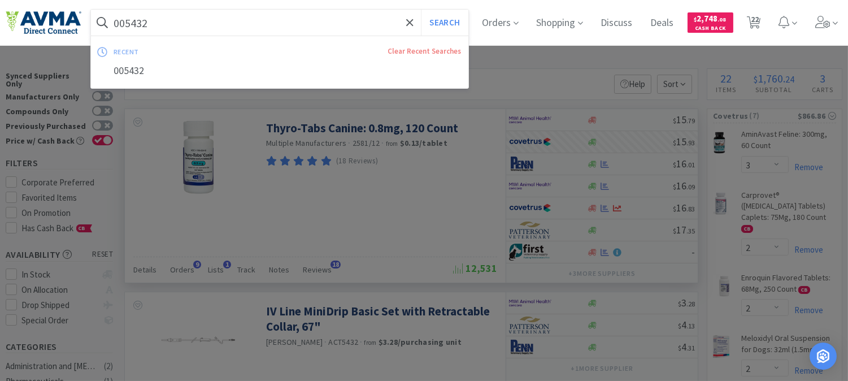
paste input "55989"
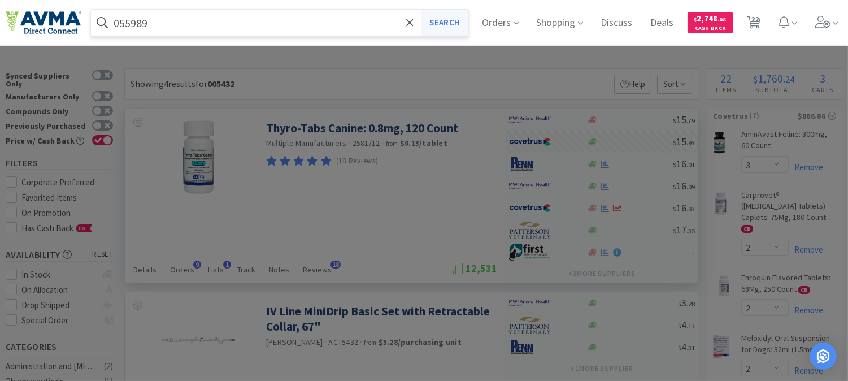
click at [456, 15] on button "Search" at bounding box center [444, 23] width 47 height 26
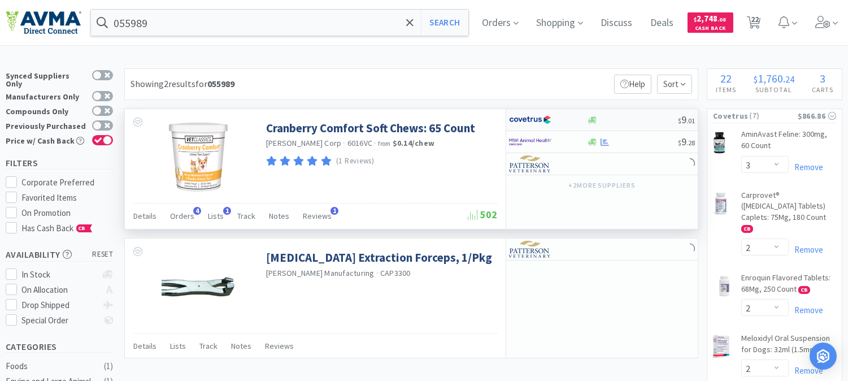
click at [529, 118] on img at bounding box center [530, 119] width 42 height 17
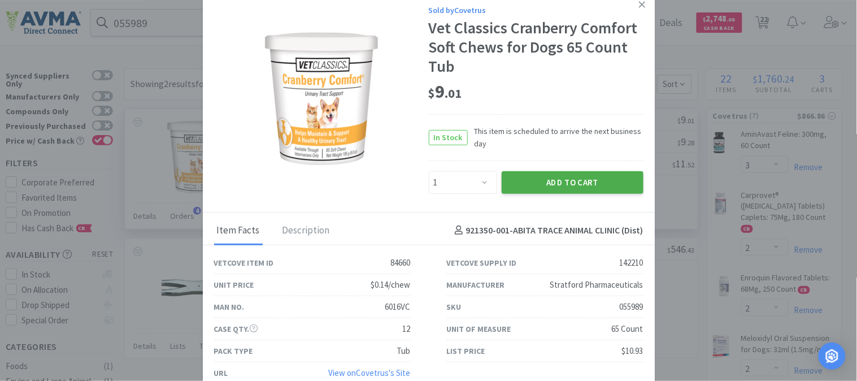
click at [563, 179] on button "Add to Cart" at bounding box center [573, 182] width 142 height 23
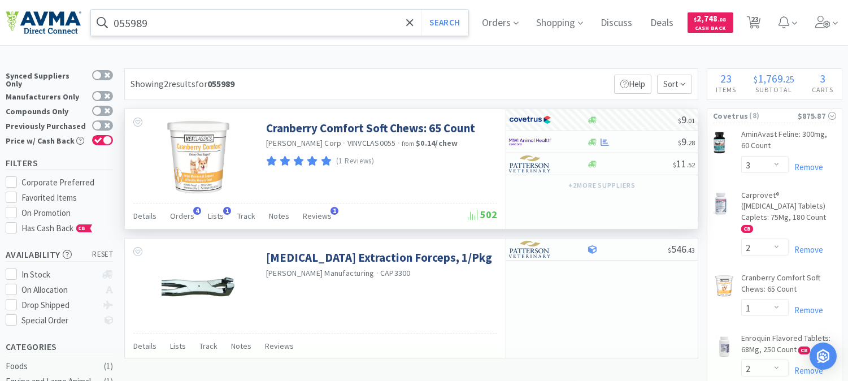
click at [120, 20] on input "055989" at bounding box center [279, 23] width 377 height 26
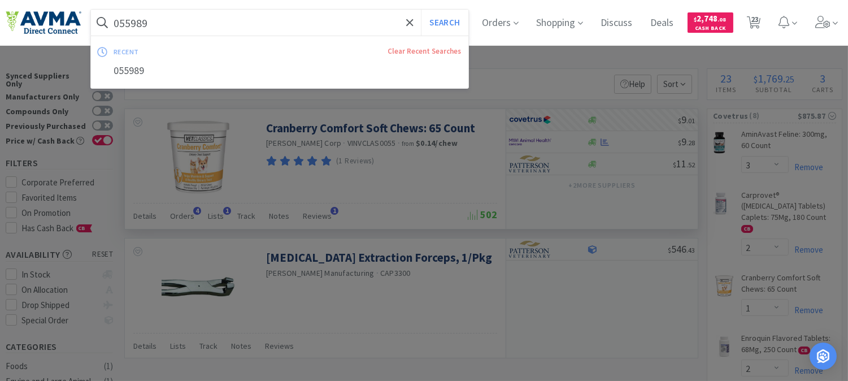
paste input "7087"
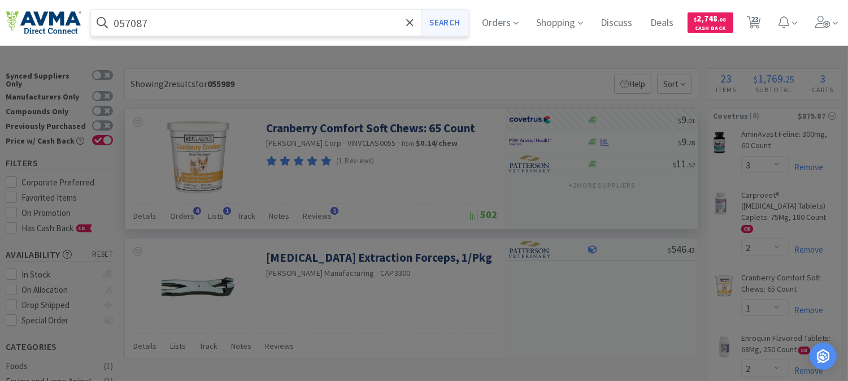
click at [446, 26] on button "Search" at bounding box center [444, 23] width 47 height 26
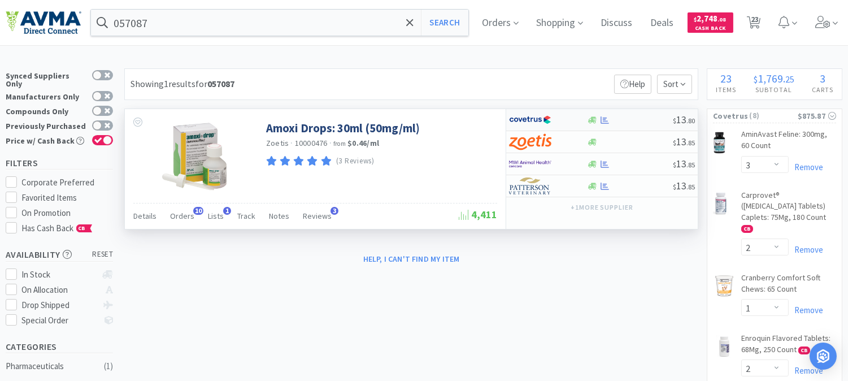
click at [529, 120] on img at bounding box center [530, 119] width 42 height 17
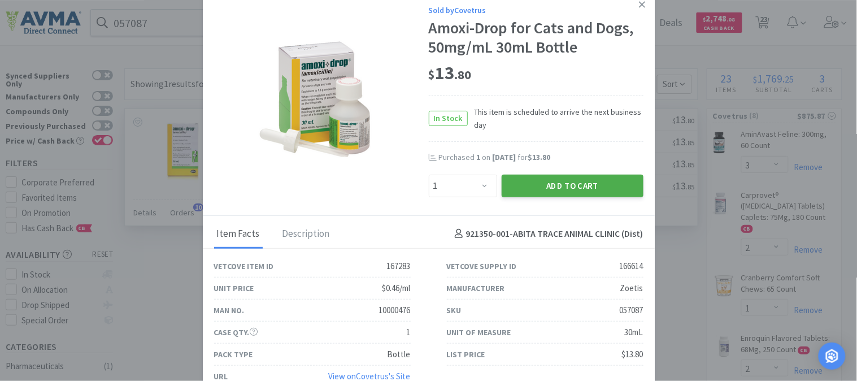
click at [557, 181] on button "Add to Cart" at bounding box center [573, 186] width 142 height 23
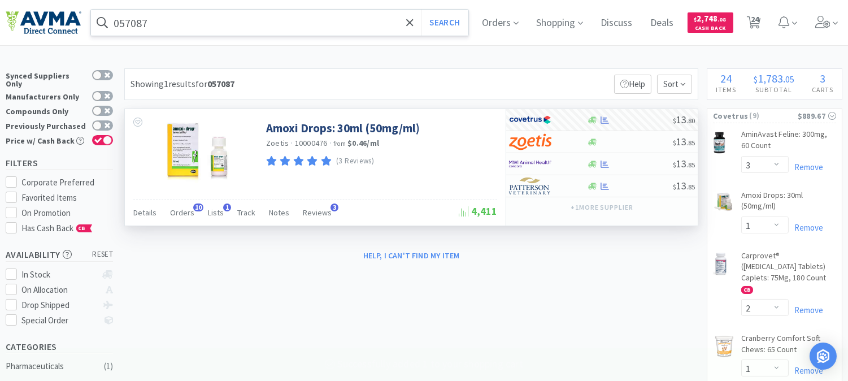
click at [146, 21] on input "057087" at bounding box center [279, 23] width 377 height 26
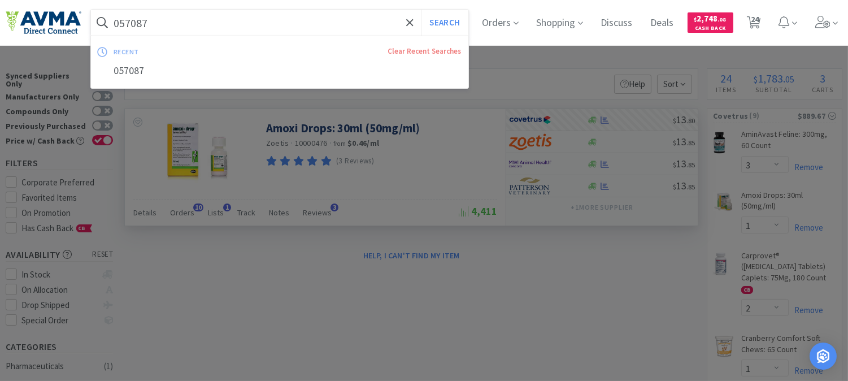
paste input "08899"
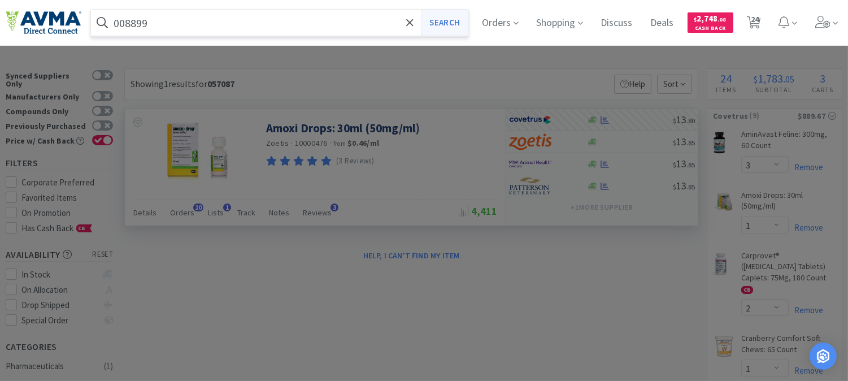
click at [460, 20] on button "Search" at bounding box center [444, 23] width 47 height 26
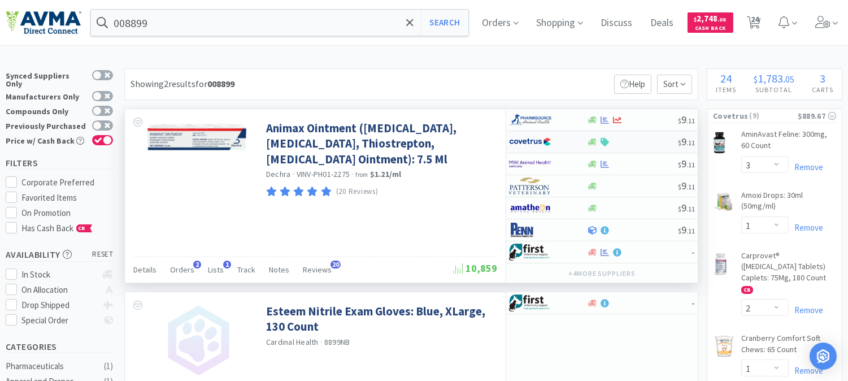
click at [537, 141] on img at bounding box center [530, 141] width 42 height 17
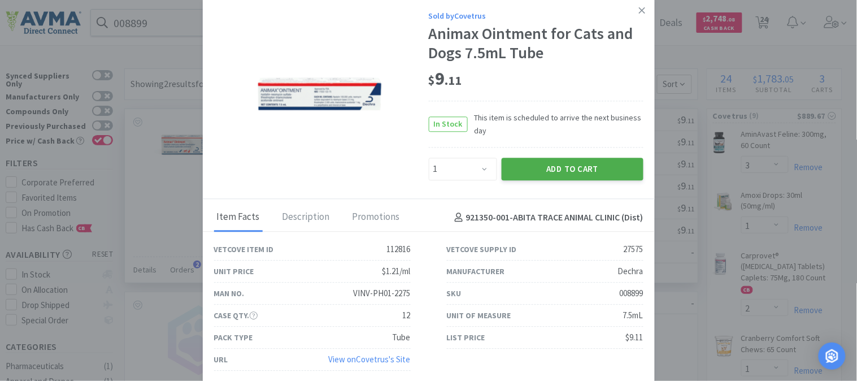
click at [561, 170] on button "Add to Cart" at bounding box center [573, 169] width 142 height 23
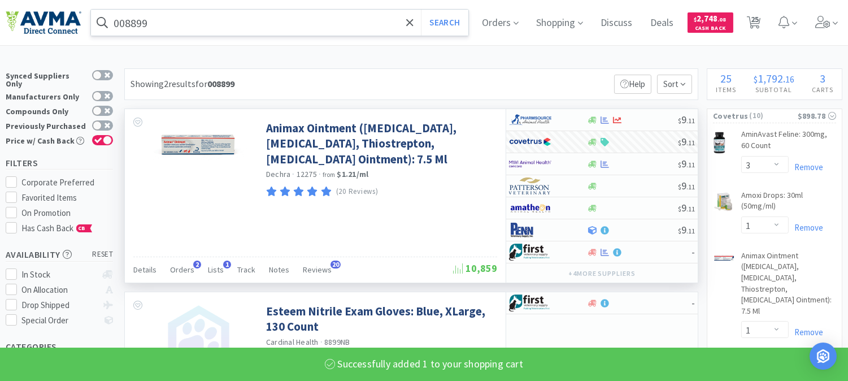
click at [139, 30] on input "008899" at bounding box center [279, 23] width 377 height 26
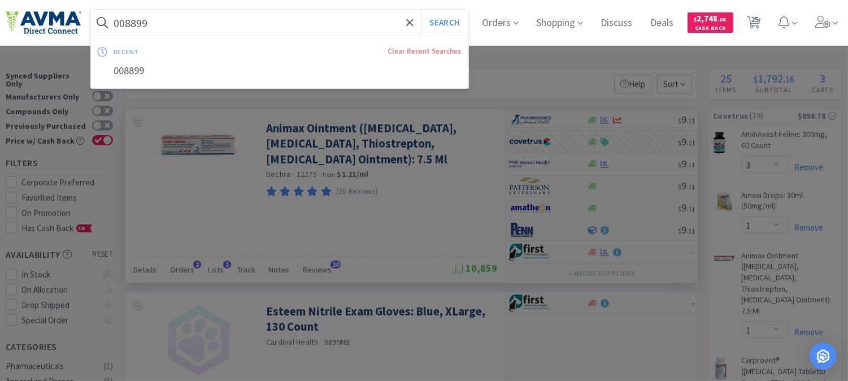
paste input "5480"
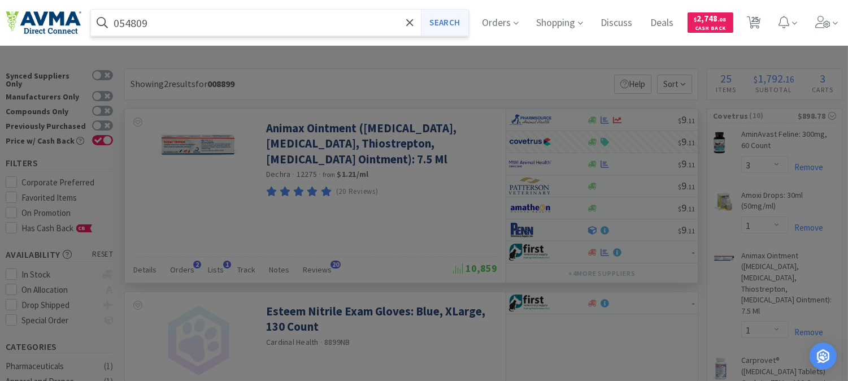
click at [441, 23] on button "Search" at bounding box center [444, 23] width 47 height 26
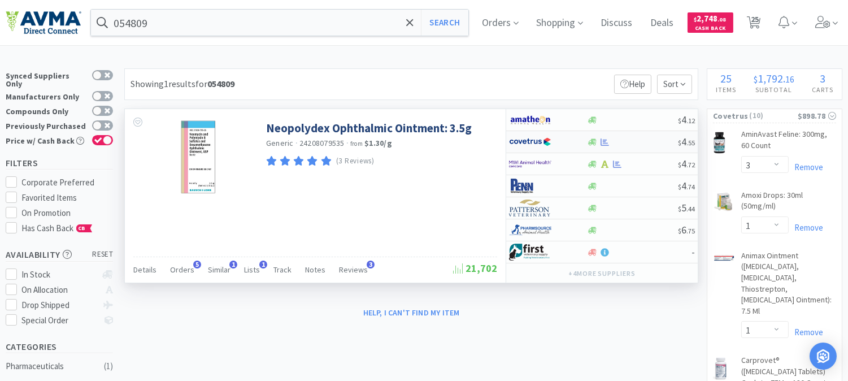
click at [537, 144] on img at bounding box center [530, 141] width 42 height 17
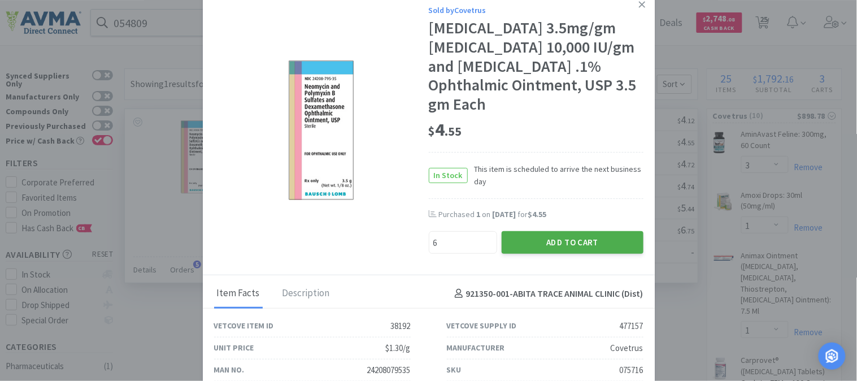
click at [563, 239] on button "Add to Cart" at bounding box center [573, 242] width 142 height 23
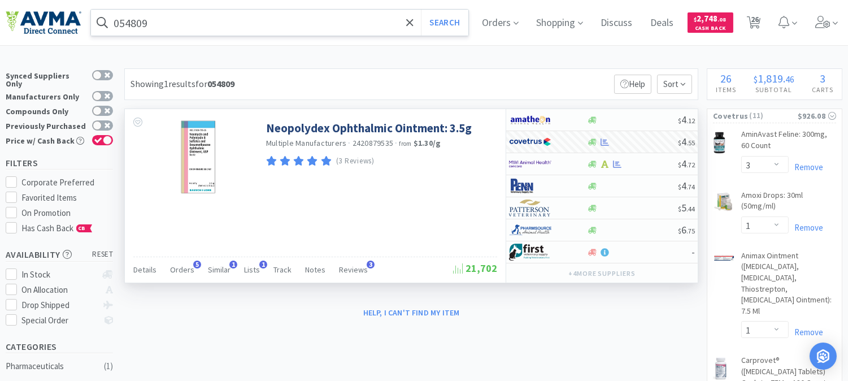
click at [149, 25] on input "054809" at bounding box center [279, 23] width 377 height 26
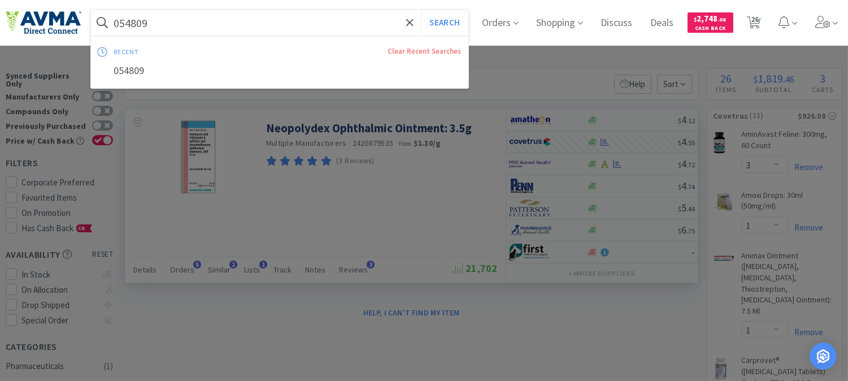
paste input "45247"
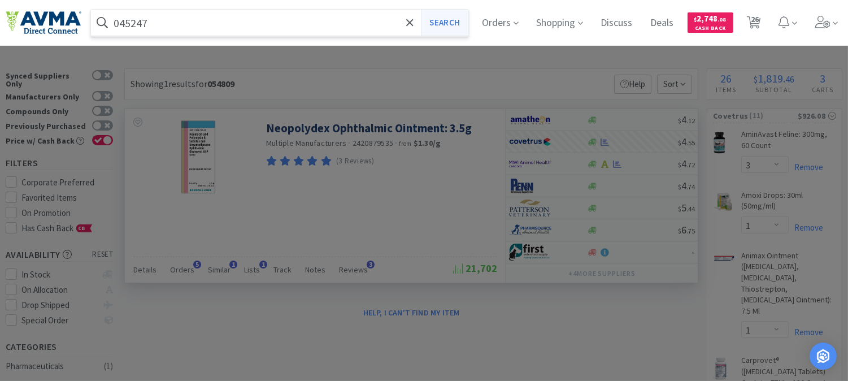
click at [460, 20] on button "Search" at bounding box center [444, 23] width 47 height 26
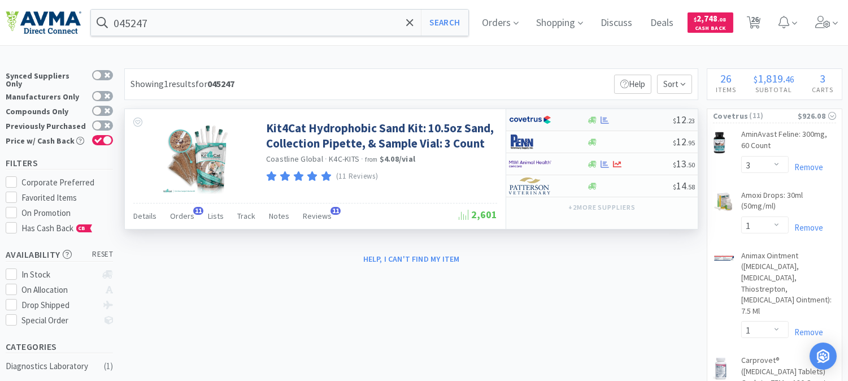
click at [527, 119] on img at bounding box center [530, 119] width 42 height 17
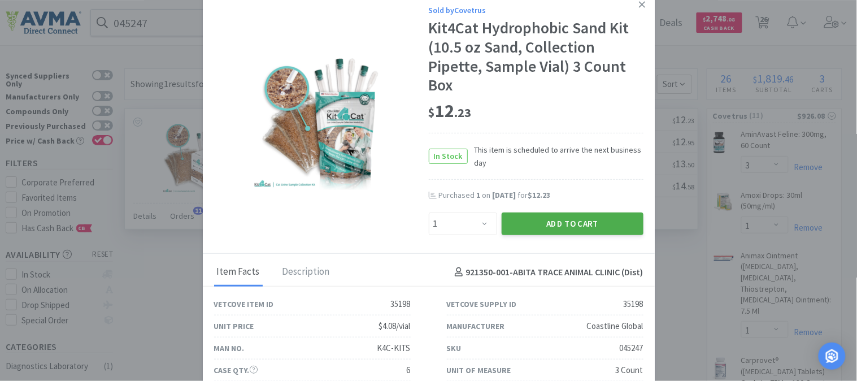
click at [584, 222] on button "Add to Cart" at bounding box center [573, 223] width 142 height 23
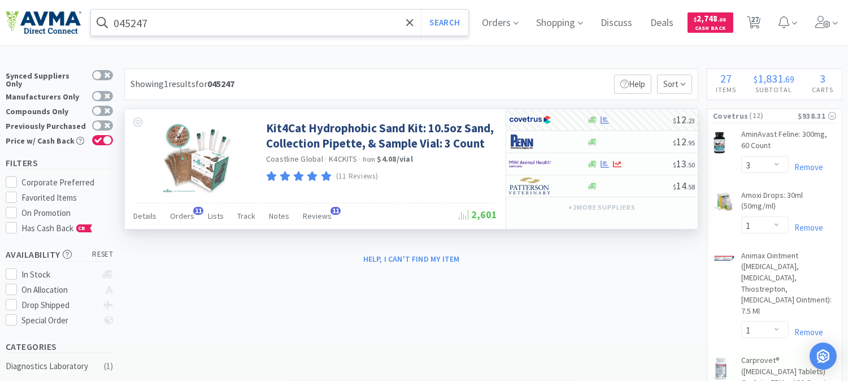
click at [132, 19] on input "045247" at bounding box center [279, 23] width 377 height 26
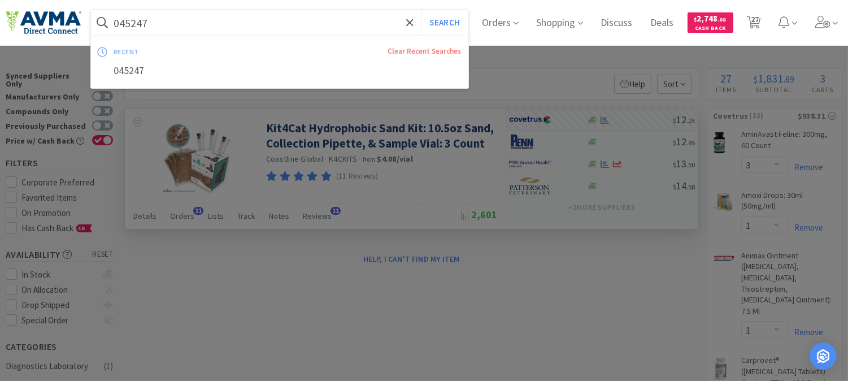
paste input "70692"
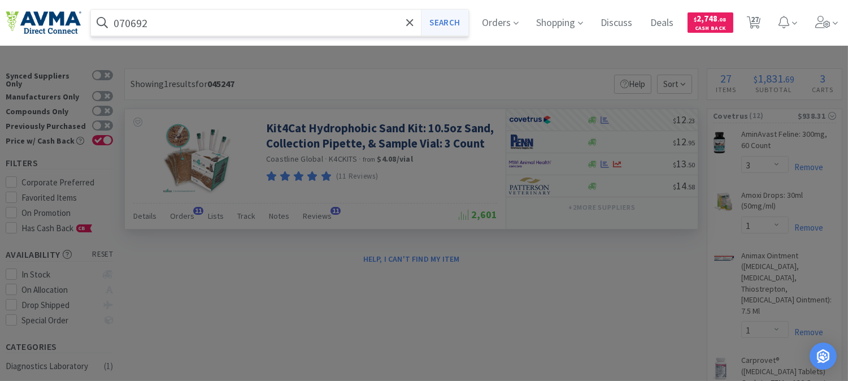
click at [454, 20] on button "Search" at bounding box center [444, 23] width 47 height 26
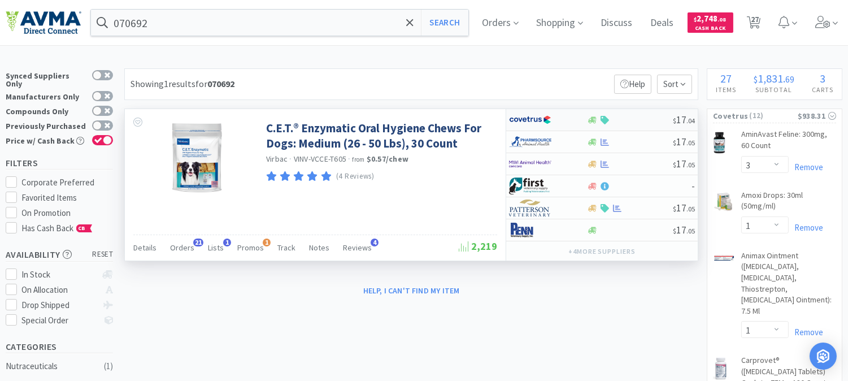
click at [534, 121] on img at bounding box center [530, 119] width 42 height 17
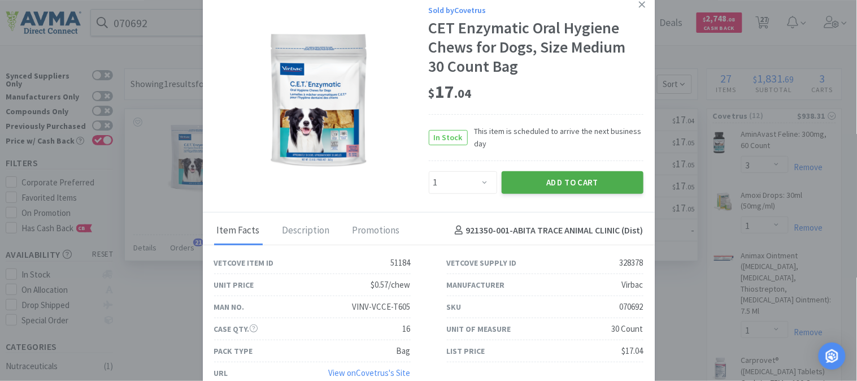
click at [569, 177] on button "Add to Cart" at bounding box center [573, 182] width 142 height 23
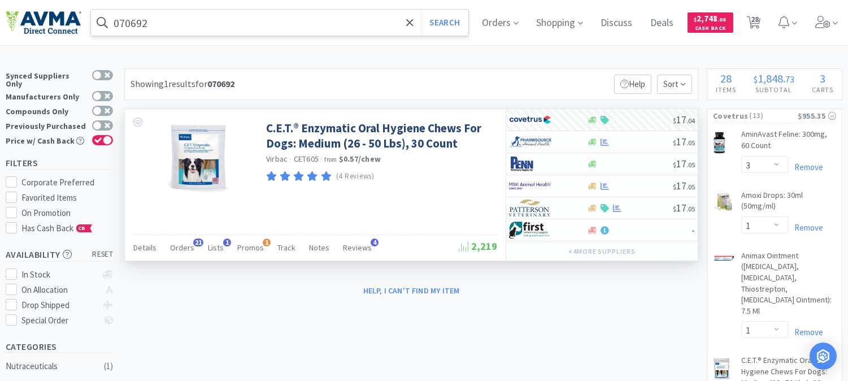
click at [134, 29] on input "070692" at bounding box center [279, 23] width 377 height 26
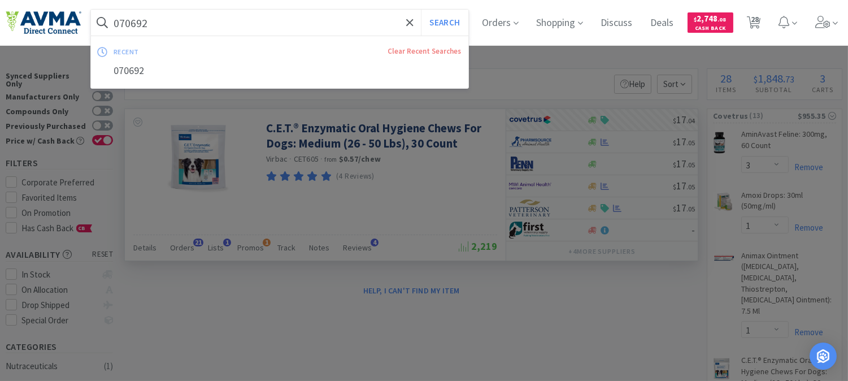
paste input "57295"
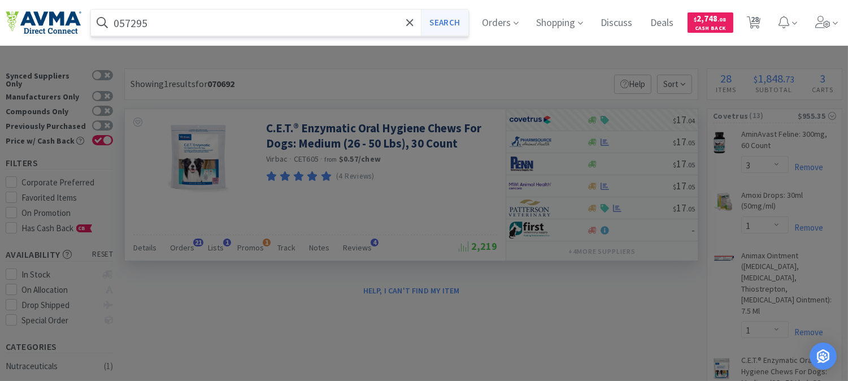
click at [450, 23] on button "Search" at bounding box center [444, 23] width 47 height 26
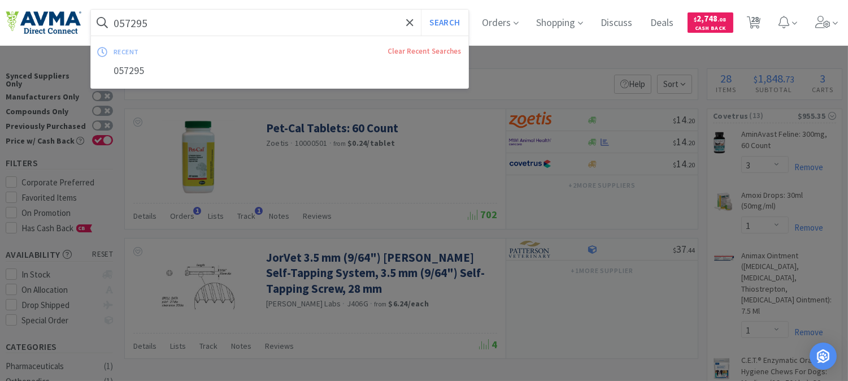
click at [154, 27] on input "057295" at bounding box center [279, 23] width 377 height 26
paste input "73099"
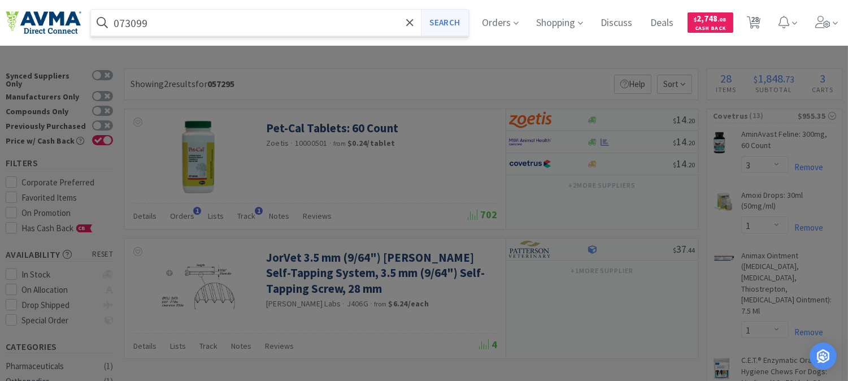
click at [459, 14] on button "Search" at bounding box center [444, 23] width 47 height 26
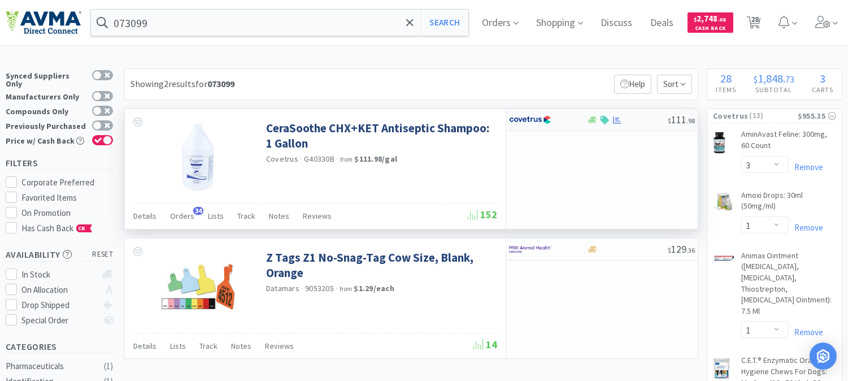
click at [535, 115] on img at bounding box center [530, 119] width 42 height 17
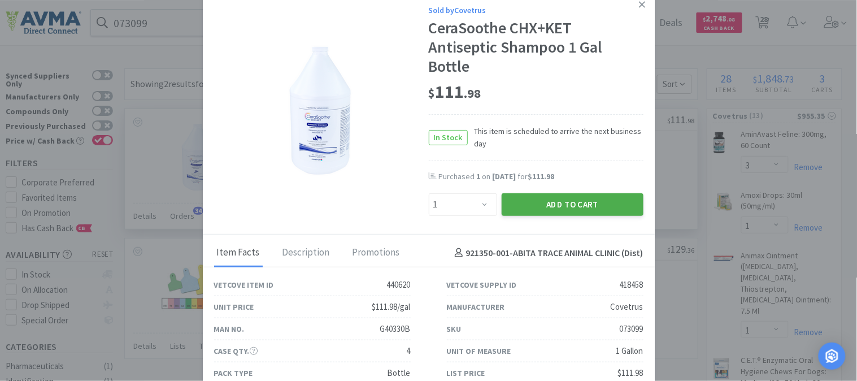
click at [585, 212] on button "Add to Cart" at bounding box center [573, 204] width 142 height 23
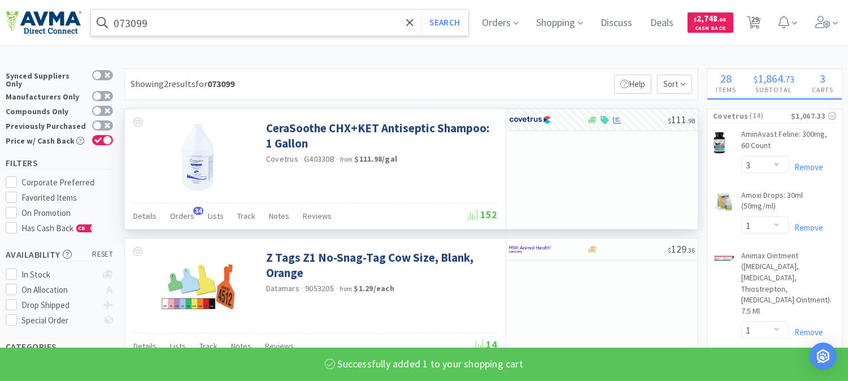
click at [150, 26] on input "073099" at bounding box center [279, 23] width 377 height 26
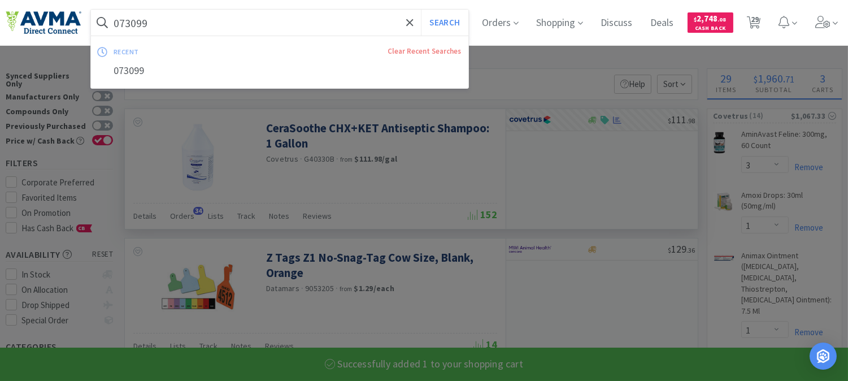
paste input "58662"
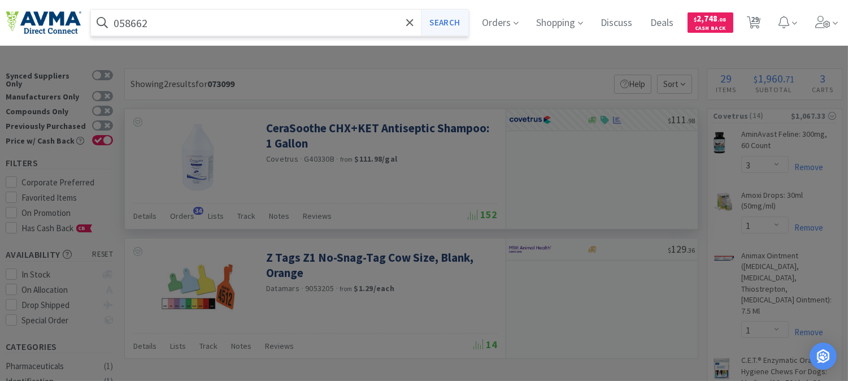
click at [454, 24] on button "Search" at bounding box center [444, 23] width 47 height 26
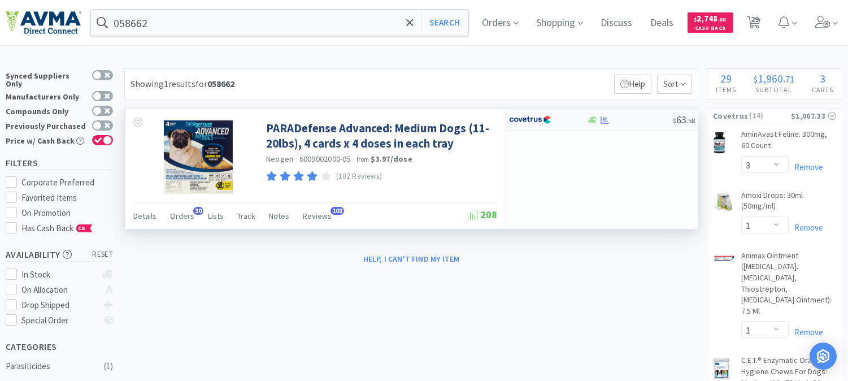
click at [527, 120] on img at bounding box center [530, 119] width 42 height 17
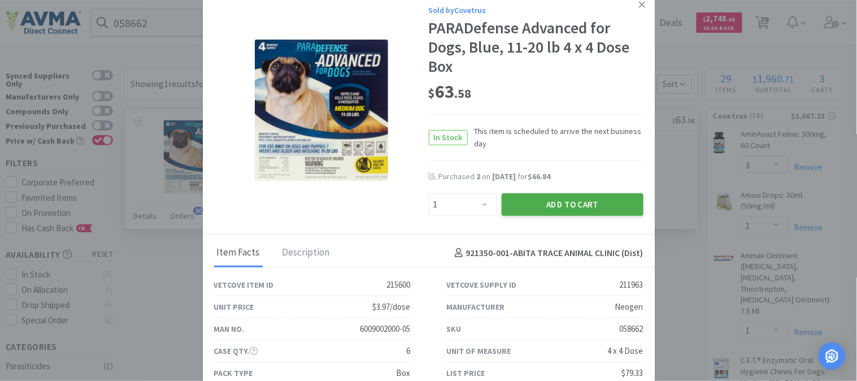
click at [549, 203] on button "Add to Cart" at bounding box center [573, 204] width 142 height 23
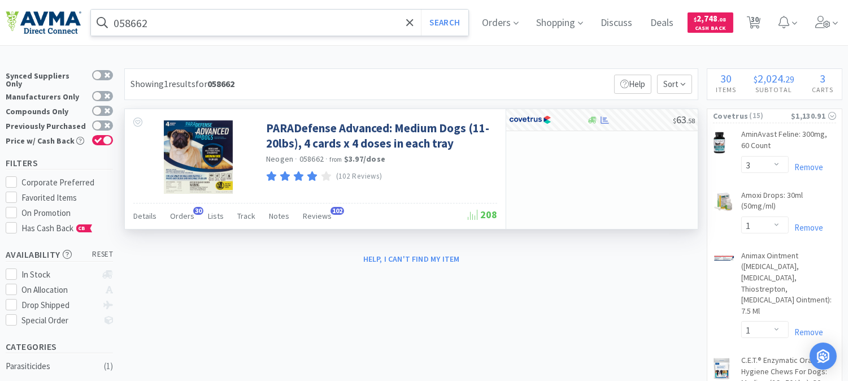
click at [190, 28] on input "058662" at bounding box center [279, 23] width 377 height 26
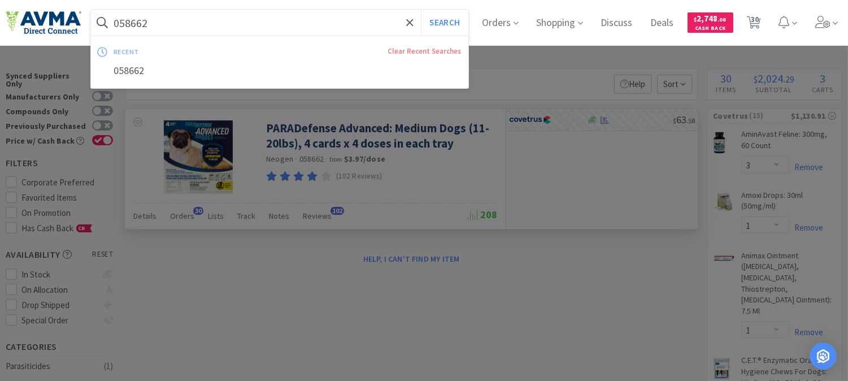
paste input "0402"
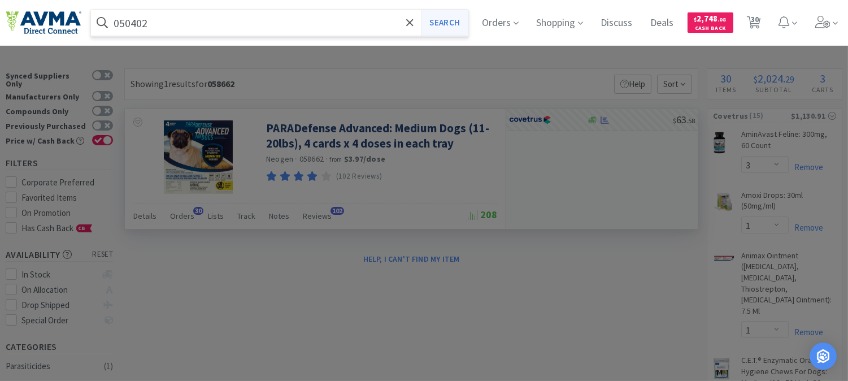
click at [444, 25] on button "Search" at bounding box center [444, 23] width 47 height 26
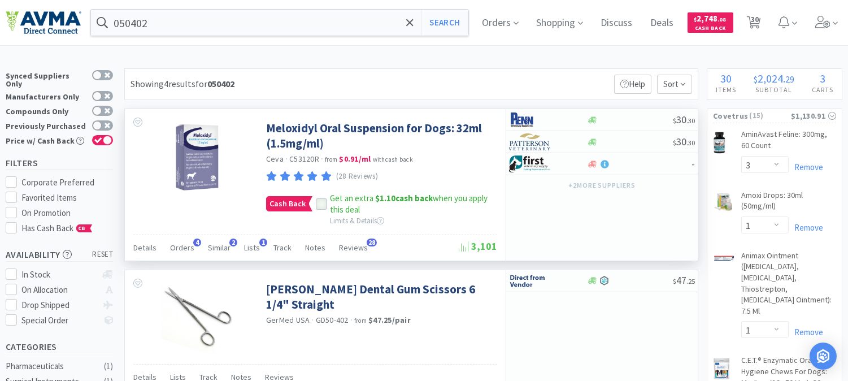
click at [322, 205] on icon at bounding box center [322, 204] width 8 height 8
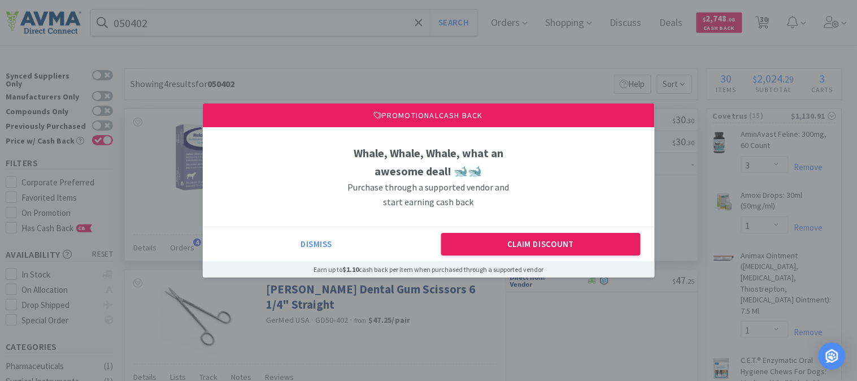
click at [506, 228] on div "Dismiss Claim Discount" at bounding box center [429, 244] width 452 height 34
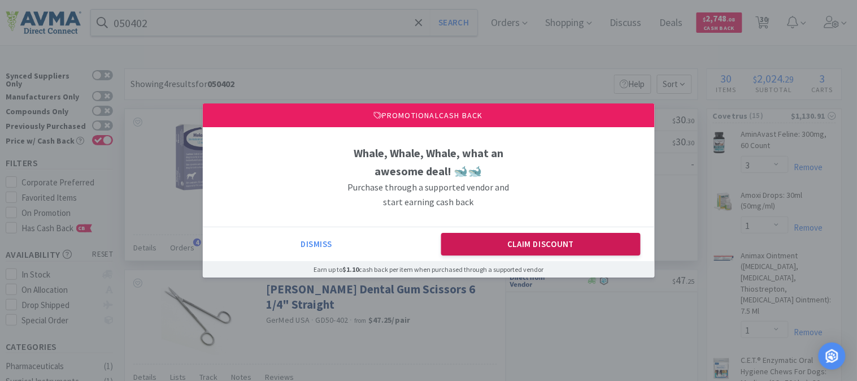
click at [510, 243] on button "Claim Discount" at bounding box center [540, 244] width 199 height 23
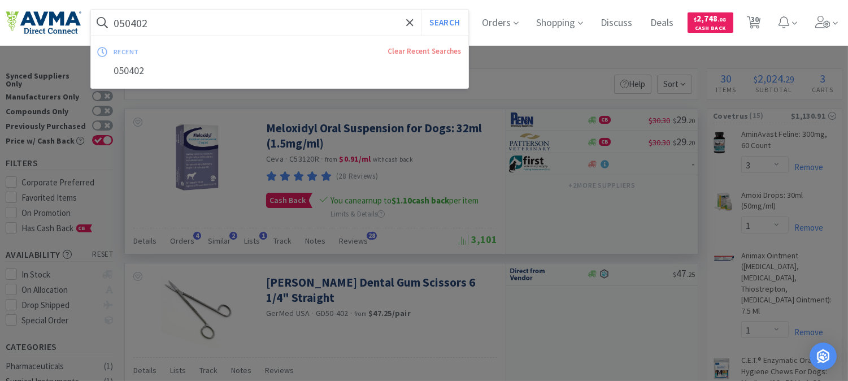
click at [177, 20] on input "050402" at bounding box center [279, 23] width 377 height 26
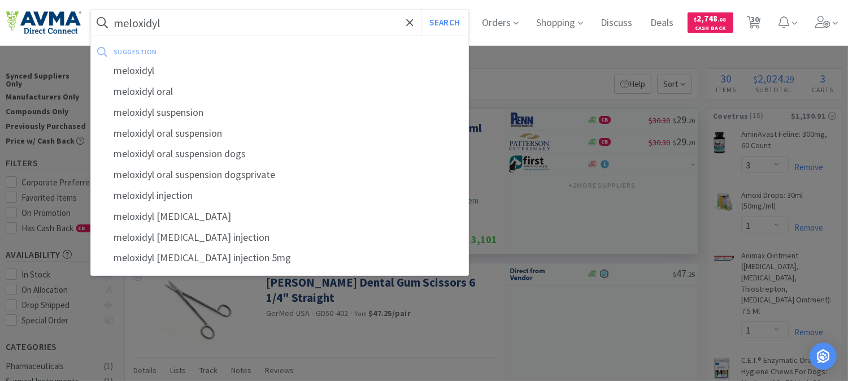
click at [421, 10] on button "Search" at bounding box center [444, 23] width 47 height 26
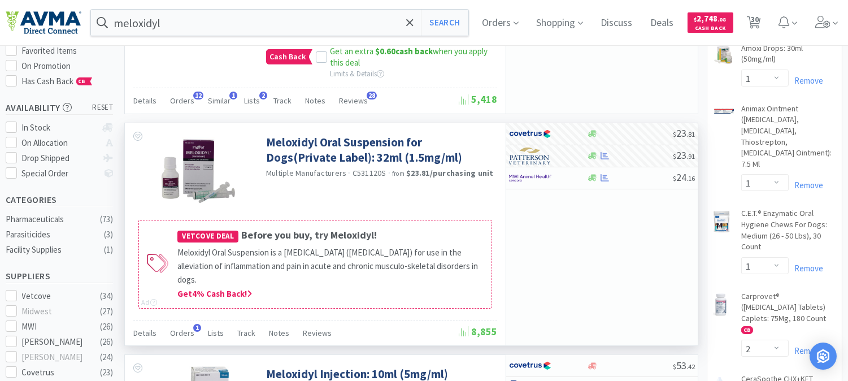
scroll to position [125, 0]
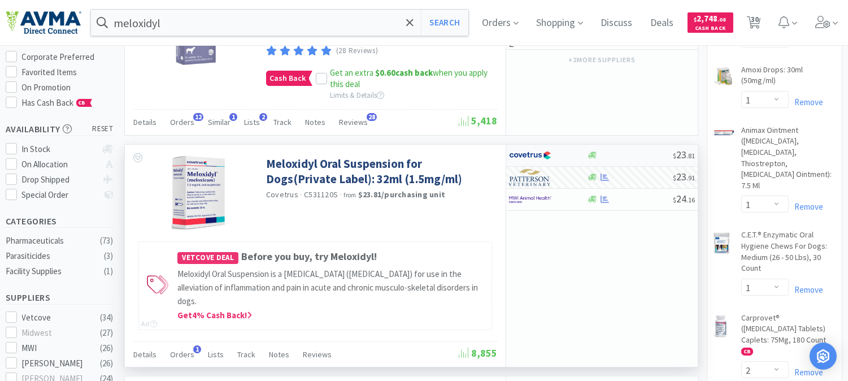
click at [535, 155] on img at bounding box center [530, 155] width 42 height 17
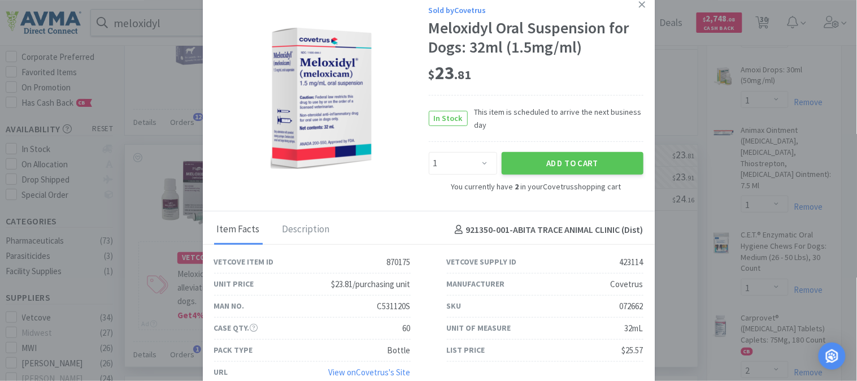
click at [620, 306] on div "072662" at bounding box center [632, 306] width 24 height 14
copy div "072662"
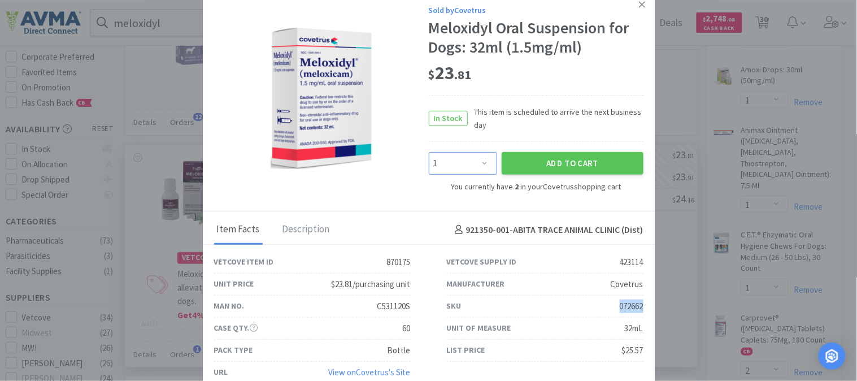
click at [481, 162] on select "Enter Quantity 1 2 3 4 5 6 7 8 9 10 11 12 13 14 15 16 17 18 19 20 Enter Quantity" at bounding box center [463, 163] width 68 height 23
click at [429, 152] on select "Enter Quantity 1 2 3 4 5 6 7 8 9 10 11 12 13 14 15 16 17 18 19 20 Enter Quantity" at bounding box center [463, 163] width 68 height 23
click at [563, 162] on button "Add to Cart" at bounding box center [573, 163] width 142 height 23
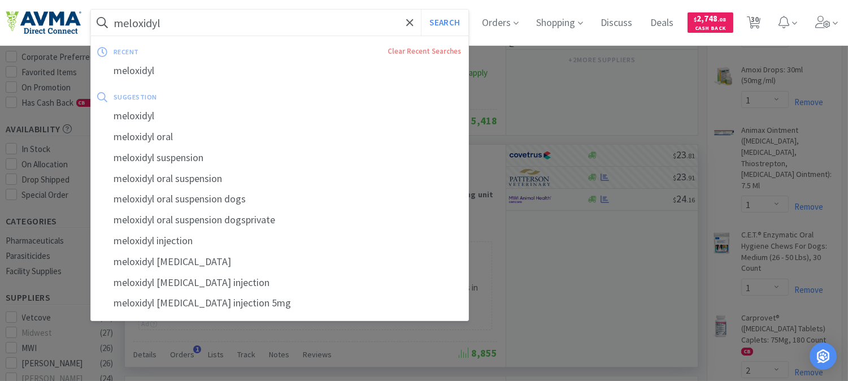
click at [200, 23] on input "meloxidyl" at bounding box center [279, 23] width 377 height 26
paste input "070715"
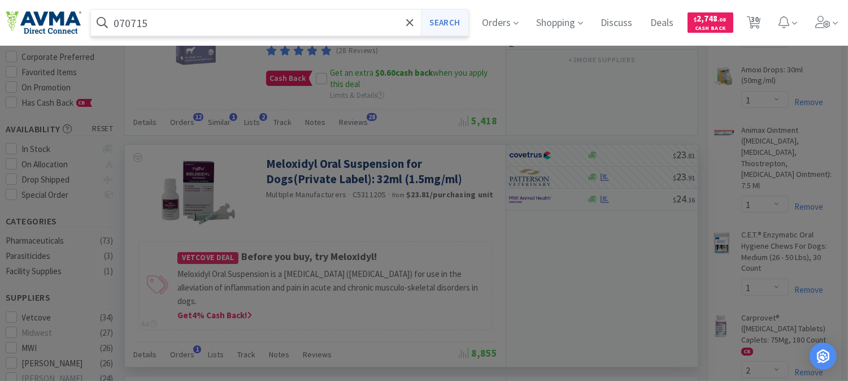
click at [449, 21] on button "Search" at bounding box center [444, 23] width 47 height 26
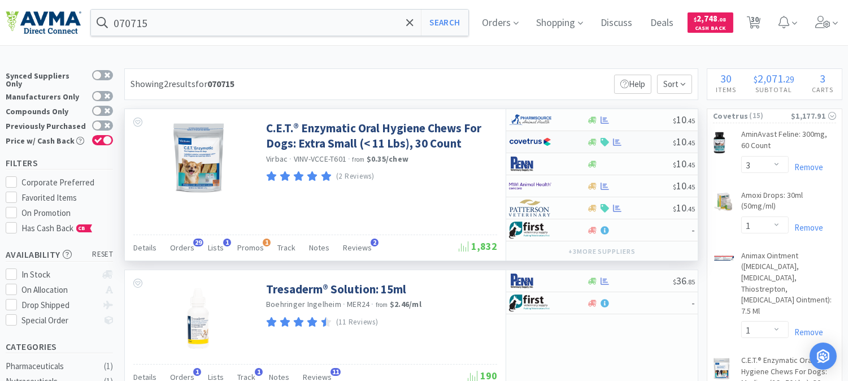
click at [538, 144] on img at bounding box center [530, 141] width 42 height 17
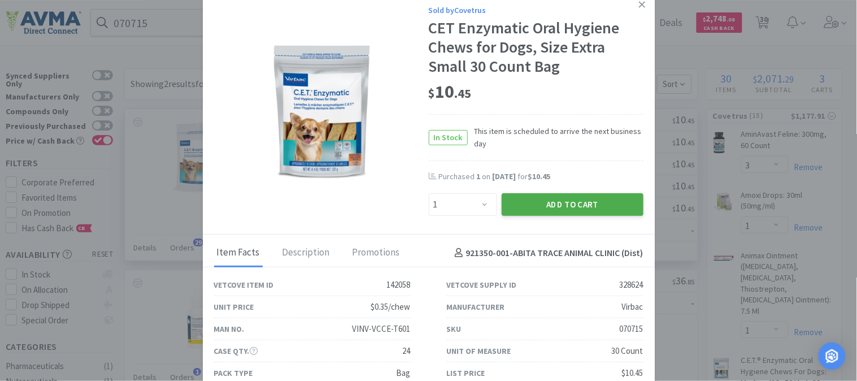
click at [573, 199] on button "Add to Cart" at bounding box center [573, 204] width 142 height 23
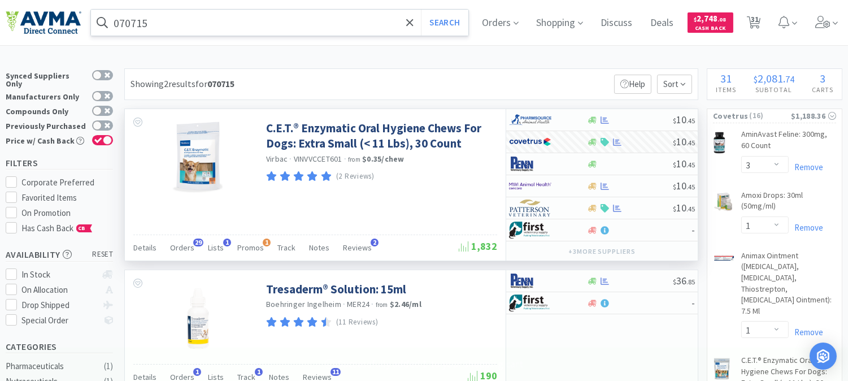
click at [127, 25] on input "070715" at bounding box center [279, 23] width 377 height 26
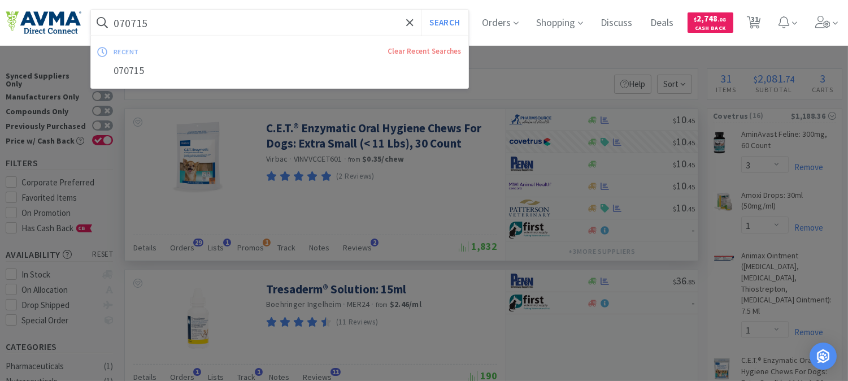
paste input "11271"
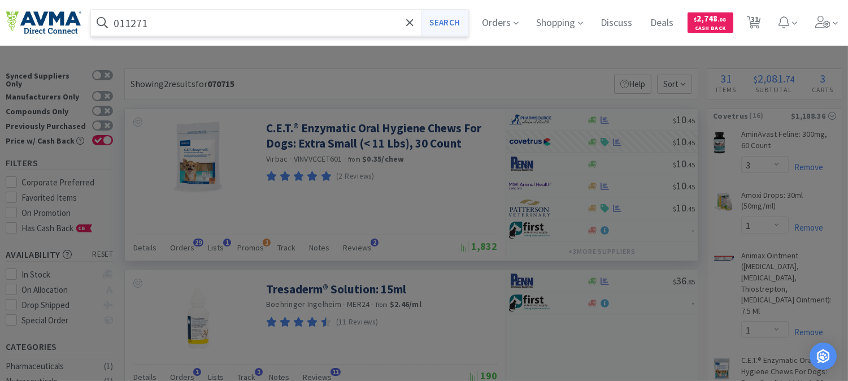
click at [442, 24] on button "Search" at bounding box center [444, 23] width 47 height 26
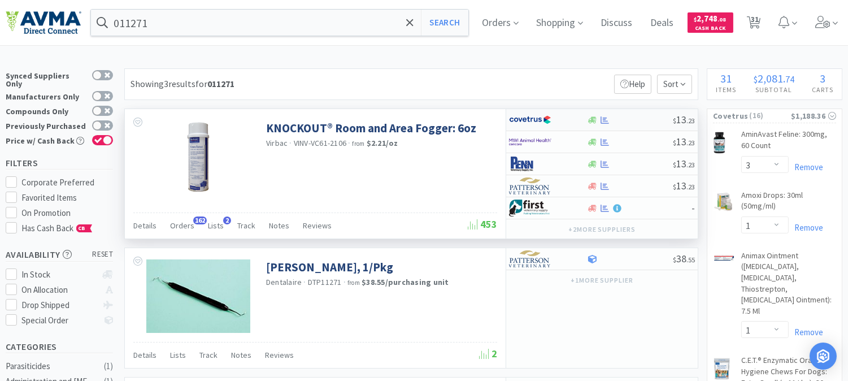
click at [523, 121] on img at bounding box center [530, 119] width 42 height 17
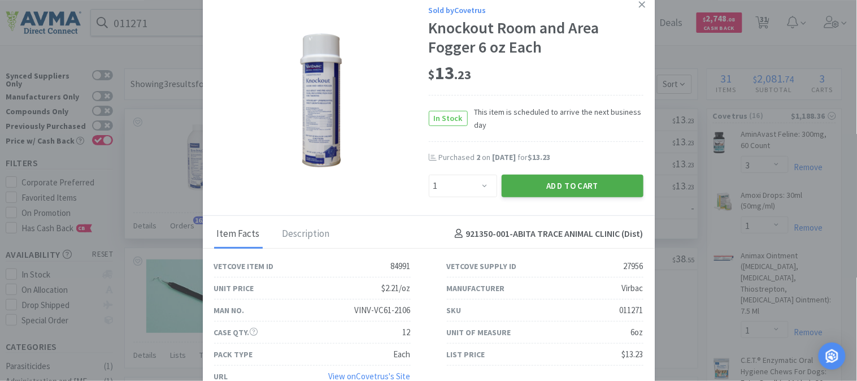
click at [577, 181] on button "Add to Cart" at bounding box center [573, 186] width 142 height 23
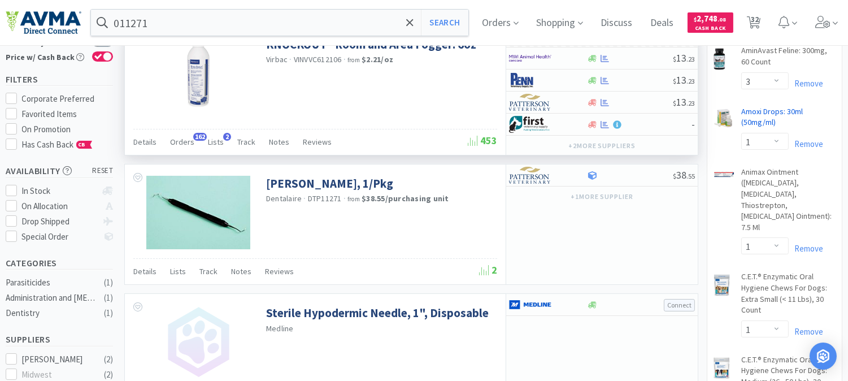
scroll to position [63, 0]
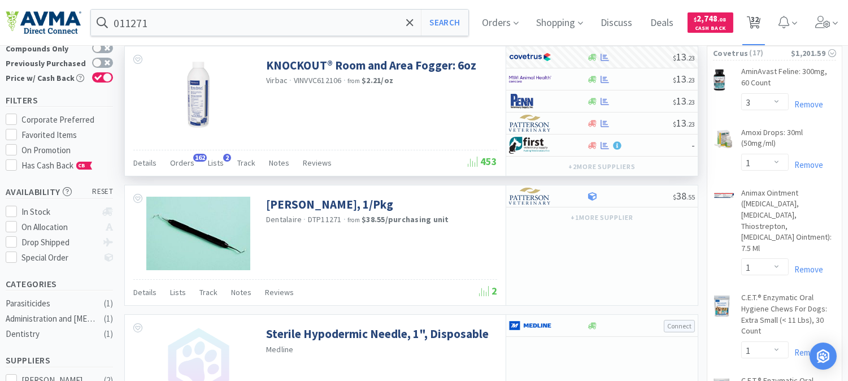
drag, startPoint x: 766, startPoint y: 18, endPoint x: 759, endPoint y: 30, distance: 14.0
click at [759, 18] on span "32" at bounding box center [755, 19] width 8 height 45
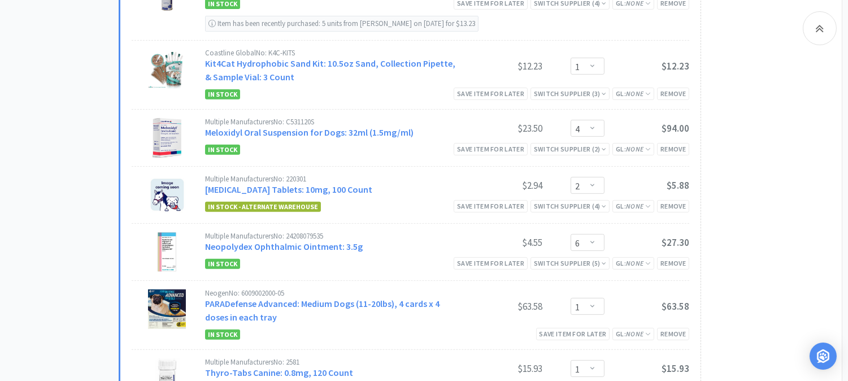
scroll to position [879, 0]
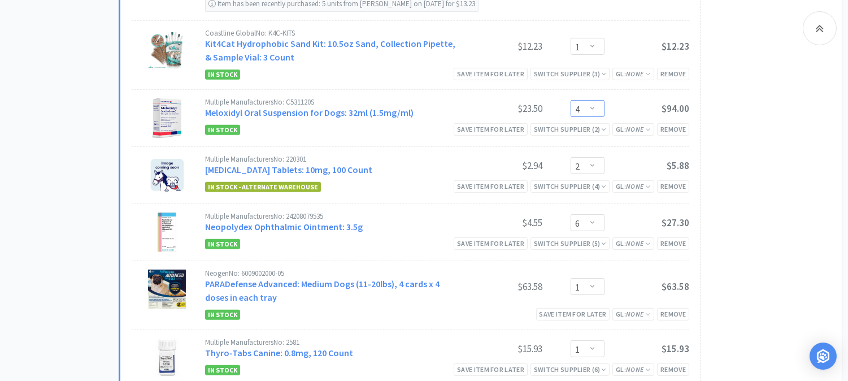
click at [597, 106] on select "Enter Quantity 1 2 3 4 5 6 7 8 9 10 11 12 13 14 15 16 17 18 19 20 Enter Quantity" at bounding box center [588, 108] width 34 height 17
click at [571, 101] on select "Enter Quantity 1 2 3 4 5 6 7 8 9 10 11 12 13 14 15 16 17 18 19 20 Enter Quantity" at bounding box center [588, 108] width 34 height 17
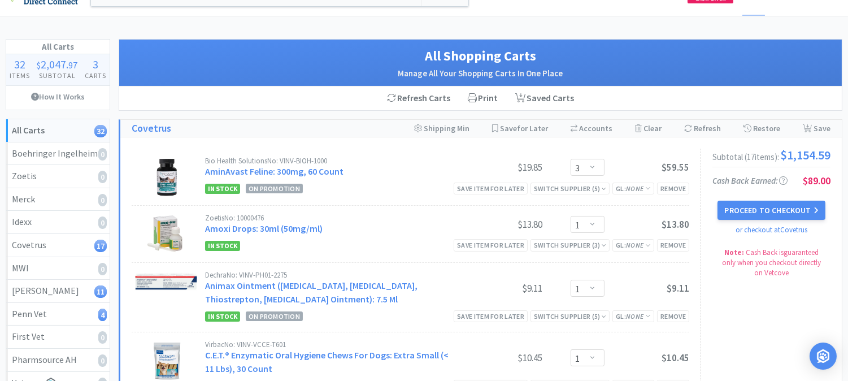
scroll to position [0, 0]
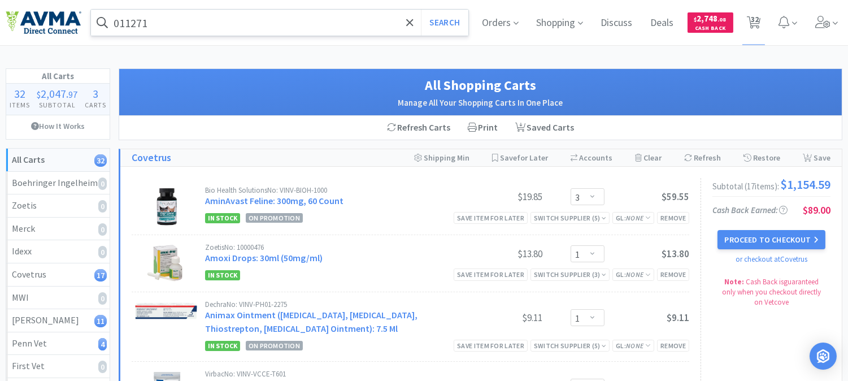
click at [203, 28] on input "011271" at bounding box center [279, 23] width 377 height 26
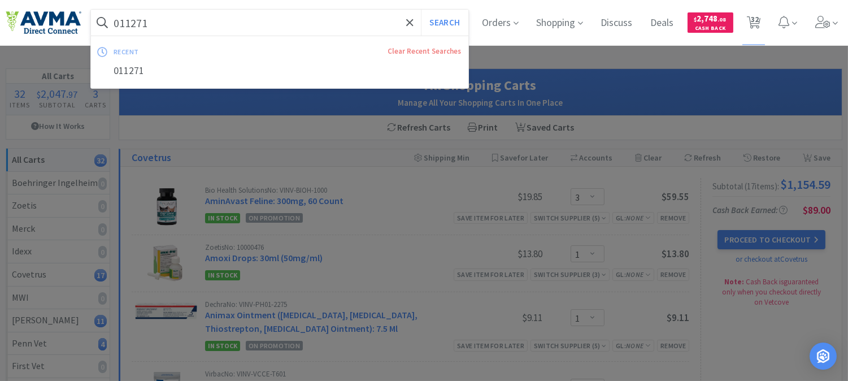
paste input "07903"
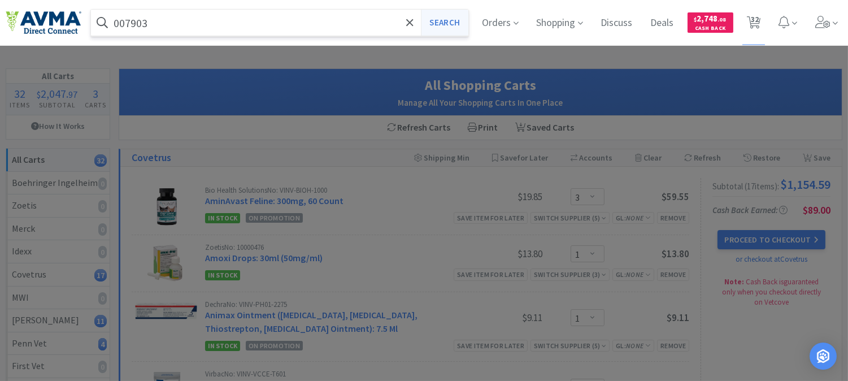
click at [450, 23] on button "Search" at bounding box center [444, 23] width 47 height 26
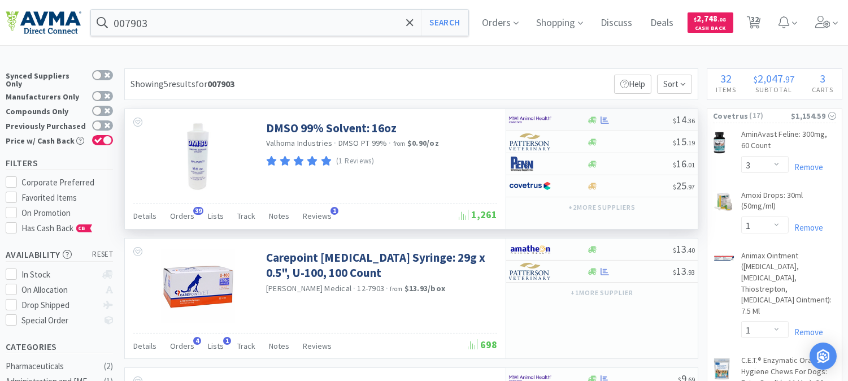
click at [535, 118] on img at bounding box center [530, 119] width 42 height 17
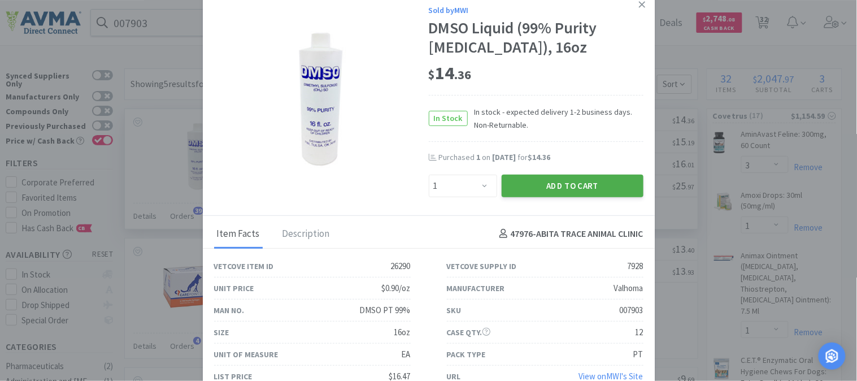
click at [557, 179] on button "Add to Cart" at bounding box center [573, 186] width 142 height 23
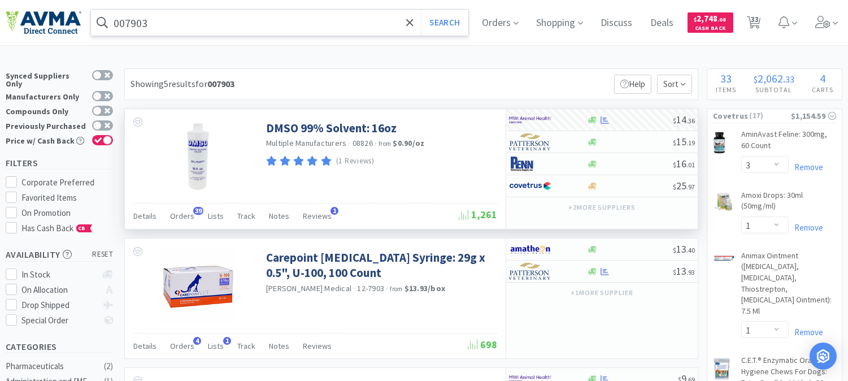
click at [155, 26] on input "007903" at bounding box center [279, 23] width 377 height 26
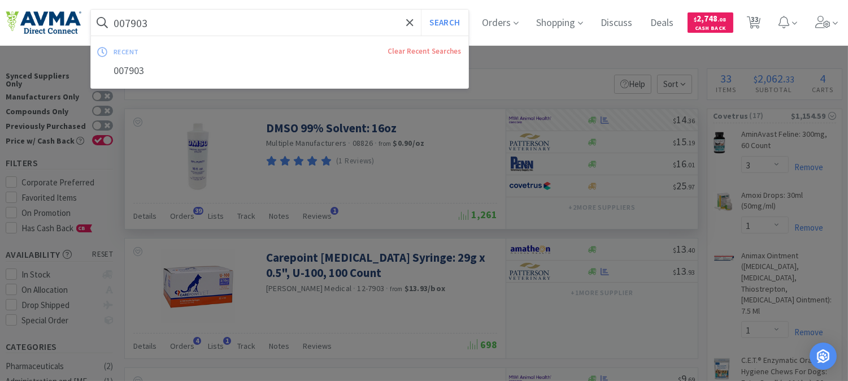
paste input "104567"
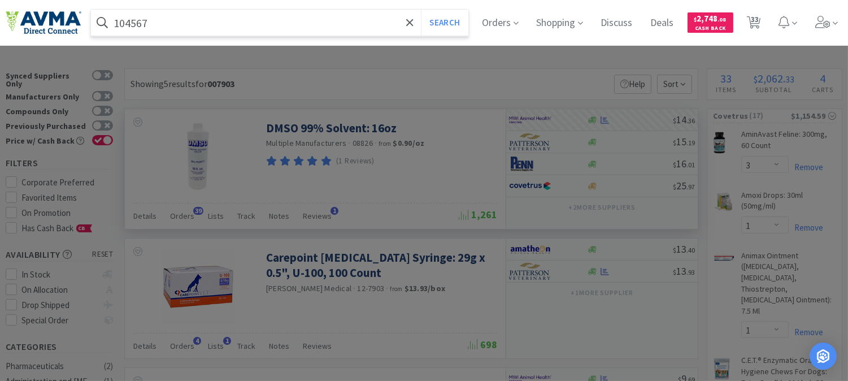
click at [421, 10] on button "Search" at bounding box center [444, 23] width 47 height 26
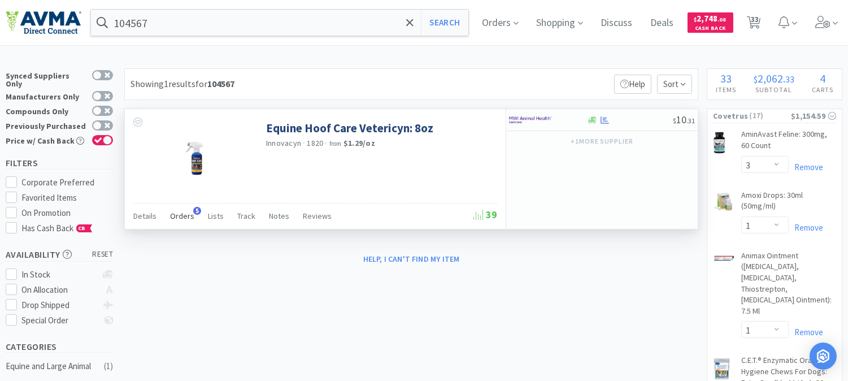
click at [184, 216] on span "Orders" at bounding box center [182, 216] width 24 height 10
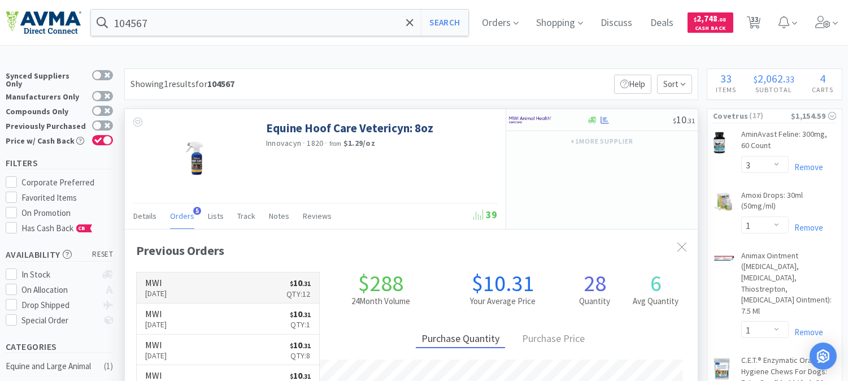
scroll to position [285, 572]
click at [163, 289] on p "[DATE]" at bounding box center [156, 293] width 22 height 12
